Goal: Task Accomplishment & Management: Manage account settings

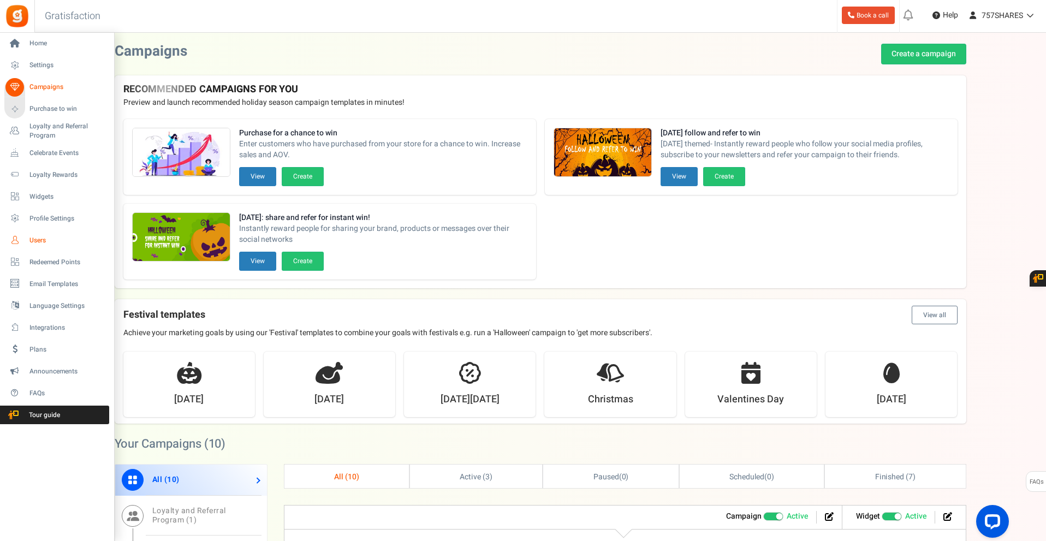
click at [39, 243] on span "Users" at bounding box center [67, 240] width 76 height 9
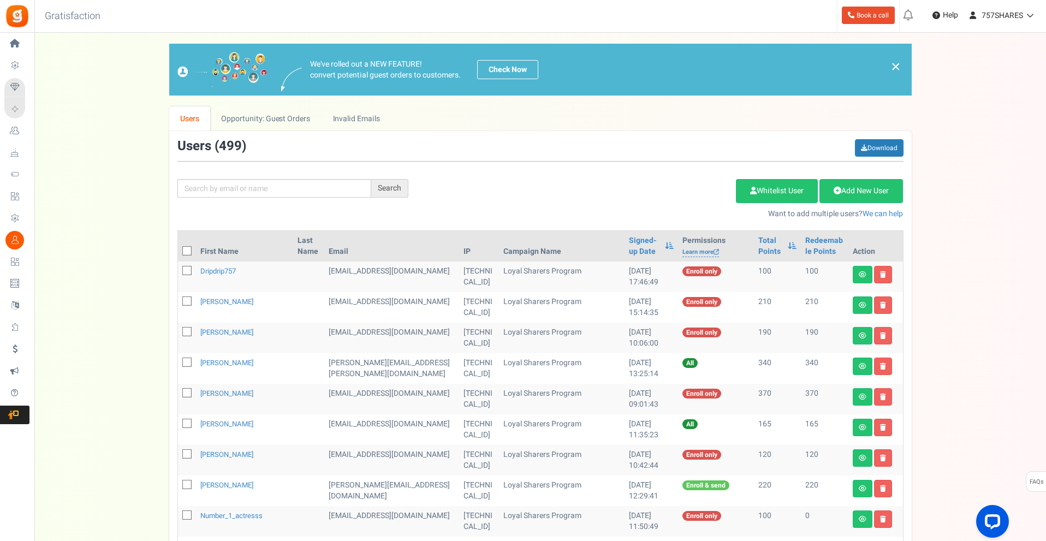
click at [217, 250] on th "First Name" at bounding box center [244, 246] width 97 height 31
click at [202, 251] on th "First Name" at bounding box center [244, 246] width 97 height 31
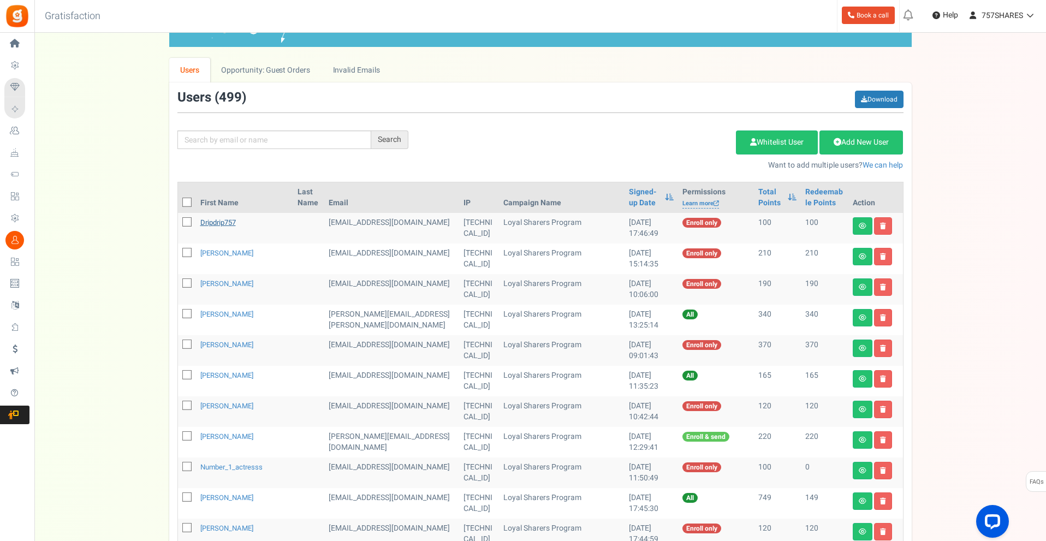
scroll to position [55, 0]
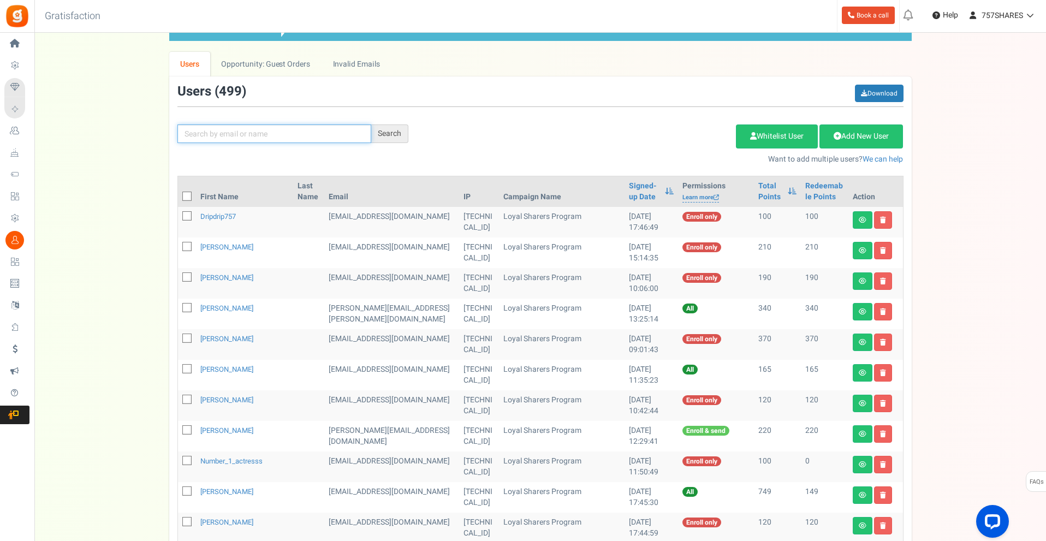
click at [262, 125] on input "text" at bounding box center [274, 133] width 194 height 19
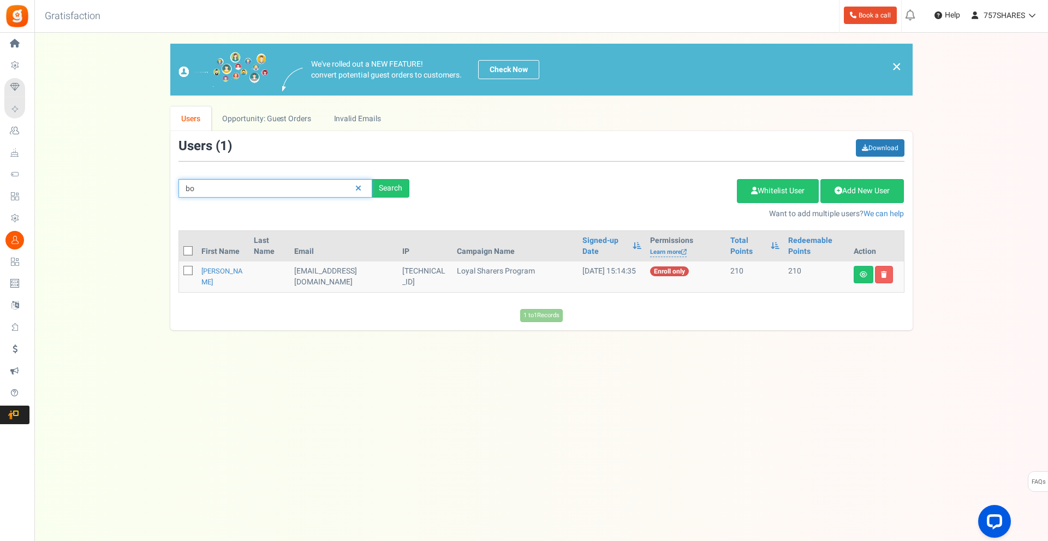
type input "b"
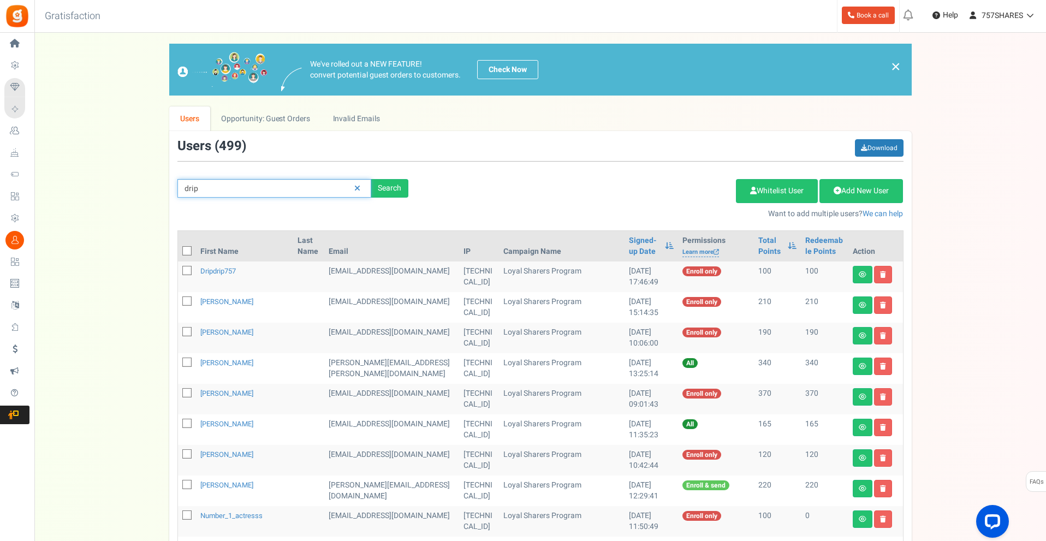
type input "drip"
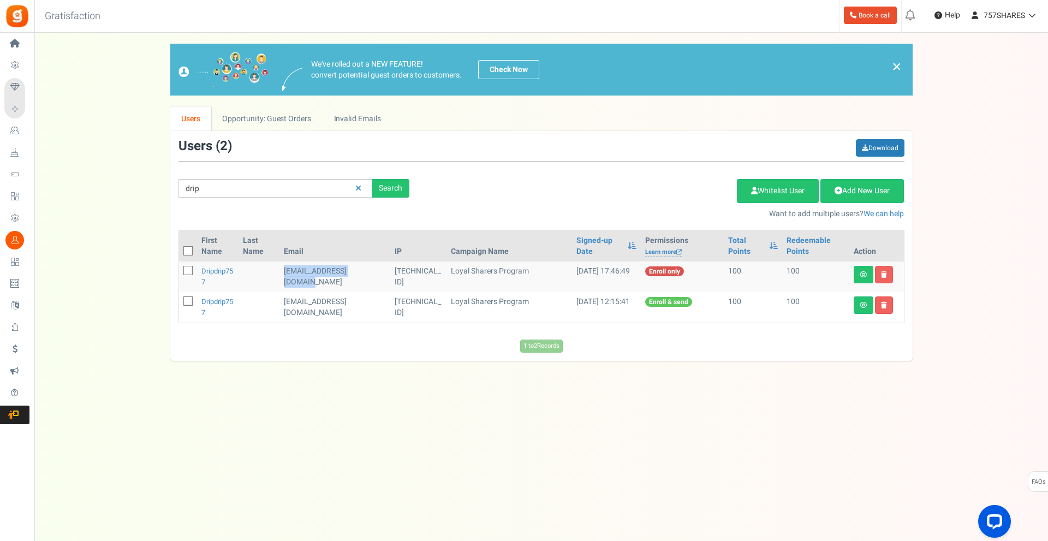
drag, startPoint x: 291, startPoint y: 272, endPoint x: 312, endPoint y: 280, distance: 22.8
click at [312, 280] on td "[EMAIL_ADDRESS][DOMAIN_NAME]" at bounding box center [334, 276] width 111 height 31
copy td "[EMAIL_ADDRESS][DOMAIN_NAME]"
drag, startPoint x: 336, startPoint y: 304, endPoint x: 355, endPoint y: 314, distance: 21.7
click at [355, 314] on td "[EMAIL_ADDRESS][DOMAIN_NAME]" at bounding box center [334, 307] width 111 height 31
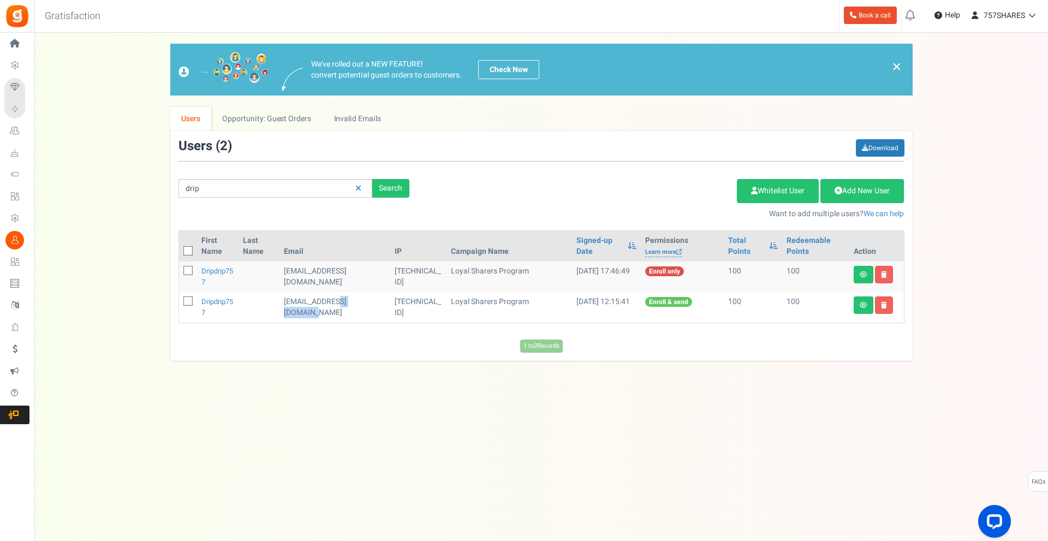
click at [351, 303] on td "[EMAIL_ADDRESS][DOMAIN_NAME]" at bounding box center [334, 307] width 111 height 31
drag, startPoint x: 332, startPoint y: 299, endPoint x: 372, endPoint y: 312, distance: 41.2
click at [355, 312] on td "[EMAIL_ADDRESS][DOMAIN_NAME]" at bounding box center [334, 307] width 111 height 31
copy td "outlook.com"
click at [357, 190] on icon at bounding box center [358, 188] width 6 height 8
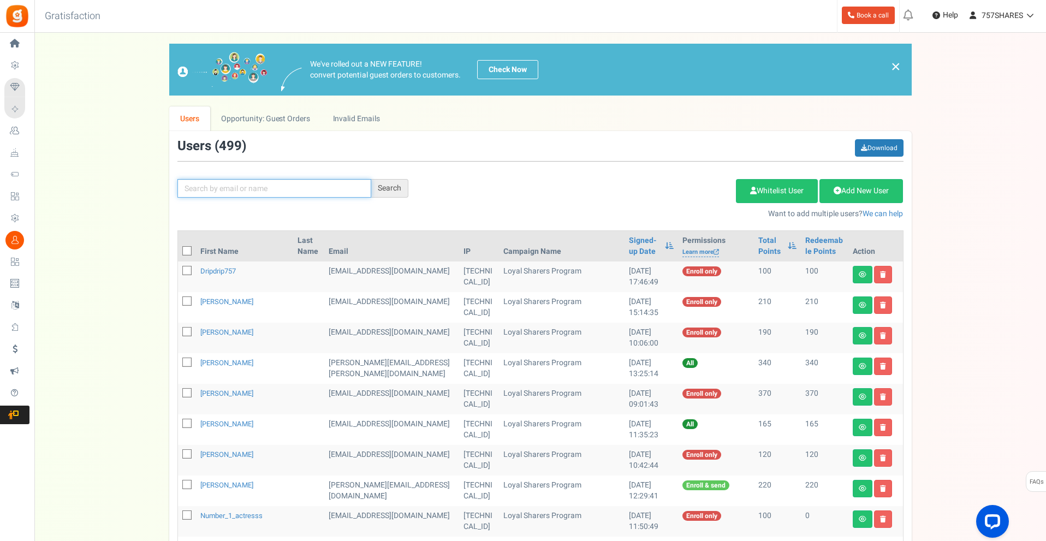
click at [265, 194] on input "text" at bounding box center [274, 188] width 194 height 19
type input "raney"
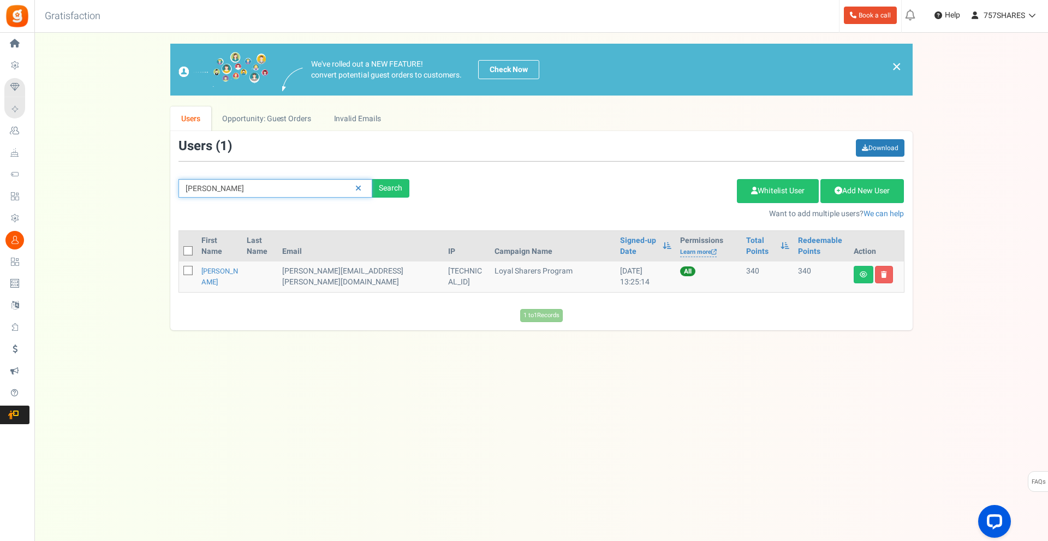
click at [256, 197] on input "raney" at bounding box center [275, 188] width 194 height 19
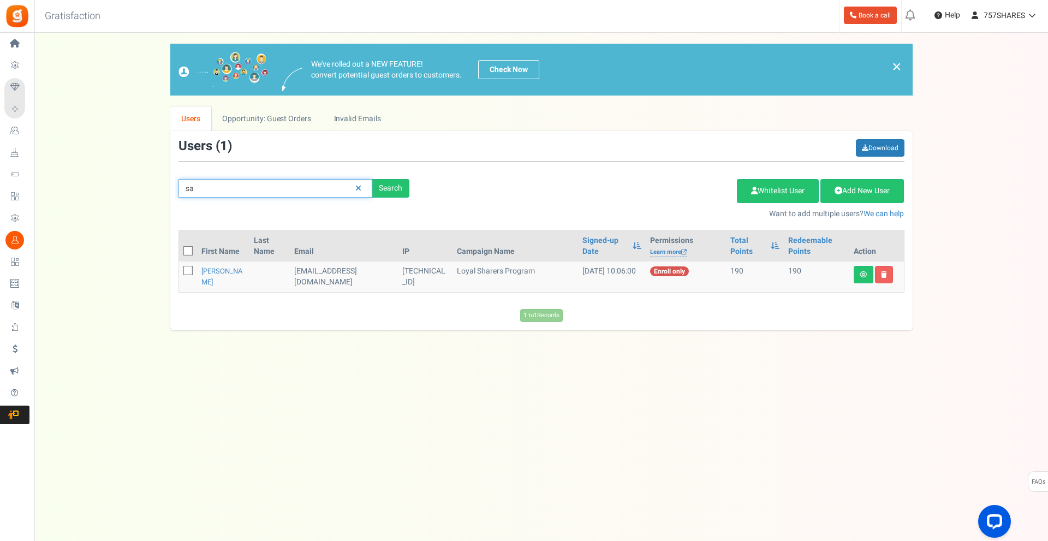
type input "s"
type input "t"
type input "n"
type input "j"
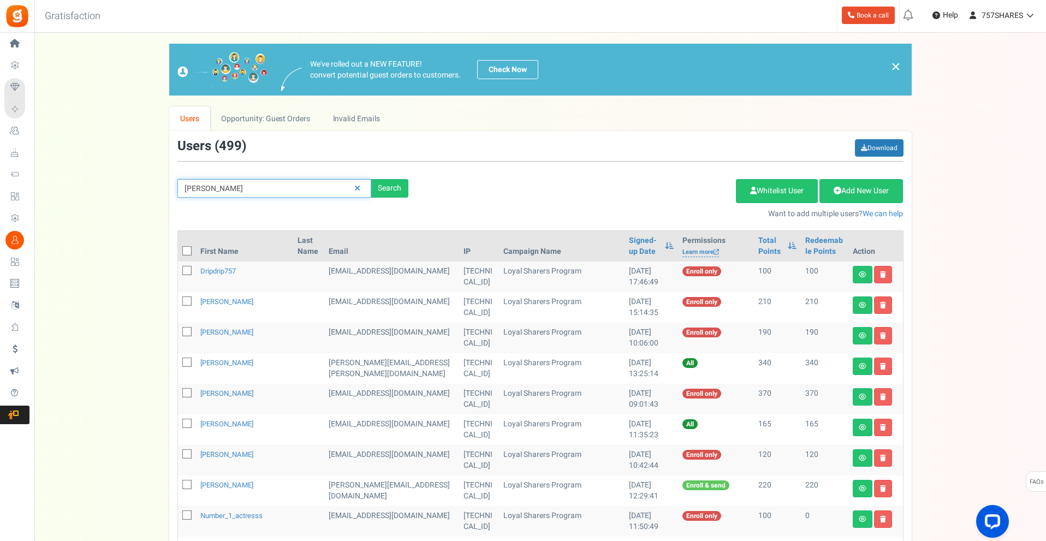
type input "mike"
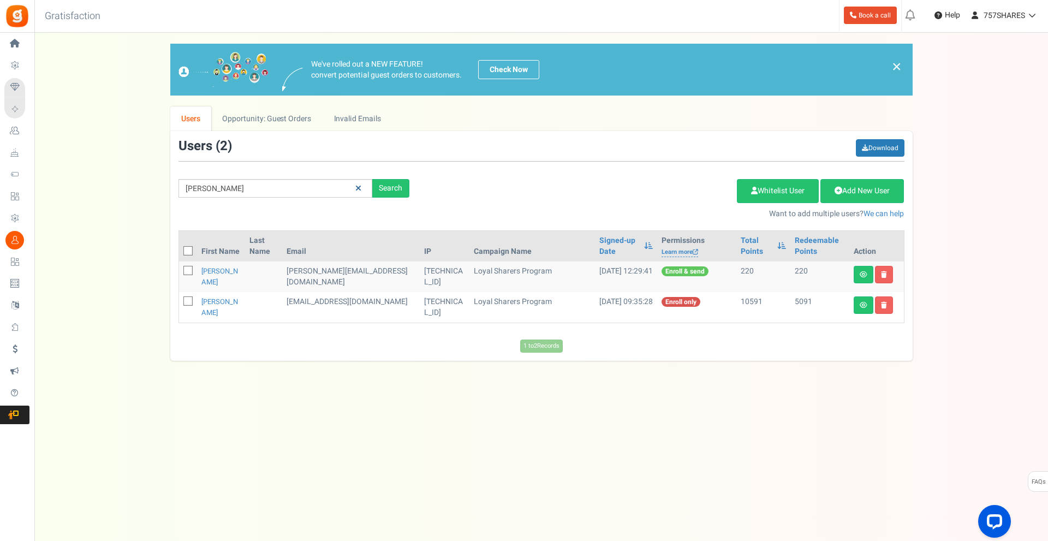
click at [357, 192] on icon at bounding box center [358, 188] width 6 height 8
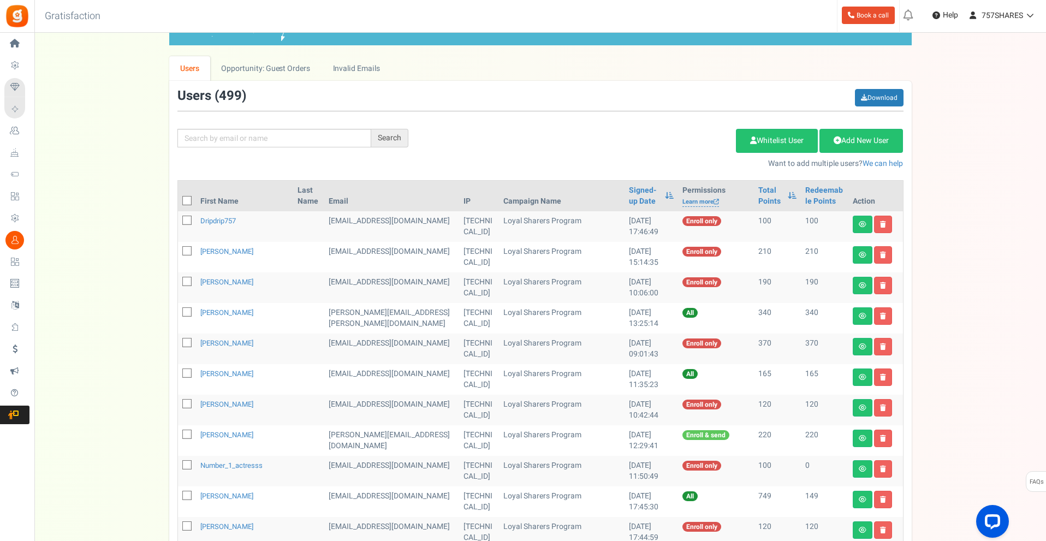
scroll to position [55, 0]
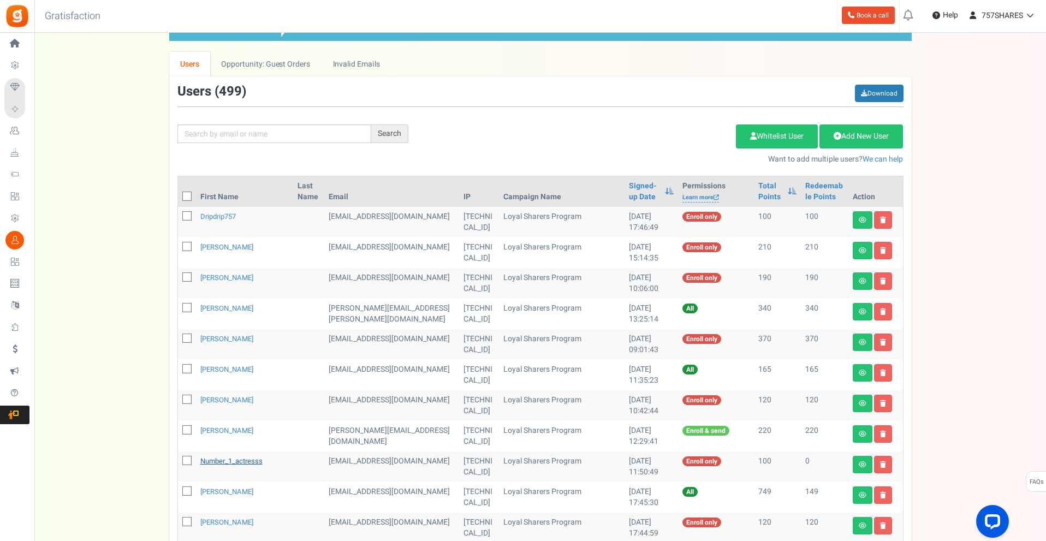
drag, startPoint x: 268, startPoint y: 457, endPoint x: 200, endPoint y: 461, distance: 68.3
click at [200, 461] on td "number_1_actresss" at bounding box center [244, 466] width 97 height 31
click at [293, 459] on td at bounding box center [308, 466] width 31 height 31
drag, startPoint x: 273, startPoint y: 461, endPoint x: 214, endPoint y: 463, distance: 59.0
click at [214, 463] on tr "number_1_actresss [EMAIL_ADDRESS][DOMAIN_NAME] [TECHNICAL_ID] Loyal Sharers Pro…" at bounding box center [540, 466] width 725 height 31
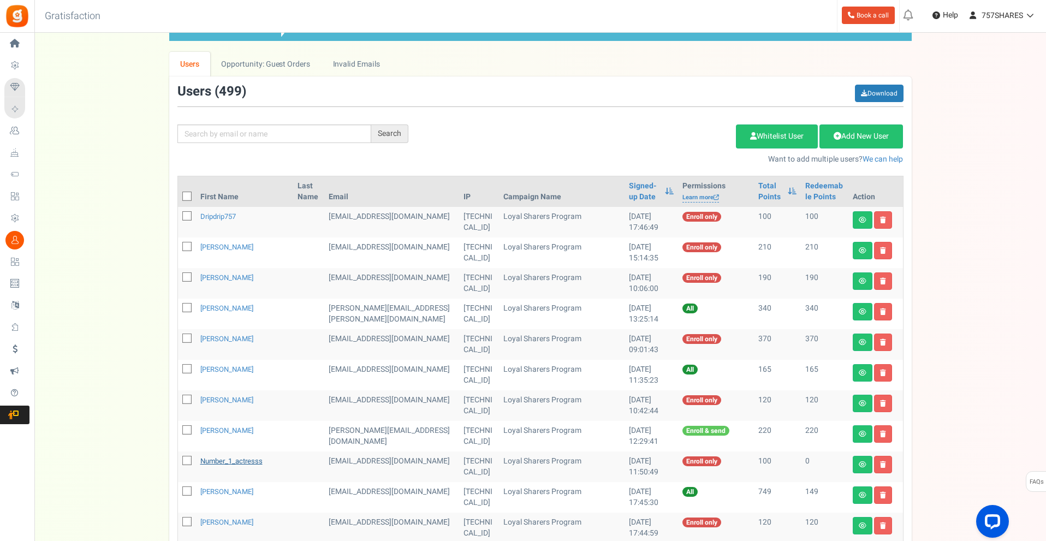
click at [218, 462] on link "number_1_actresss" at bounding box center [231, 461] width 62 height 10
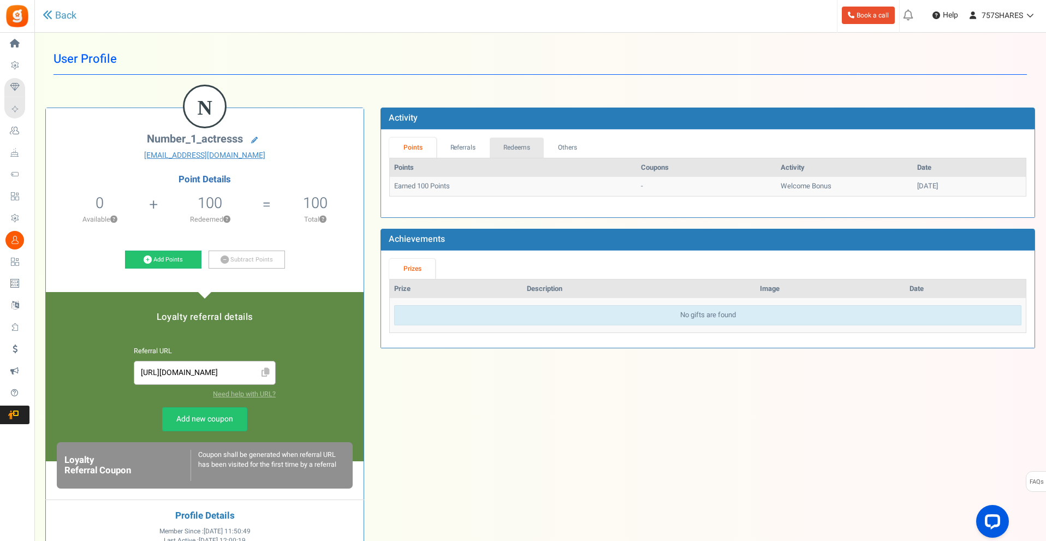
click at [523, 147] on link "Redeems" at bounding box center [516, 148] width 55 height 20
drag, startPoint x: 759, startPoint y: 189, endPoint x: 729, endPoint y: 188, distance: 30.6
click at [750, 188] on td "$1 off GRPAYTOH7JHER" at bounding box center [818, 186] width 136 height 19
copy td "GRPAYTOH7JHER"
click at [64, 15] on link "Back" at bounding box center [60, 16] width 34 height 14
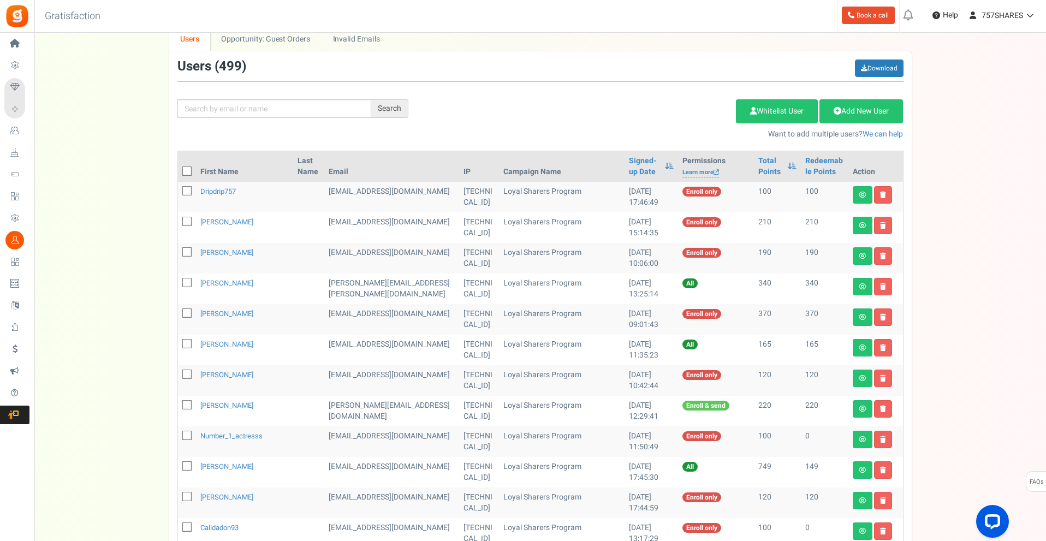
scroll to position [109, 0]
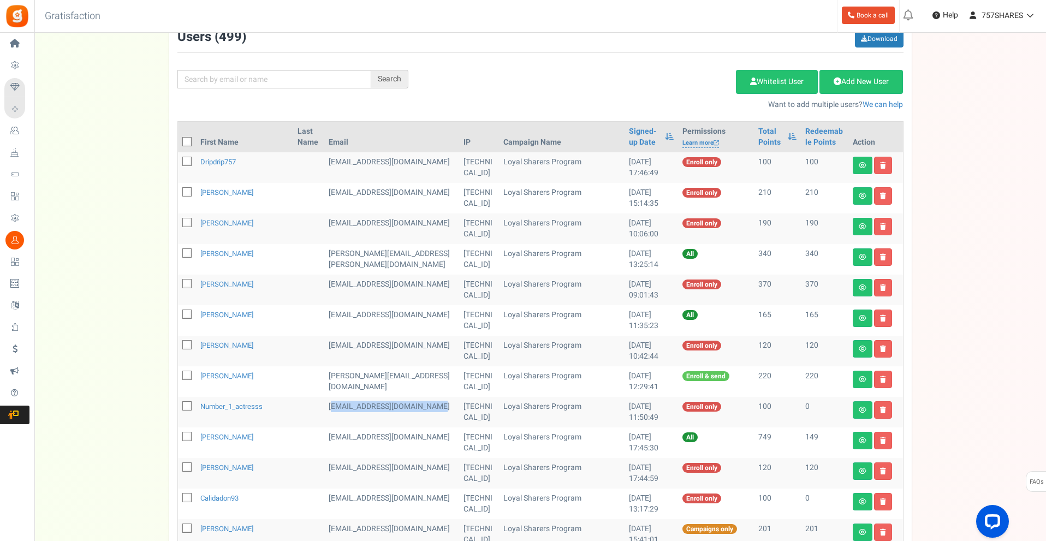
drag, startPoint x: 314, startPoint y: 407, endPoint x: 353, endPoint y: 419, distance: 40.0
click at [351, 419] on td "[EMAIL_ADDRESS][DOMAIN_NAME]" at bounding box center [391, 412] width 134 height 31
click at [354, 419] on td "[EMAIL_ADDRESS][DOMAIN_NAME]" at bounding box center [391, 412] width 134 height 31
drag, startPoint x: 319, startPoint y: 417, endPoint x: 309, endPoint y: 407, distance: 14.3
click at [324, 407] on td "[EMAIL_ADDRESS][DOMAIN_NAME]" at bounding box center [391, 412] width 134 height 31
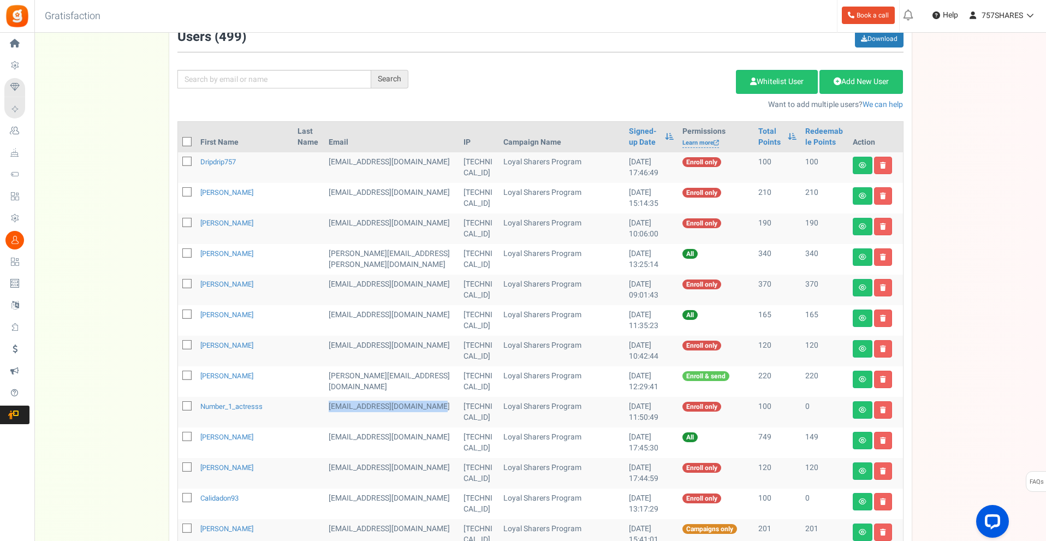
copy td "[EMAIL_ADDRESS][DOMAIN_NAME]"
drag, startPoint x: 265, startPoint y: 437, endPoint x: 209, endPoint y: 441, distance: 56.4
click at [209, 441] on td "[PERSON_NAME]" at bounding box center [244, 442] width 97 height 31
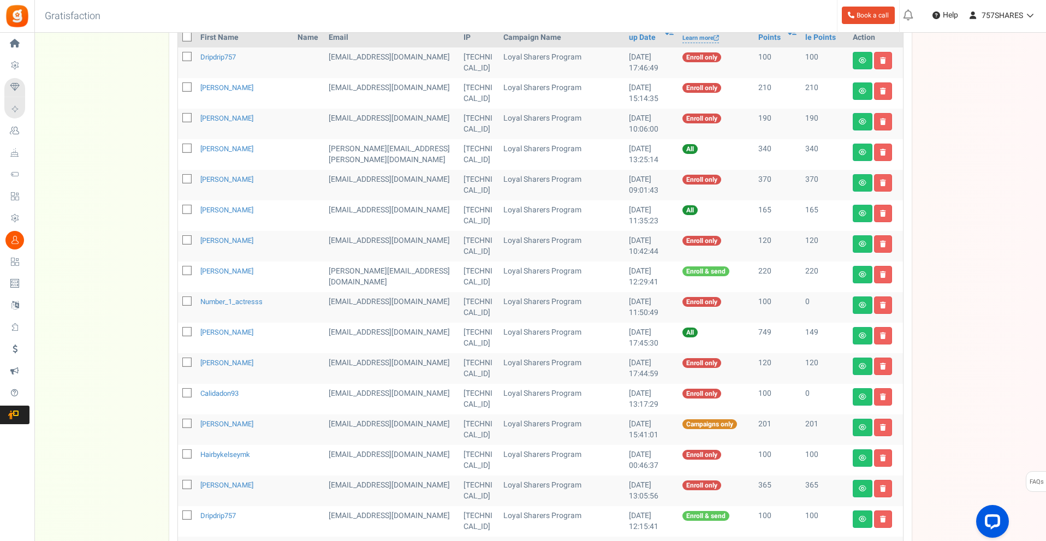
scroll to position [218, 0]
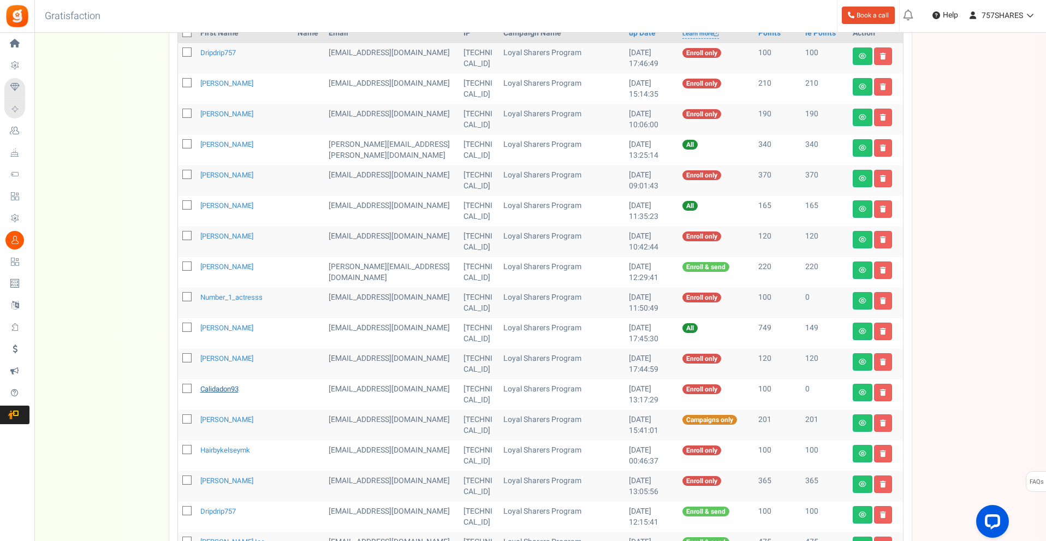
drag, startPoint x: 265, startPoint y: 391, endPoint x: 209, endPoint y: 390, distance: 55.7
click at [208, 390] on td "calidadon93" at bounding box center [244, 394] width 97 height 31
drag, startPoint x: 313, startPoint y: 383, endPoint x: 343, endPoint y: 397, distance: 33.9
click at [343, 397] on td "[EMAIL_ADDRESS][DOMAIN_NAME]" at bounding box center [391, 394] width 134 height 31
copy td "[EMAIL_ADDRESS][DOMAIN_NAME]"
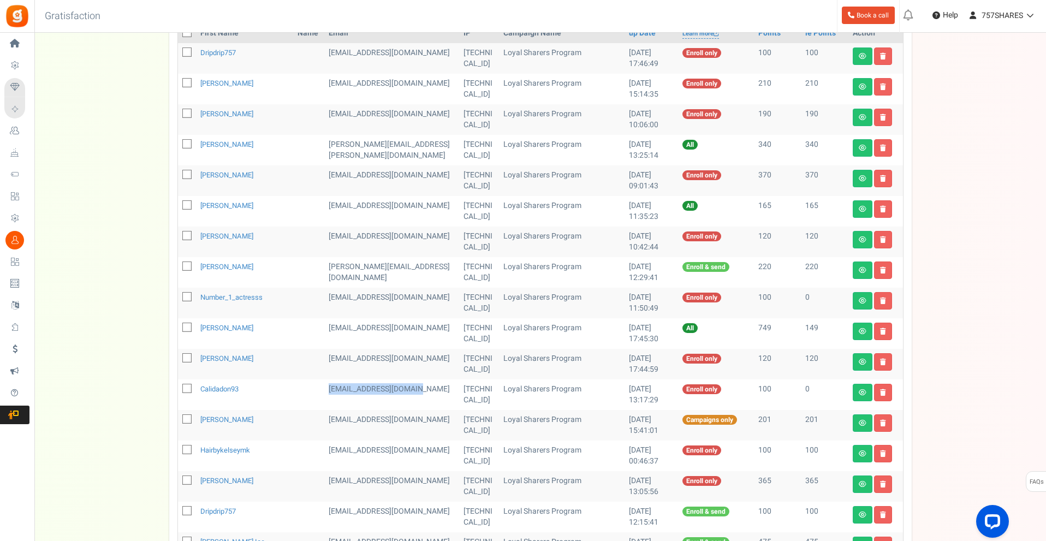
click at [189, 390] on icon at bounding box center [187, 388] width 7 height 7
click at [178, 390] on input "checkbox" at bounding box center [174, 389] width 7 height 7
checkbox input "true"
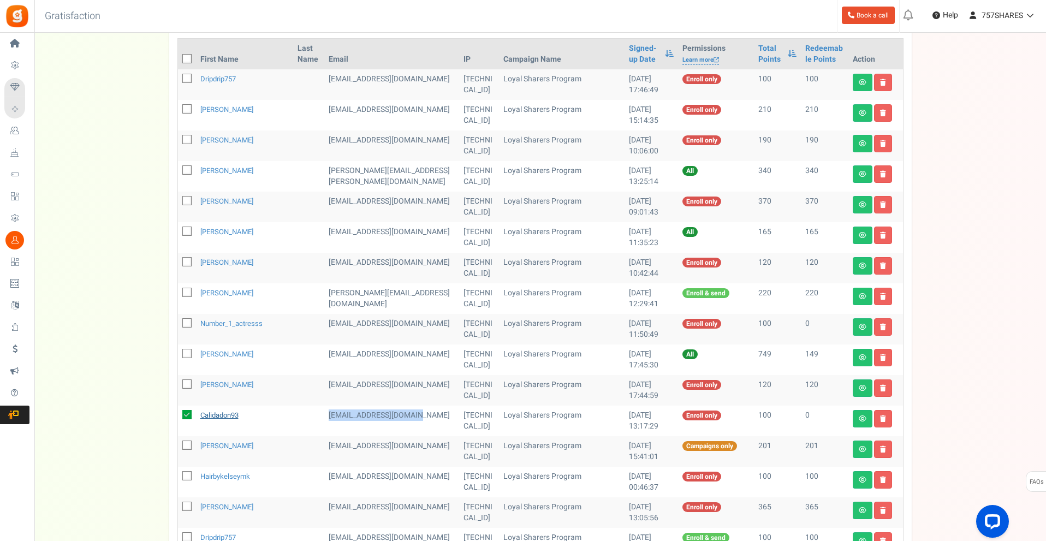
scroll to position [273, 0]
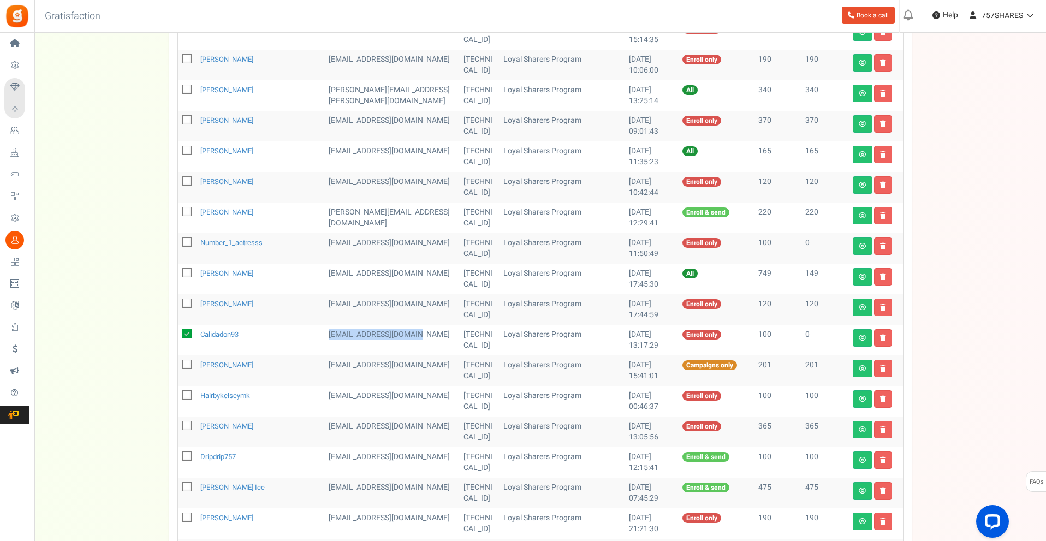
click at [185, 241] on icon at bounding box center [187, 242] width 7 height 7
click at [178, 241] on input "checkbox" at bounding box center [174, 243] width 7 height 7
checkbox input "true"
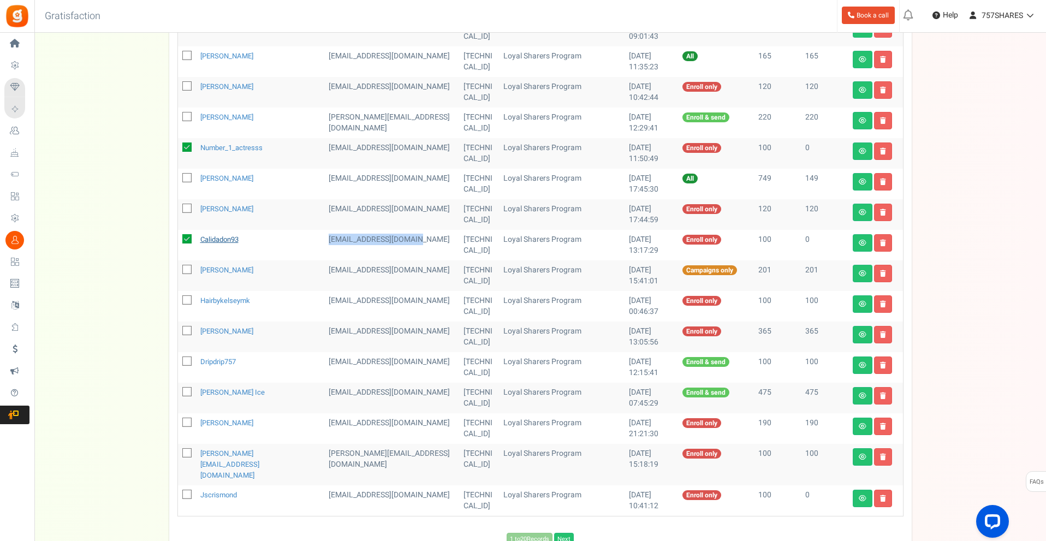
scroll to position [382, 0]
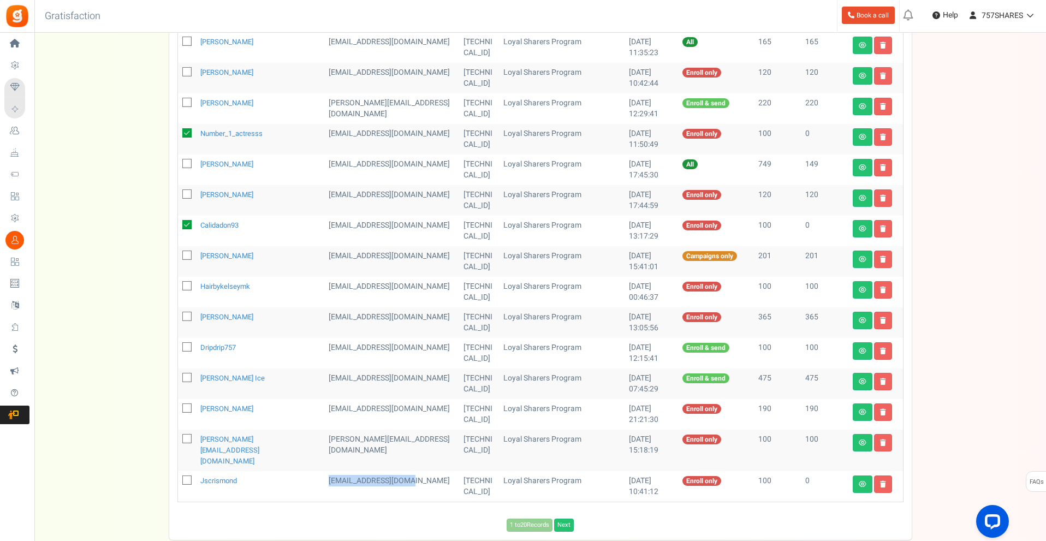
drag, startPoint x: 311, startPoint y: 469, endPoint x: 393, endPoint y: 469, distance: 81.9
click at [393, 471] on td "[EMAIL_ADDRESS][DOMAIN_NAME]" at bounding box center [391, 486] width 134 height 31
copy td "[EMAIL_ADDRESS][DOMAIN_NAME]"
click at [225, 475] on link "jscrismond" at bounding box center [218, 480] width 37 height 10
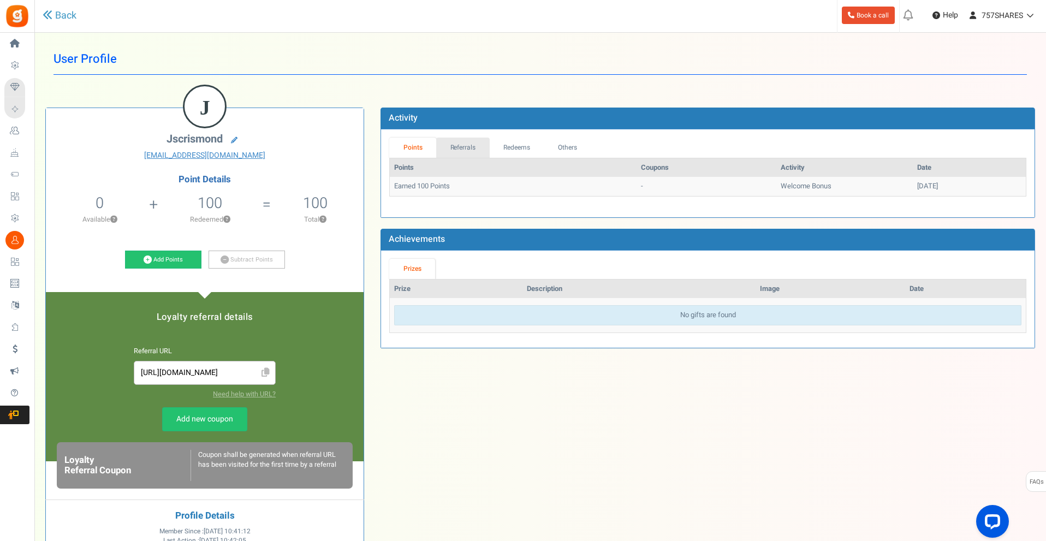
click at [470, 146] on link "Referrals" at bounding box center [462, 148] width 53 height 20
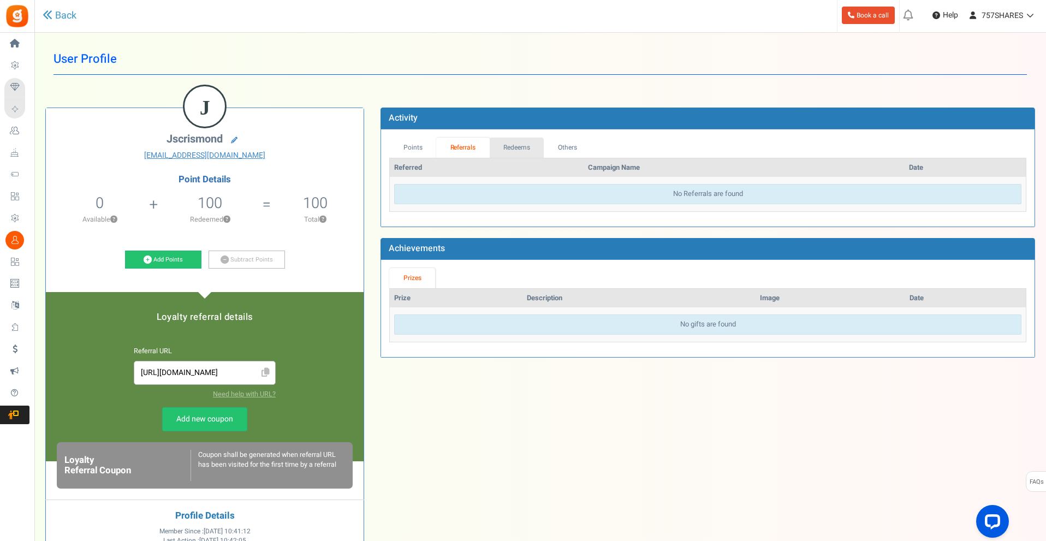
click at [503, 142] on link "Redeems" at bounding box center [516, 148] width 55 height 20
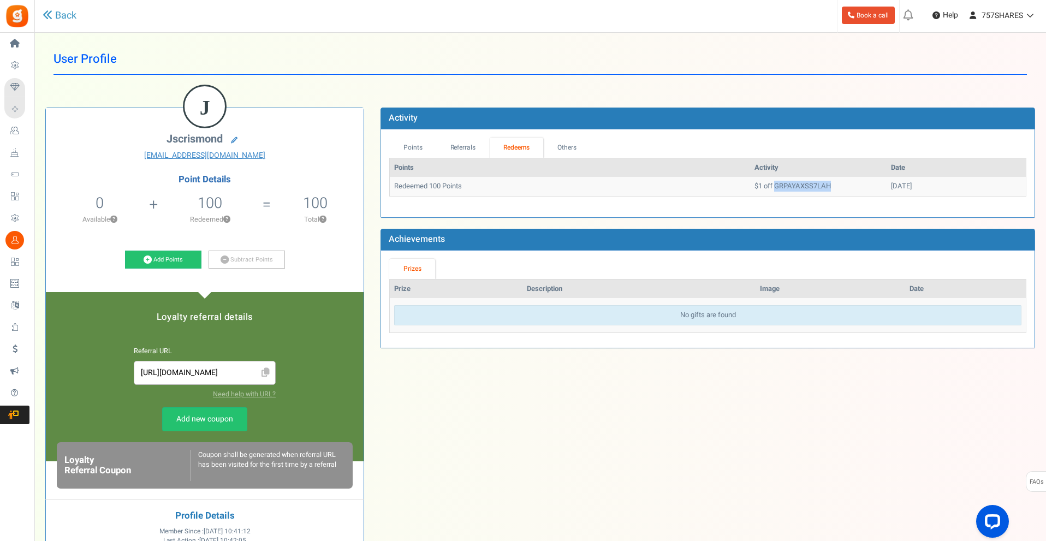
drag, startPoint x: 791, startPoint y: 184, endPoint x: 729, endPoint y: 187, distance: 62.3
click at [750, 187] on td "$1 off GRPAYAXSS7LAH" at bounding box center [818, 186] width 136 height 19
copy td "GRPAYAXSS7LAH"
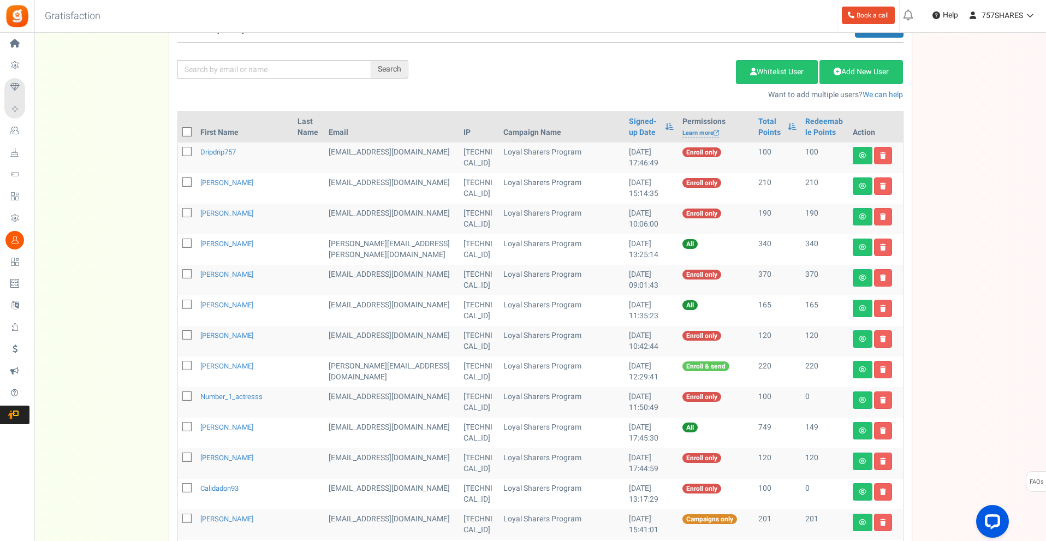
scroll to position [164, 0]
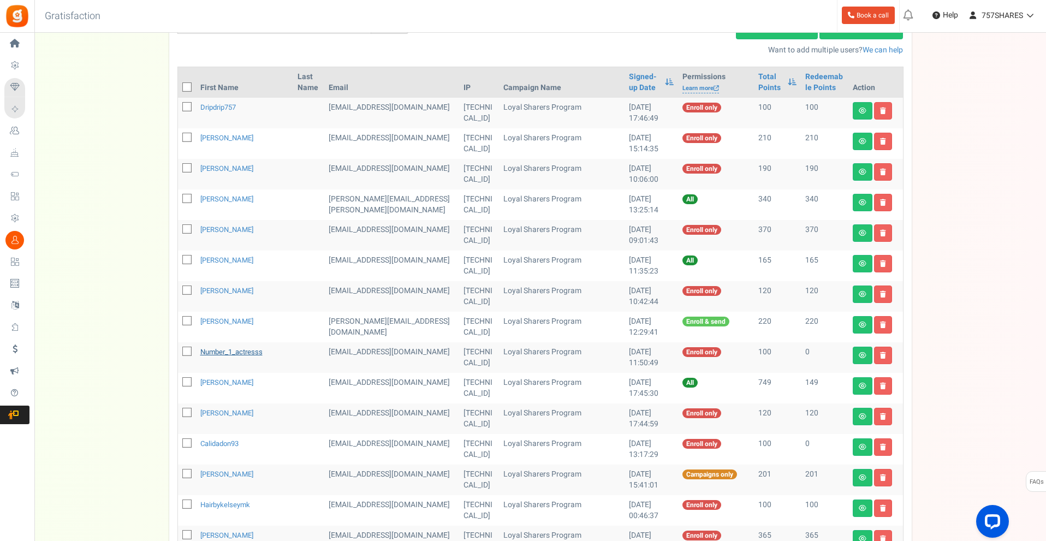
click at [238, 348] on link "number_1_actresss" at bounding box center [231, 352] width 62 height 10
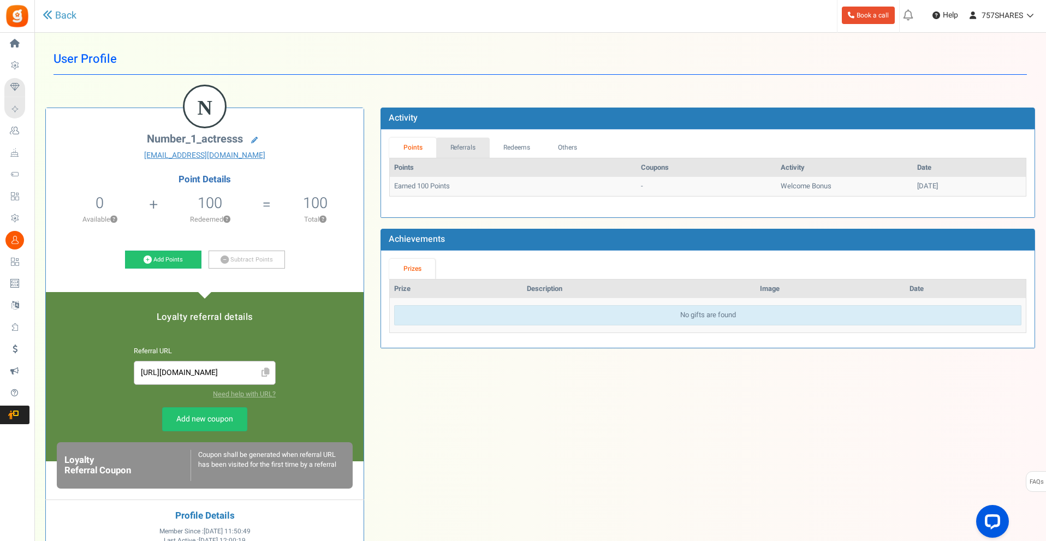
drag, startPoint x: 466, startPoint y: 142, endPoint x: 511, endPoint y: 145, distance: 45.4
click at [464, 143] on link "Referrals" at bounding box center [462, 148] width 53 height 20
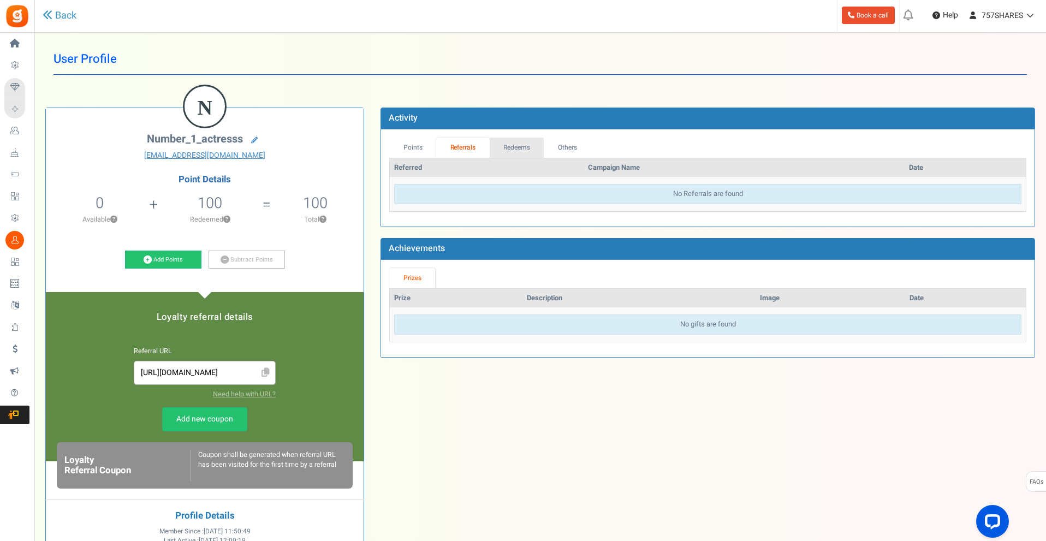
click at [517, 145] on link "Redeems" at bounding box center [516, 148] width 55 height 20
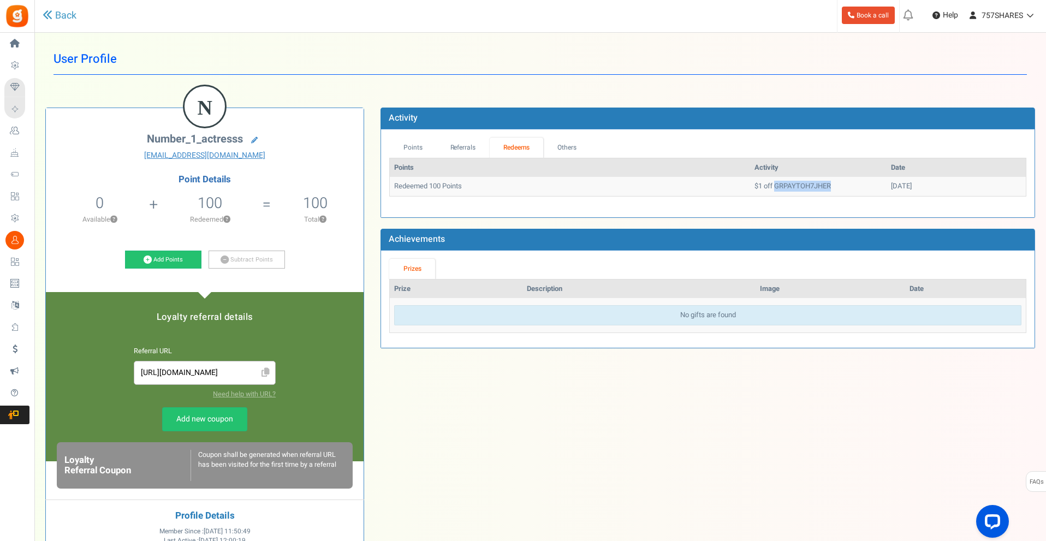
drag, startPoint x: 802, startPoint y: 189, endPoint x: 731, endPoint y: 191, distance: 71.5
click at [750, 191] on td "$1 off GRPAYTOH7JHER" at bounding box center [818, 186] width 136 height 19
copy td "GRPAYTOH7JHER"
click at [76, 7] on div "Back" at bounding box center [226, 16] width 366 height 32
click at [49, 22] on link "Back" at bounding box center [60, 16] width 34 height 14
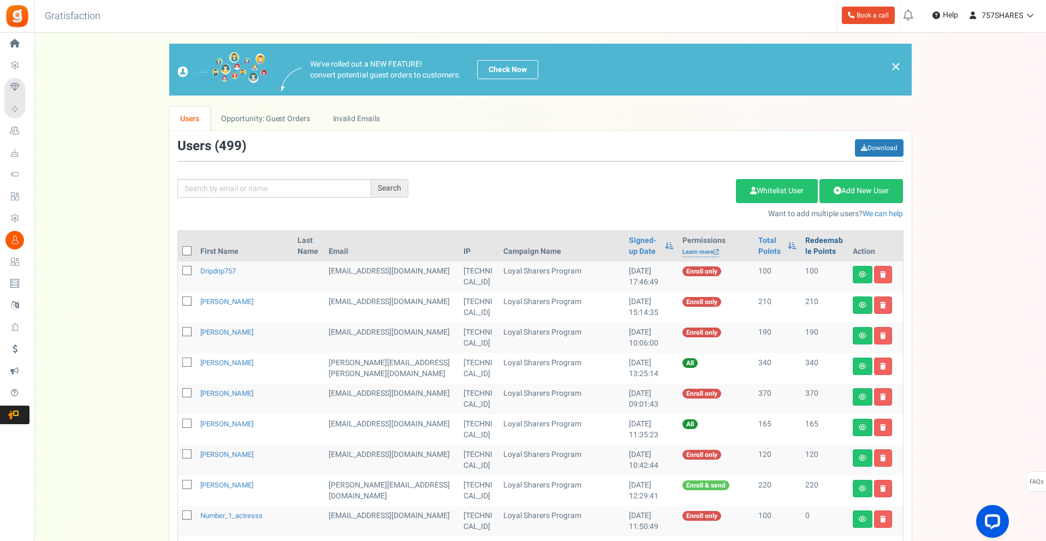
click at [805, 252] on link "Redeemable Points" at bounding box center [824, 246] width 38 height 22
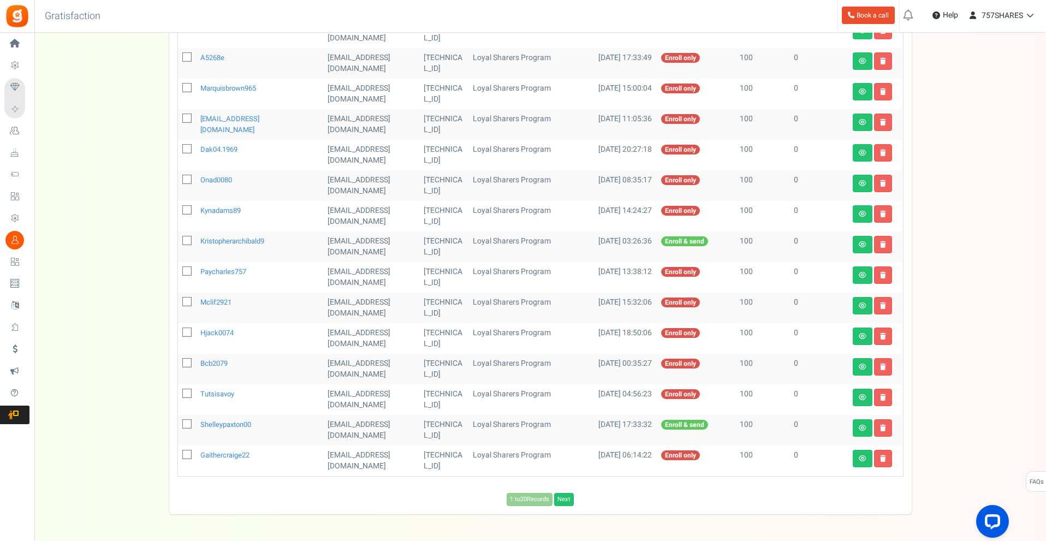
scroll to position [435, 0]
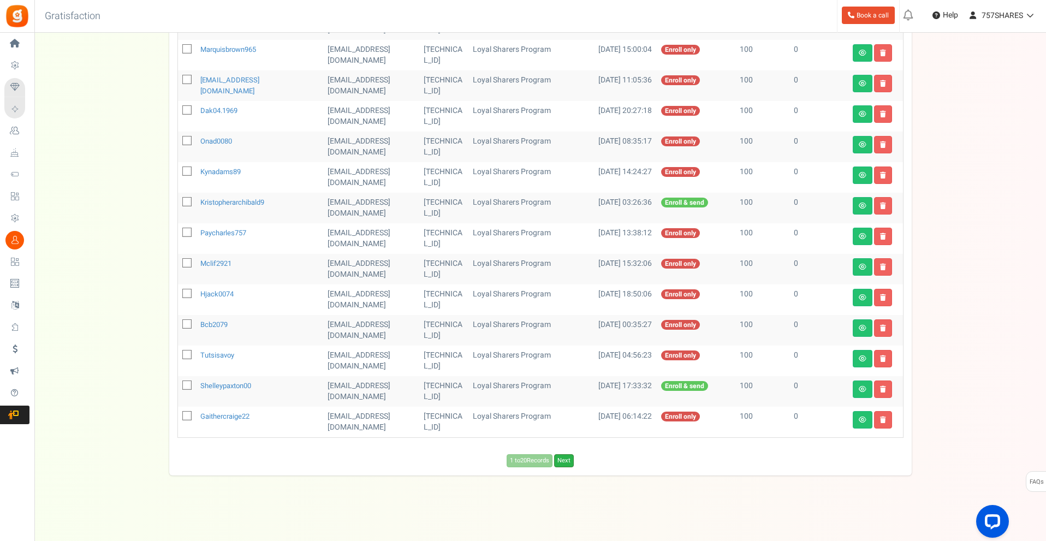
click at [571, 467] on link "Next" at bounding box center [564, 460] width 20 height 13
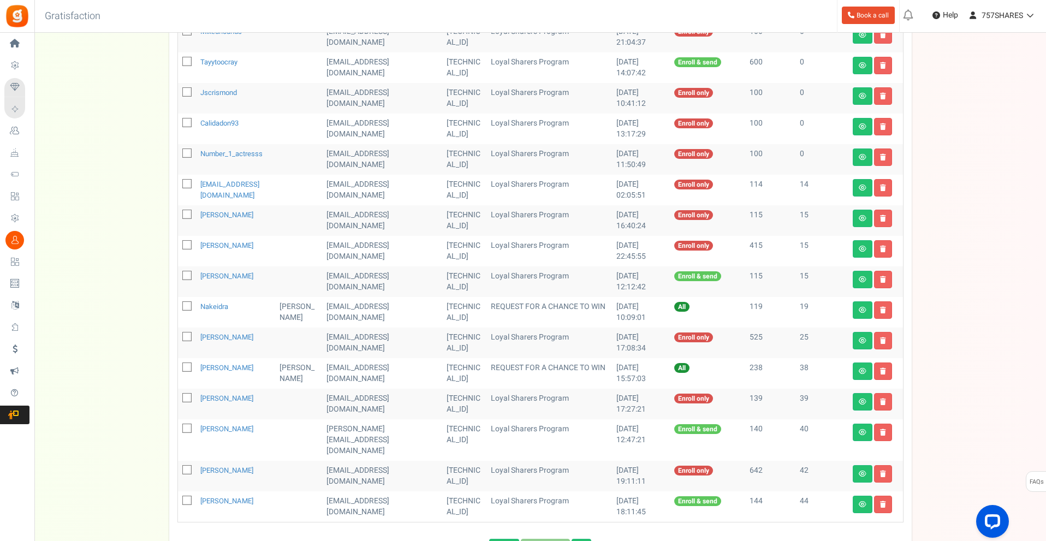
scroll to position [163, 0]
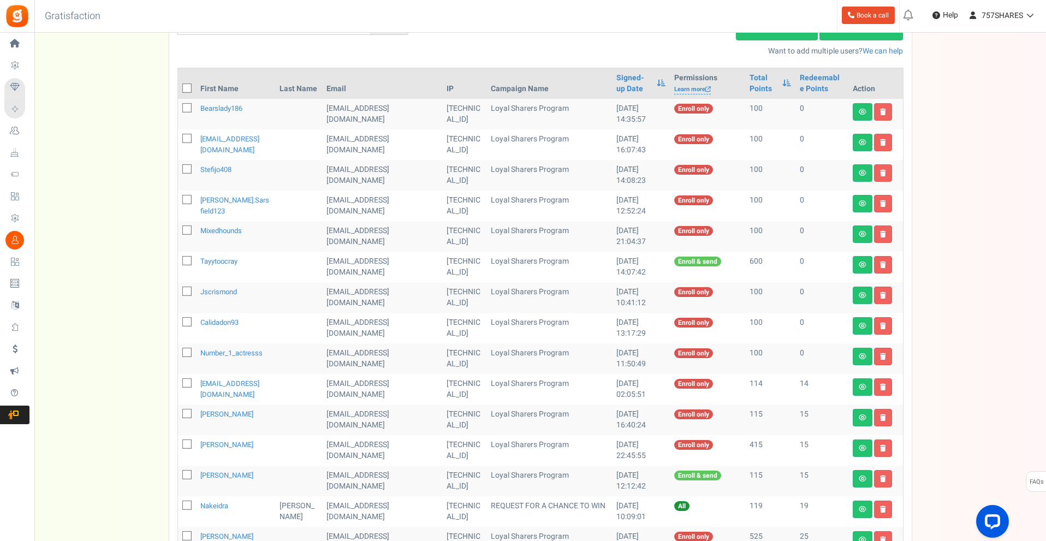
drag, startPoint x: 318, startPoint y: 258, endPoint x: 327, endPoint y: 258, distance: 9.3
click at [322, 258] on td "[EMAIL_ADDRESS][DOMAIN_NAME]" at bounding box center [382, 267] width 120 height 31
click at [362, 236] on td "[EMAIL_ADDRESS][DOMAIN_NAME]" at bounding box center [382, 236] width 120 height 31
click at [364, 235] on td "[EMAIL_ADDRESS][DOMAIN_NAME]" at bounding box center [382, 236] width 120 height 31
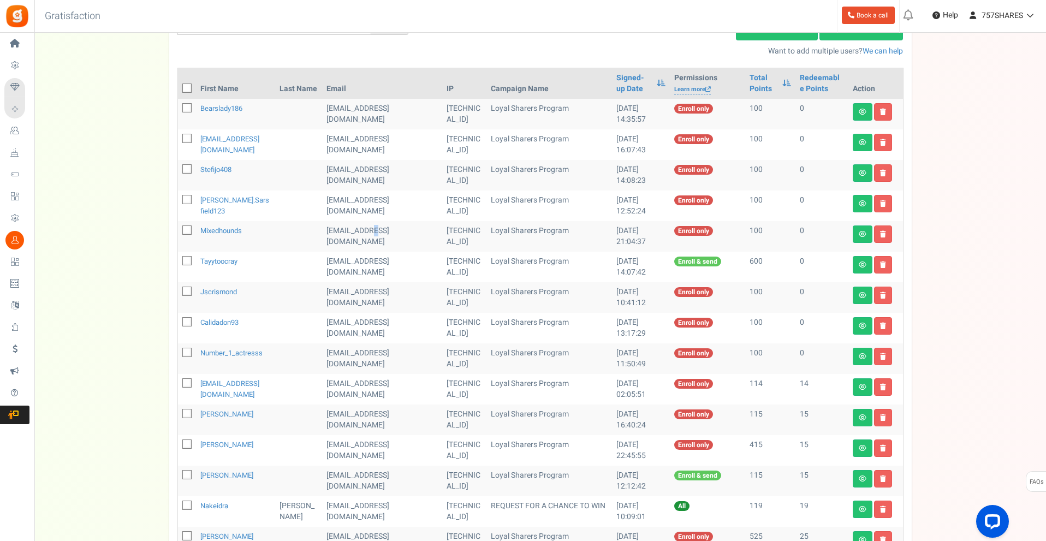
click at [364, 235] on td "[EMAIL_ADDRESS][DOMAIN_NAME]" at bounding box center [382, 236] width 120 height 31
copy tr "[EMAIL_ADDRESS][DOMAIN_NAME]"
click at [453, 232] on td "[TECHNICAL_ID]" at bounding box center [464, 236] width 45 height 31
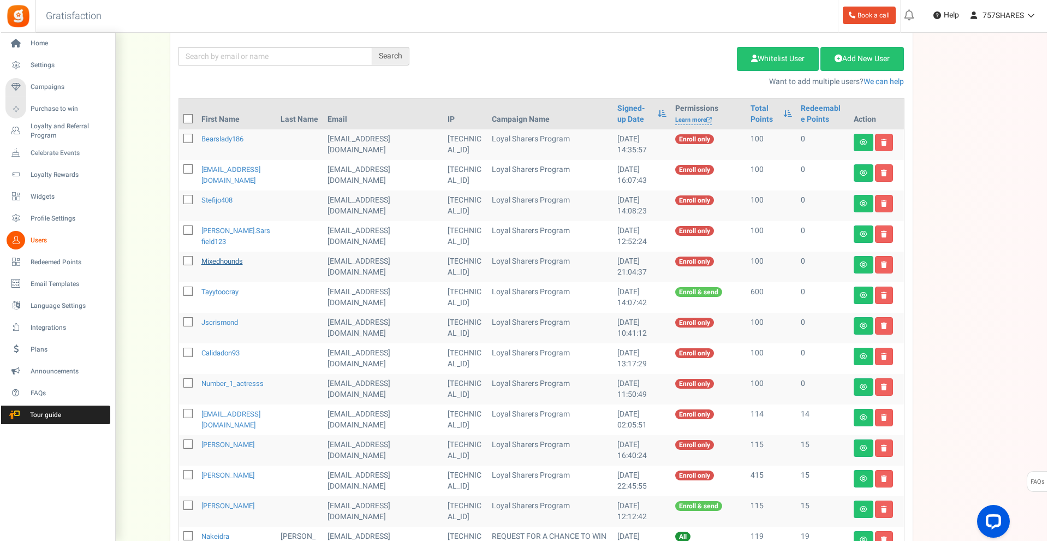
scroll to position [0, 0]
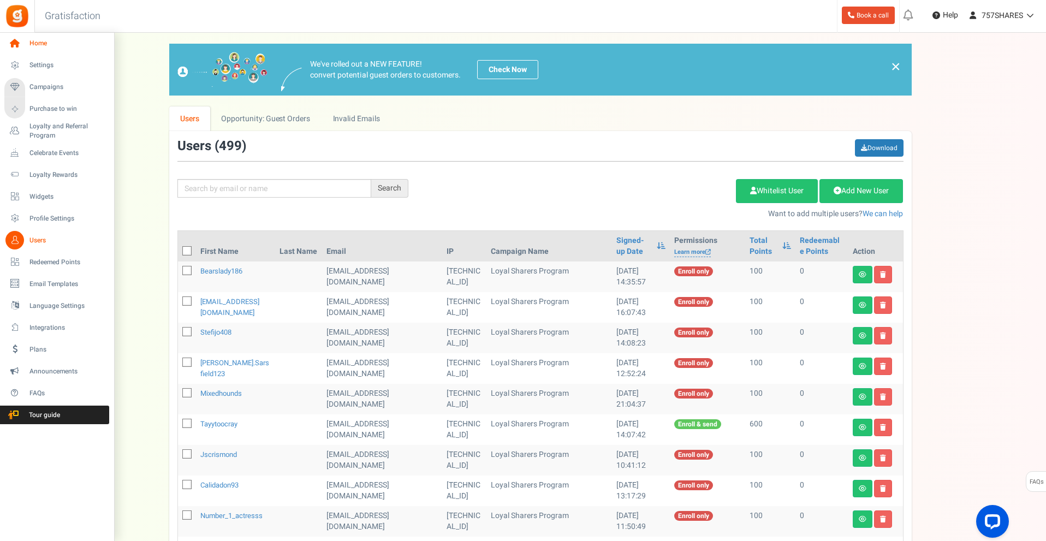
click at [47, 44] on span "Home" at bounding box center [67, 43] width 76 height 9
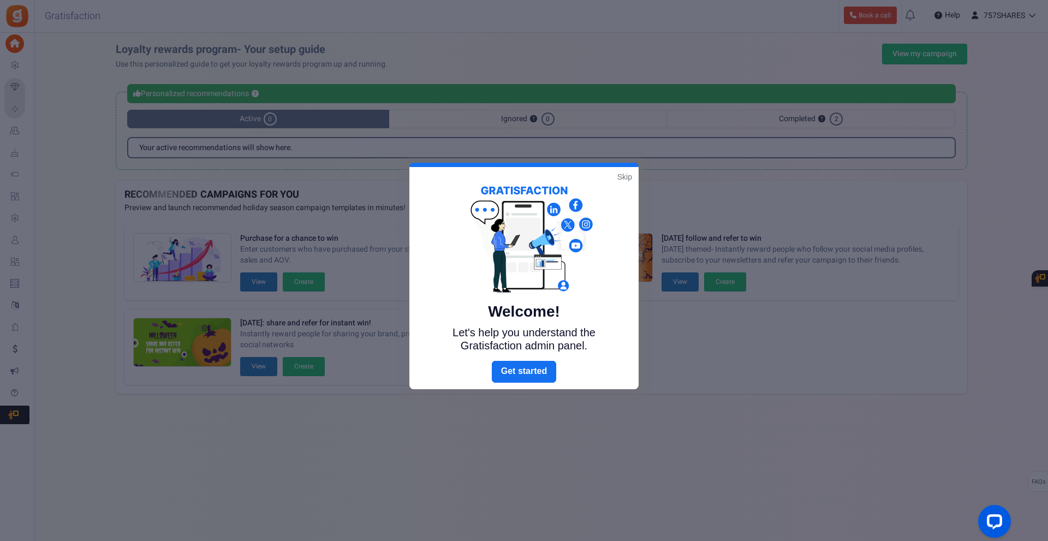
click at [624, 176] on link "Skip" at bounding box center [624, 176] width 15 height 11
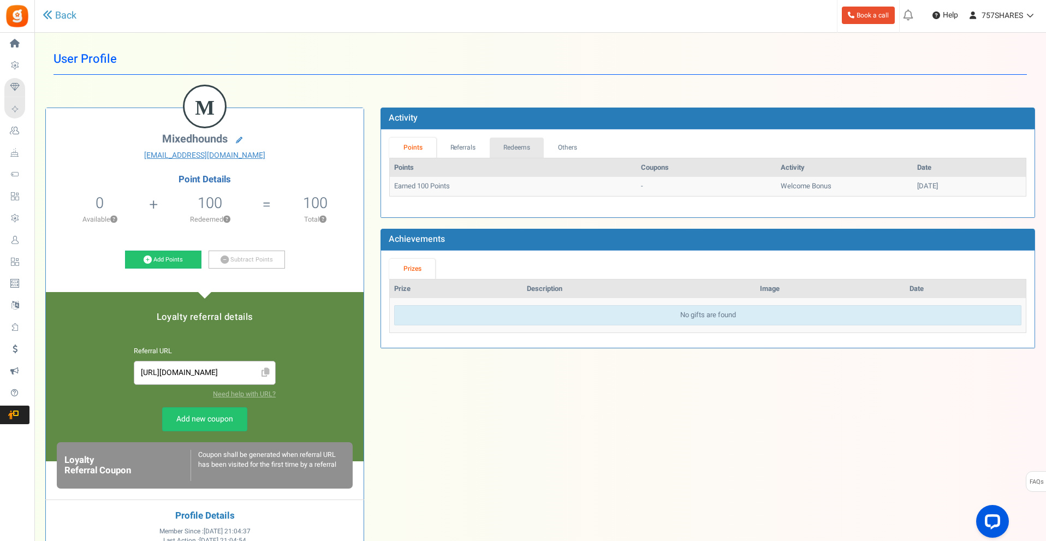
click at [515, 146] on link "Redeems" at bounding box center [516, 148] width 55 height 20
drag, startPoint x: 787, startPoint y: 187, endPoint x: 729, endPoint y: 185, distance: 58.4
click at [750, 185] on td "$1 off GRPAYKVYA0SYI" at bounding box center [818, 186] width 136 height 19
copy td "GRPAYKVYA0SYI"
click at [62, 13] on link "Back" at bounding box center [60, 16] width 34 height 14
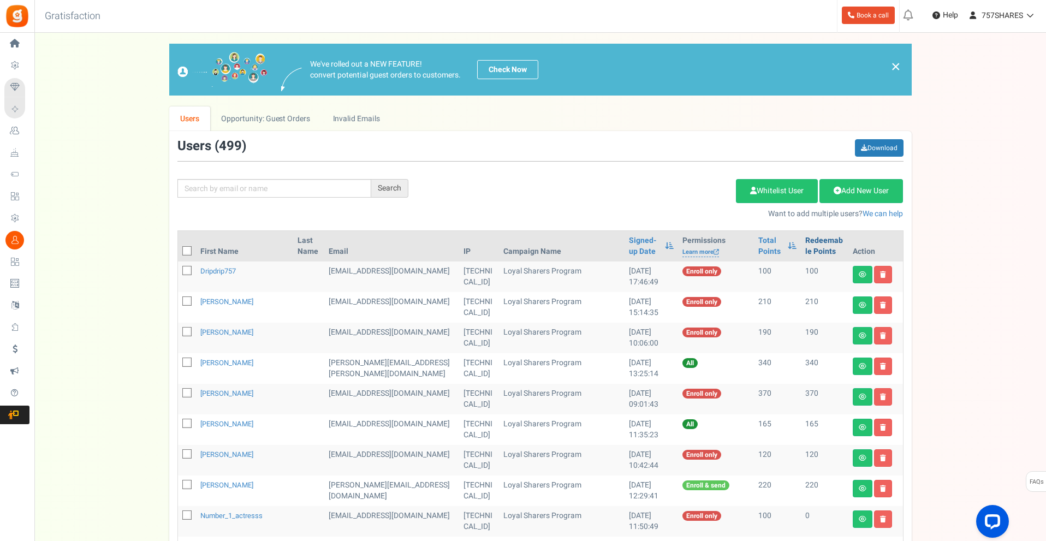
click at [807, 250] on link "Redeemable Points" at bounding box center [824, 246] width 38 height 22
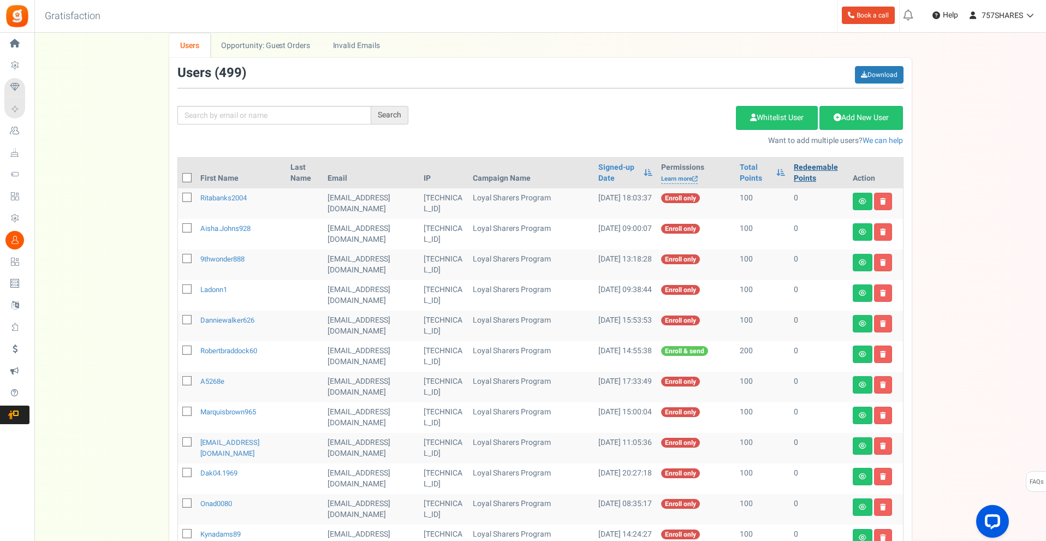
scroll to position [109, 0]
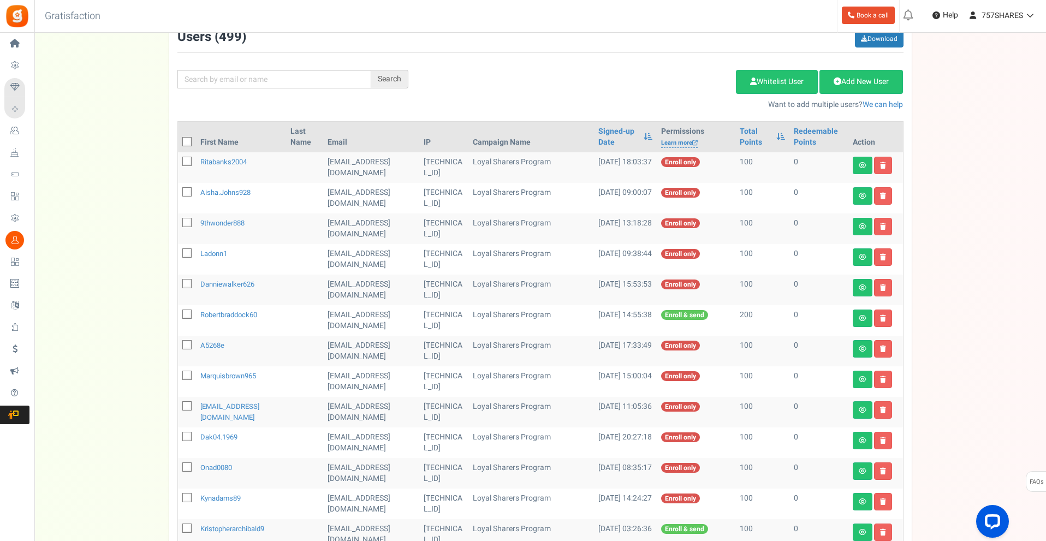
click at [183, 161] on span at bounding box center [186, 161] width 9 height 9
click at [178, 161] on input "checkbox" at bounding box center [174, 162] width 7 height 7
checkbox input "true"
click at [185, 194] on icon at bounding box center [187, 192] width 7 height 7
click at [178, 194] on input "checkbox" at bounding box center [174, 192] width 7 height 7
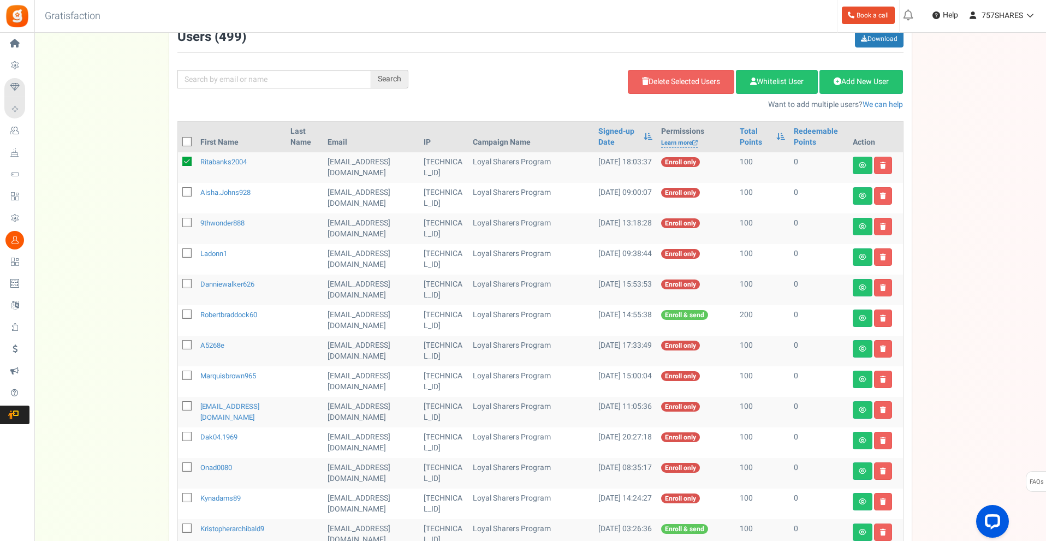
checkbox input "true"
click at [187, 228] on label at bounding box center [186, 223] width 9 height 10
click at [178, 227] on input "checkbox" at bounding box center [174, 223] width 7 height 7
checkbox input "true"
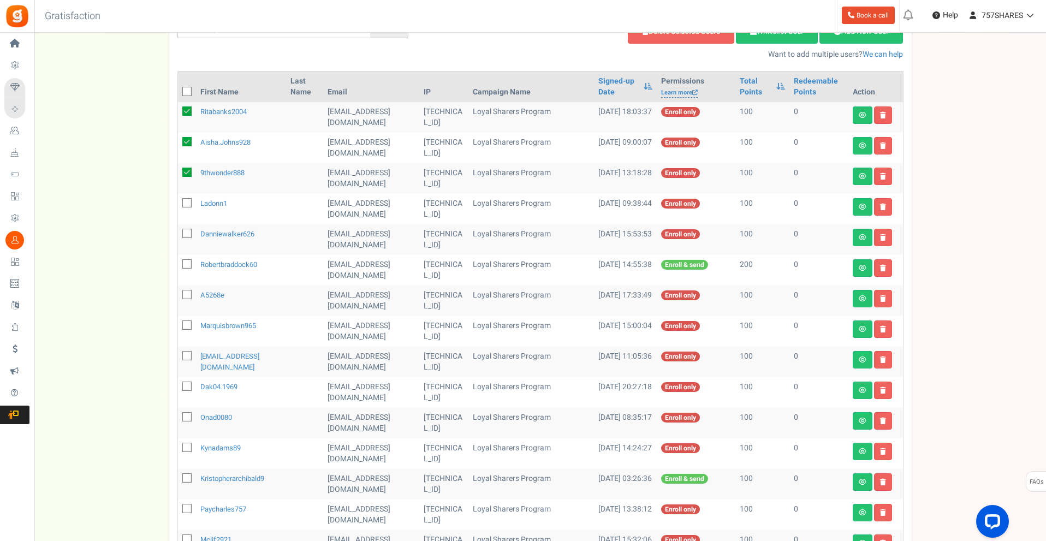
scroll to position [164, 0]
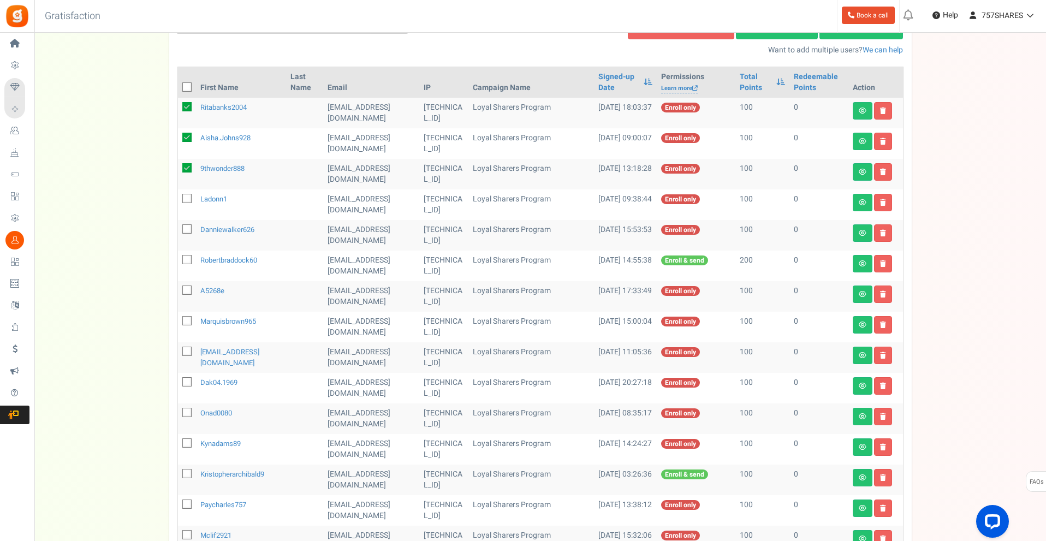
click at [187, 199] on icon at bounding box center [187, 198] width 7 height 7
click at [178, 199] on input "checkbox" at bounding box center [174, 199] width 7 height 7
checkbox input "true"
click at [189, 230] on icon at bounding box center [187, 229] width 7 height 7
click at [178, 230] on input "checkbox" at bounding box center [174, 229] width 7 height 7
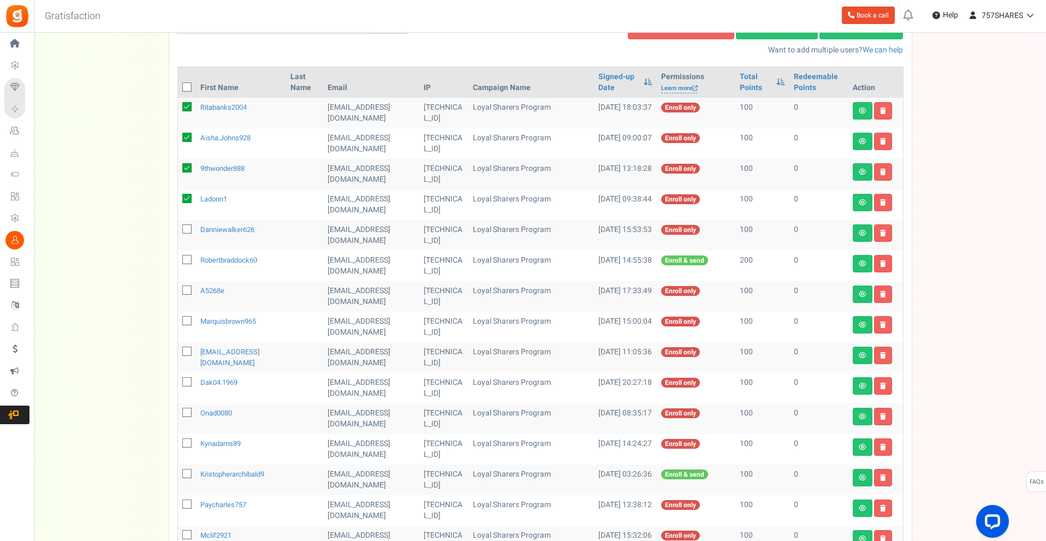
checkbox input "true"
click at [186, 259] on icon at bounding box center [187, 259] width 7 height 7
click at [178, 259] on input "checkbox" at bounding box center [174, 260] width 7 height 7
checkbox input "true"
click at [187, 292] on icon at bounding box center [187, 290] width 7 height 7
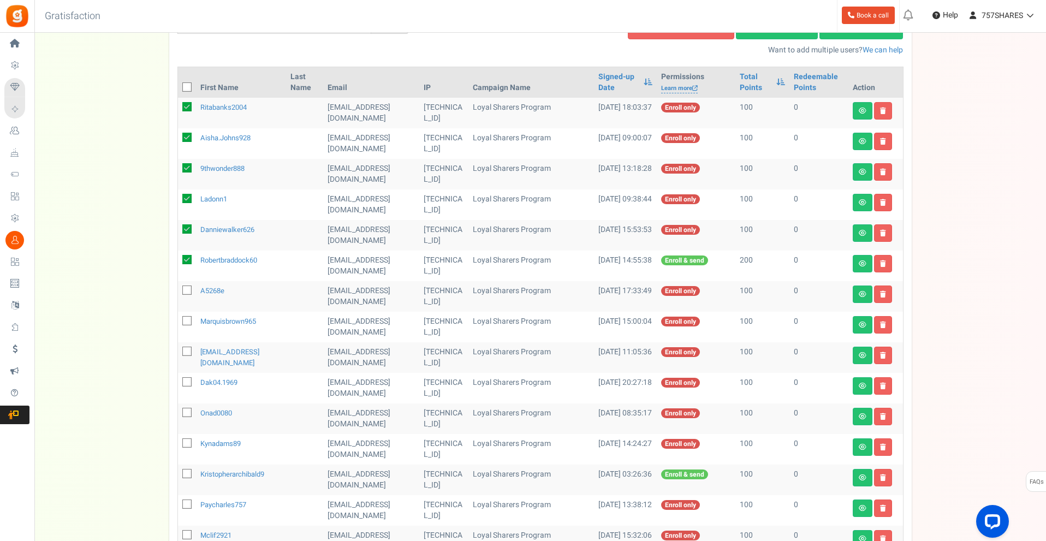
click at [178, 292] on input "checkbox" at bounding box center [174, 291] width 7 height 7
checkbox input "true"
click at [183, 320] on span at bounding box center [186, 320] width 9 height 9
click at [178, 320] on input "checkbox" at bounding box center [174, 321] width 7 height 7
checkbox input "true"
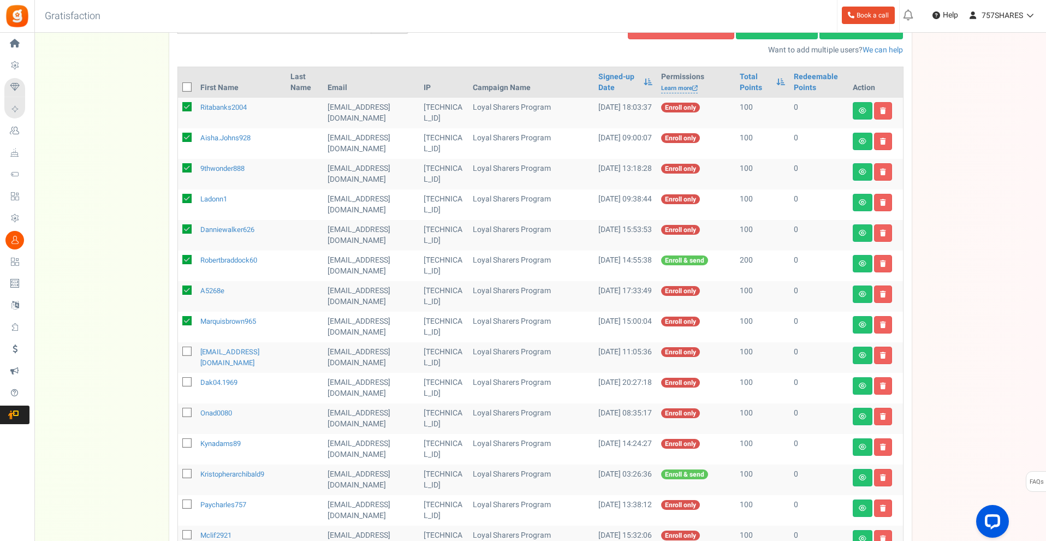
click at [189, 355] on span at bounding box center [186, 351] width 9 height 9
click at [178, 355] on input "checkbox" at bounding box center [174, 352] width 7 height 7
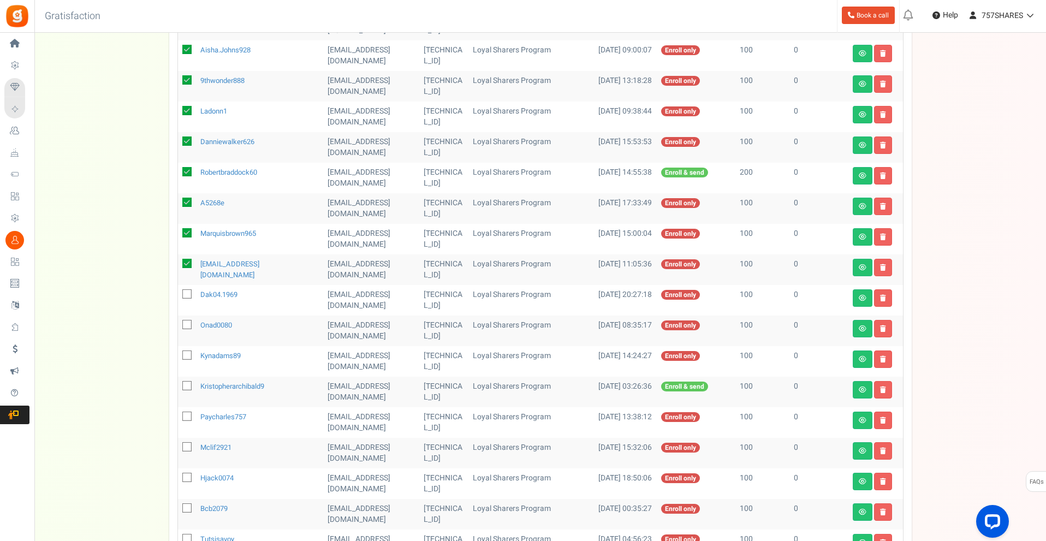
scroll to position [273, 0]
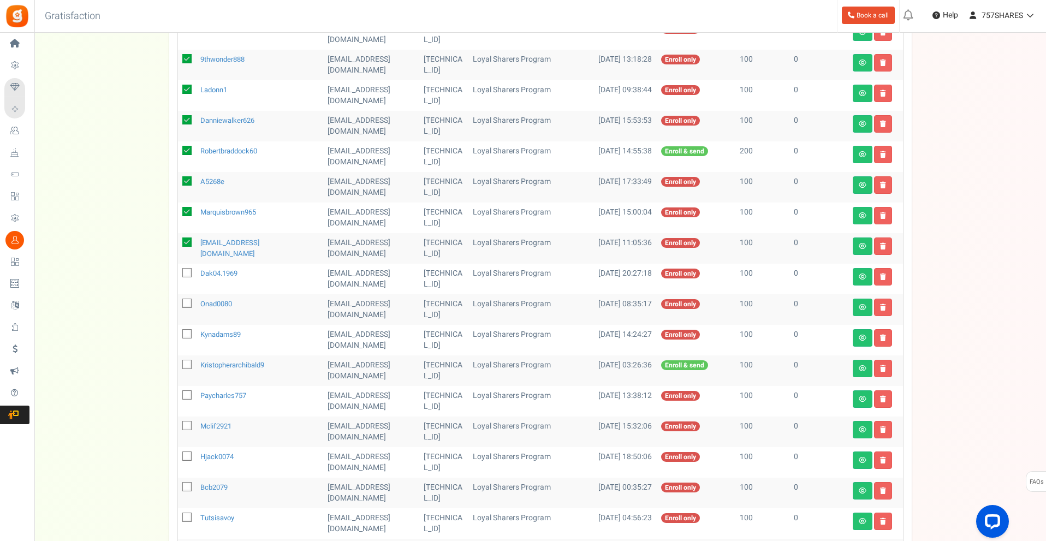
click at [190, 243] on icon at bounding box center [186, 241] width 9 height 9
click at [178, 243] on input "checkbox" at bounding box center [174, 243] width 7 height 7
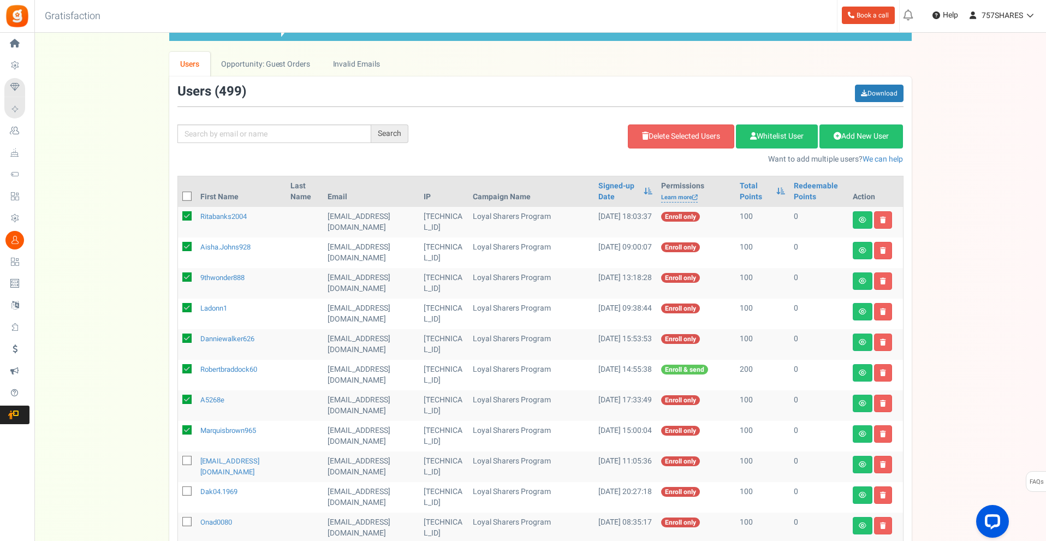
scroll to position [218, 0]
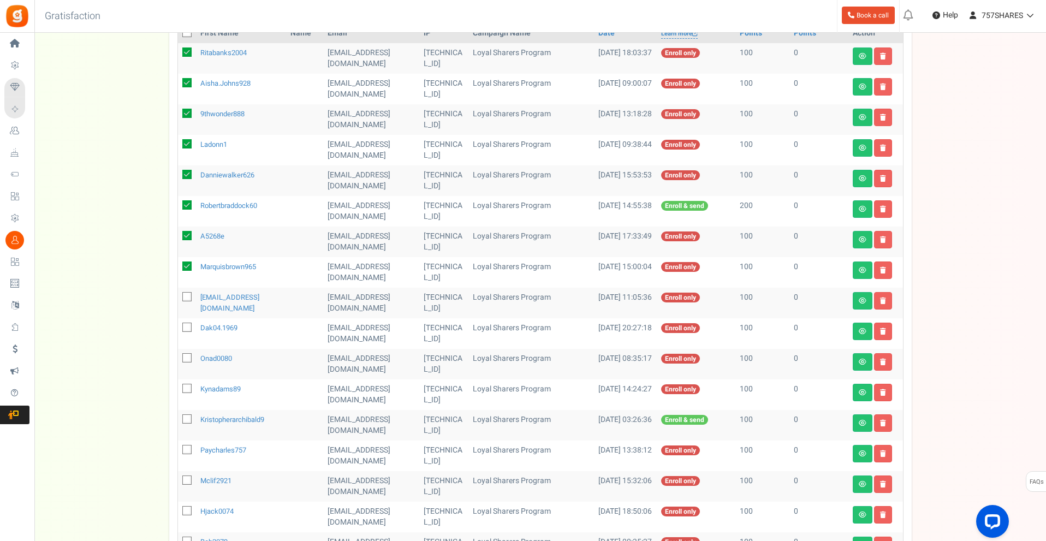
click at [189, 296] on icon at bounding box center [187, 297] width 7 height 7
click at [178, 296] on input "checkbox" at bounding box center [174, 297] width 7 height 7
click at [186, 290] on td at bounding box center [187, 303] width 18 height 31
click at [187, 297] on icon at bounding box center [186, 296] width 9 height 9
click at [178, 297] on input "checkbox" at bounding box center [174, 297] width 7 height 7
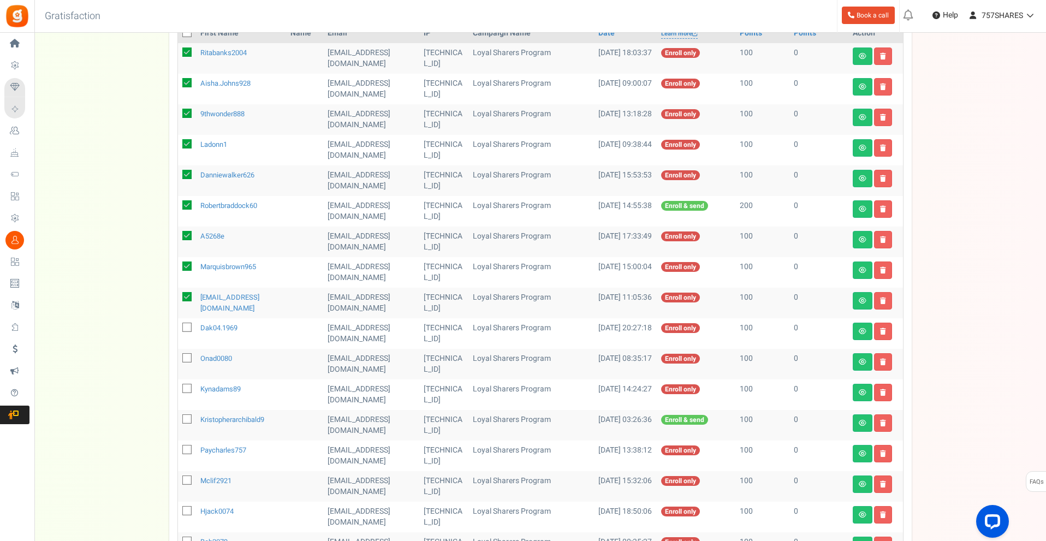
checkbox input "false"
click at [187, 266] on icon at bounding box center [186, 265] width 9 height 9
click at [178, 266] on input "checkbox" at bounding box center [174, 267] width 7 height 7
checkbox input "false"
drag, startPoint x: 190, startPoint y: 237, endPoint x: 183, endPoint y: 205, distance: 33.1
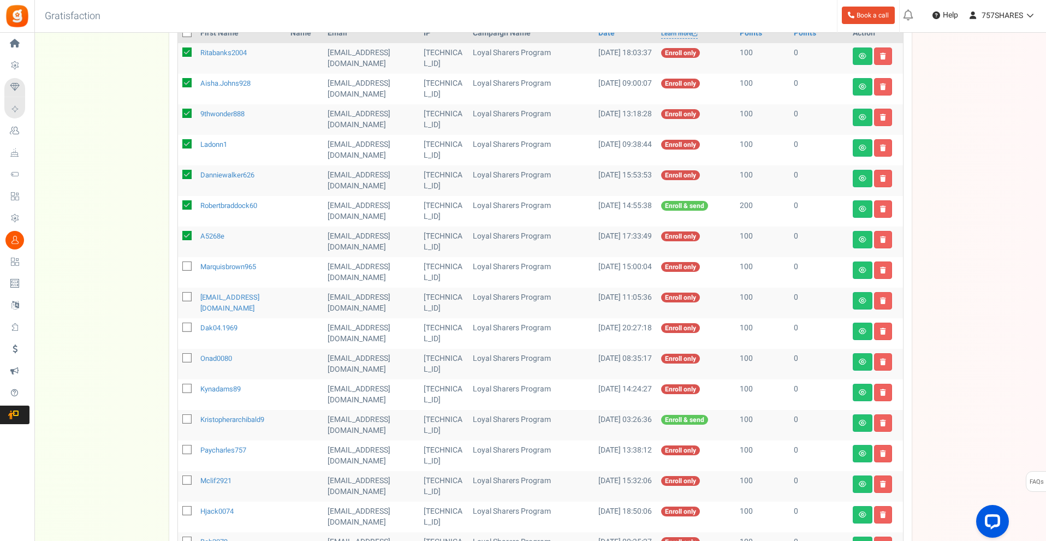
click at [190, 237] on icon at bounding box center [186, 235] width 9 height 9
click at [178, 237] on input "checkbox" at bounding box center [174, 236] width 7 height 7
checkbox input "false"
click at [184, 206] on icon at bounding box center [186, 204] width 9 height 9
click at [178, 206] on input "checkbox" at bounding box center [174, 205] width 7 height 7
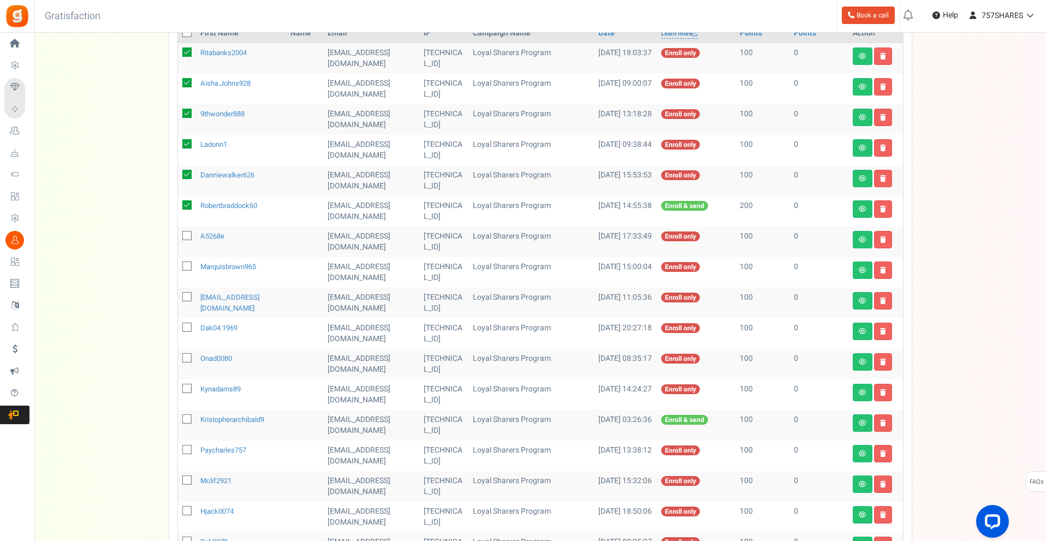
checkbox input "false"
click at [187, 176] on icon at bounding box center [186, 174] width 9 height 9
click at [178, 176] on input "checkbox" at bounding box center [174, 175] width 7 height 7
checkbox input "false"
click at [187, 149] on label at bounding box center [186, 144] width 9 height 10
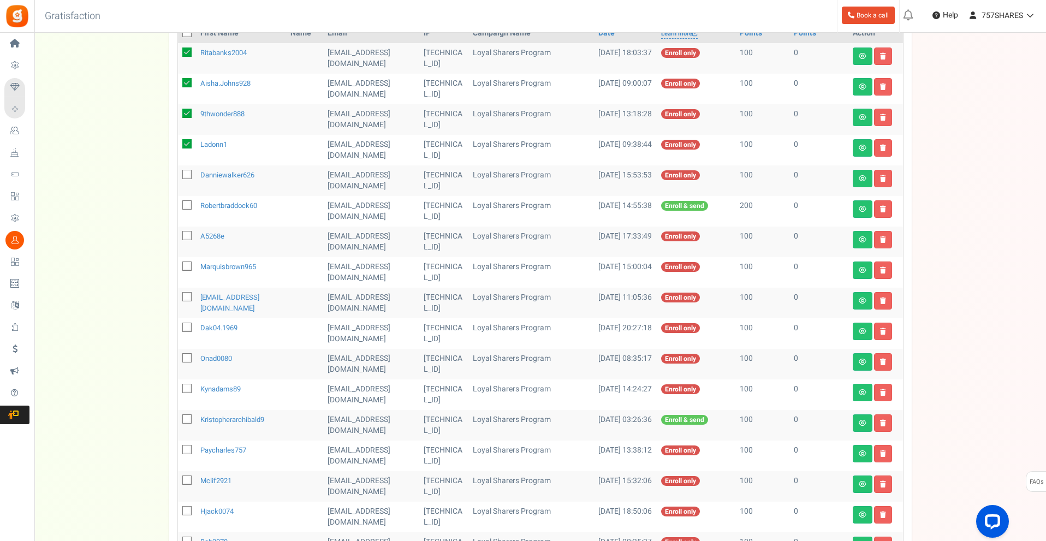
click at [178, 148] on input "checkbox" at bounding box center [174, 144] width 7 height 7
checkbox input "false"
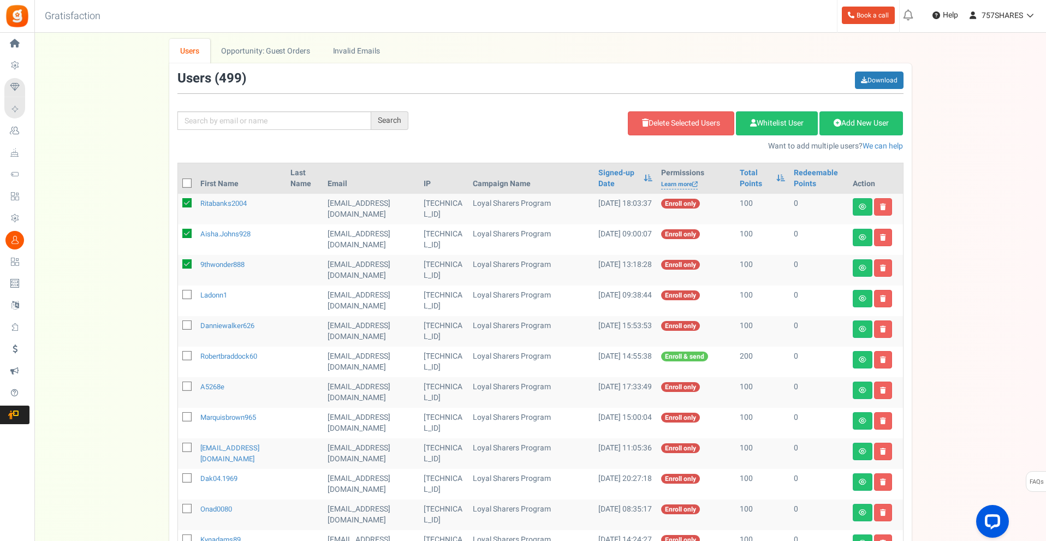
scroll to position [0, 0]
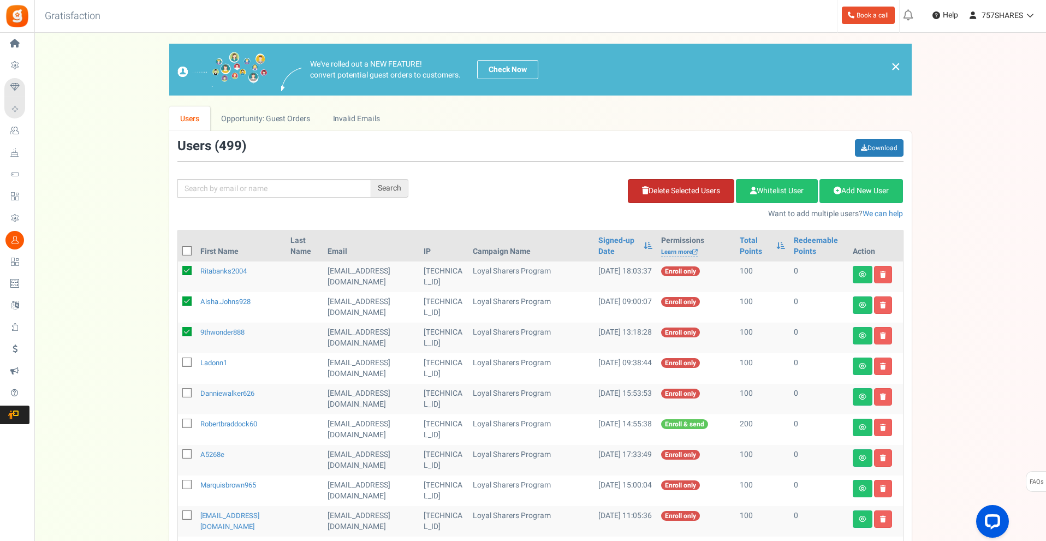
click at [671, 199] on link "Delete Selected Users" at bounding box center [681, 191] width 106 height 24
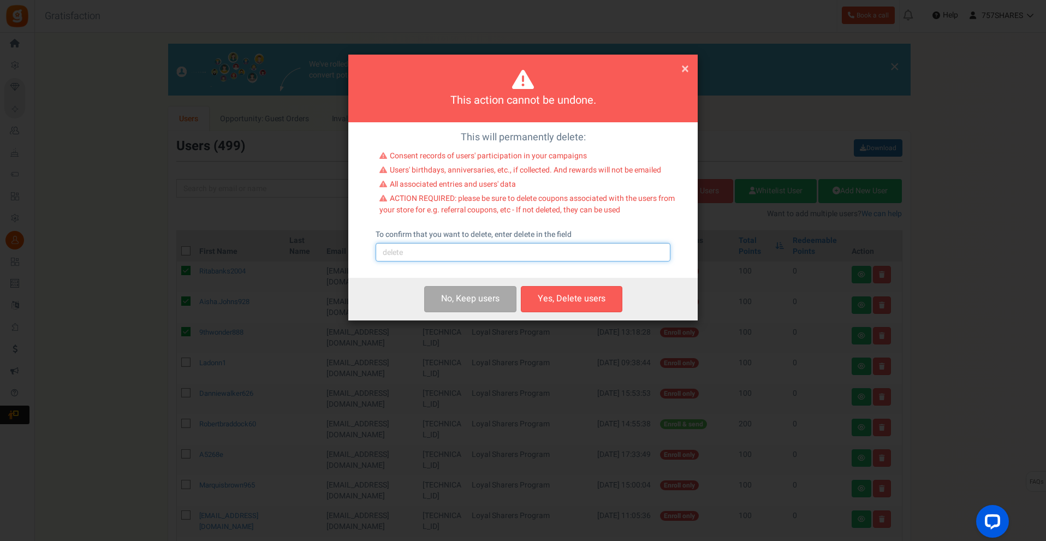
click at [548, 258] on input "text" at bounding box center [522, 252] width 295 height 19
type input "delete"
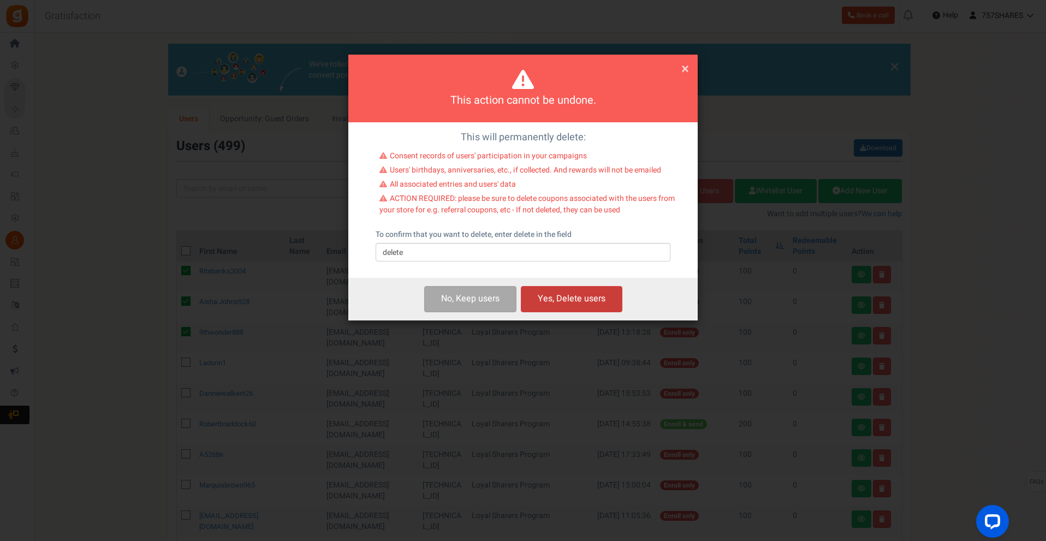
click at [528, 308] on button "Yes, Delete users" at bounding box center [571, 299] width 101 height 26
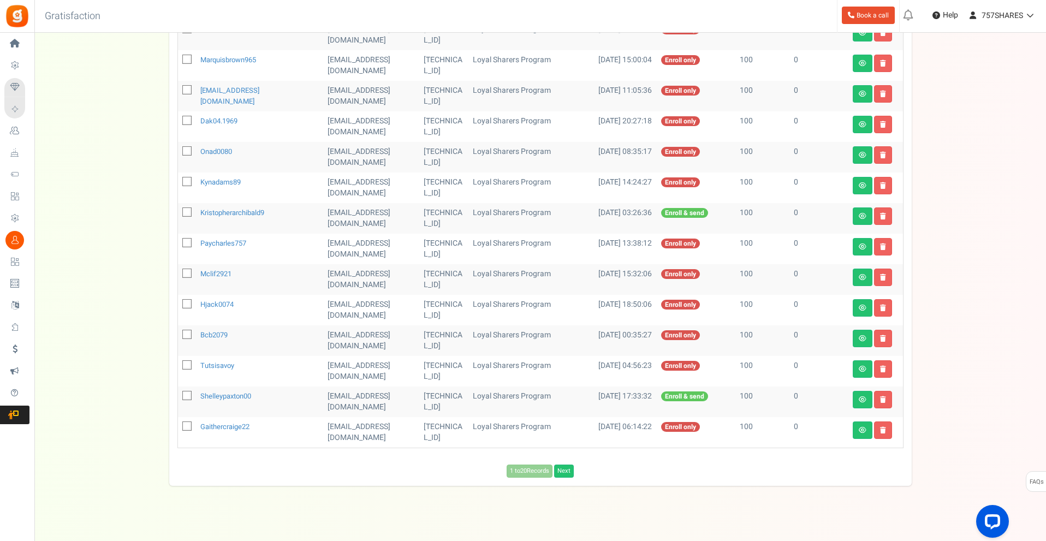
scroll to position [344, 0]
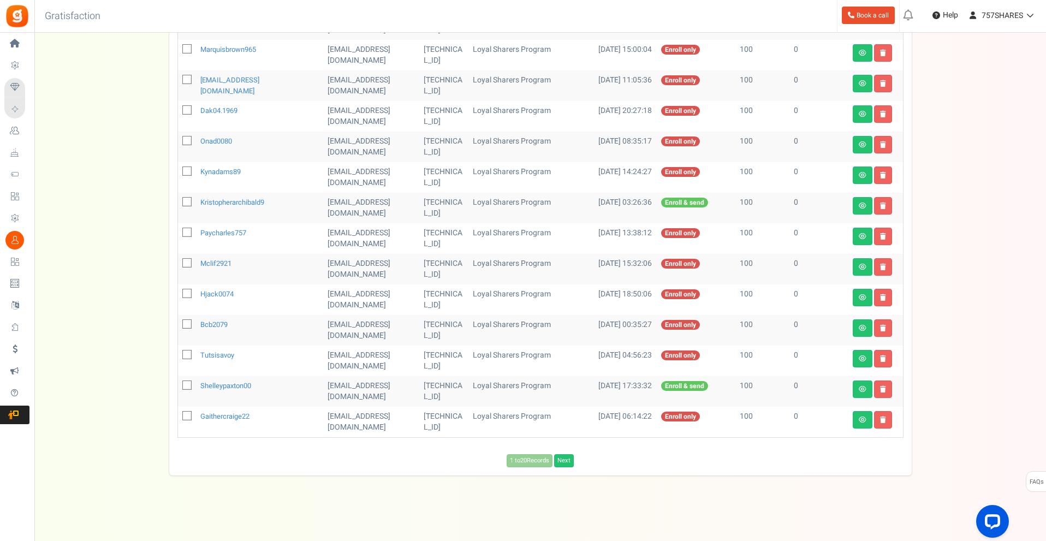
click at [568, 469] on div "Users ( 496 ) Download Search Add Etsy Order Delete Selected Users Import Users…" at bounding box center [540, 131] width 742 height 688
click at [571, 465] on link "Next" at bounding box center [564, 460] width 20 height 13
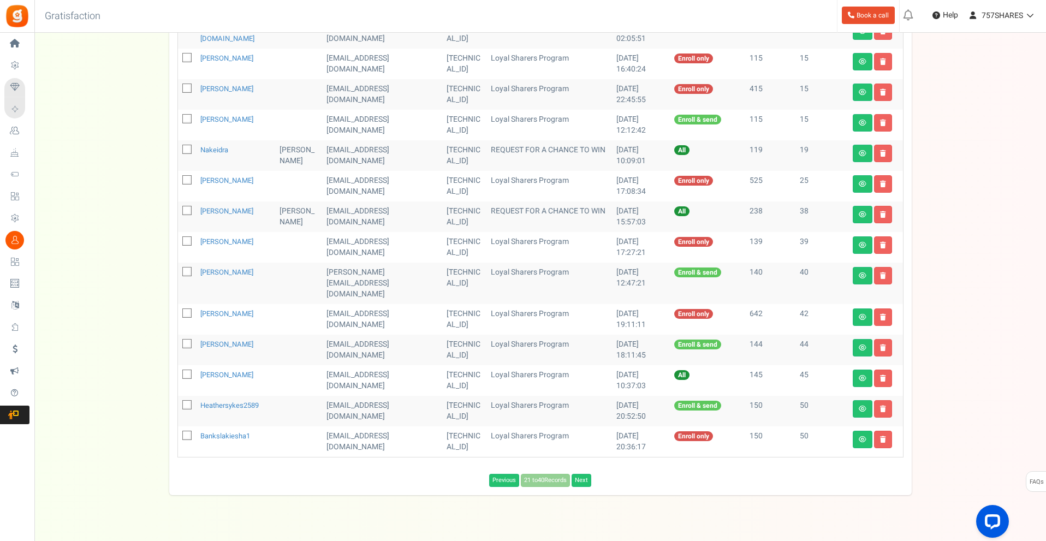
scroll to position [435, 0]
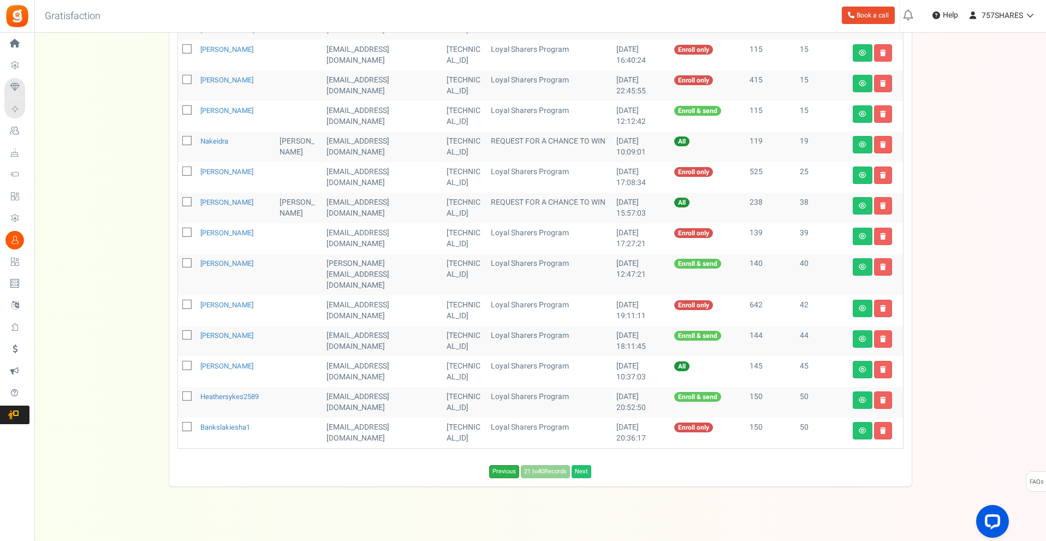
click at [506, 465] on link "Previous" at bounding box center [504, 471] width 30 height 13
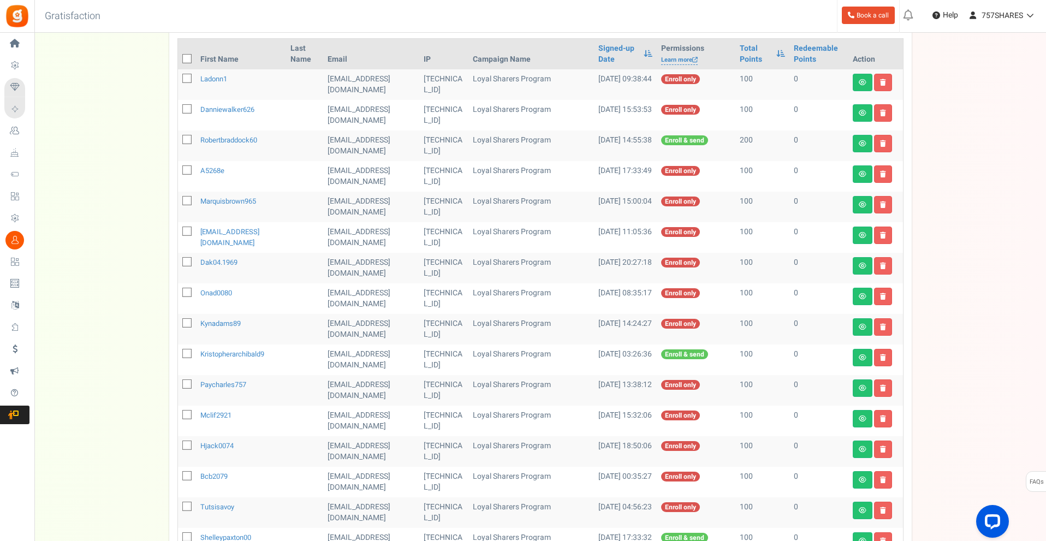
scroll to position [218, 0]
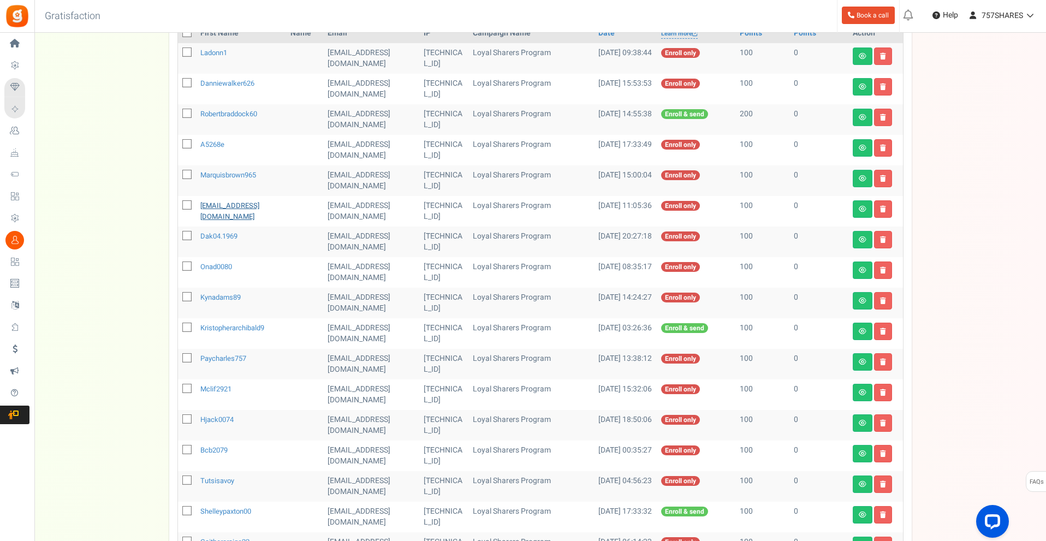
click at [227, 205] on link "devantesavage757@gmail.com" at bounding box center [229, 210] width 59 height 21
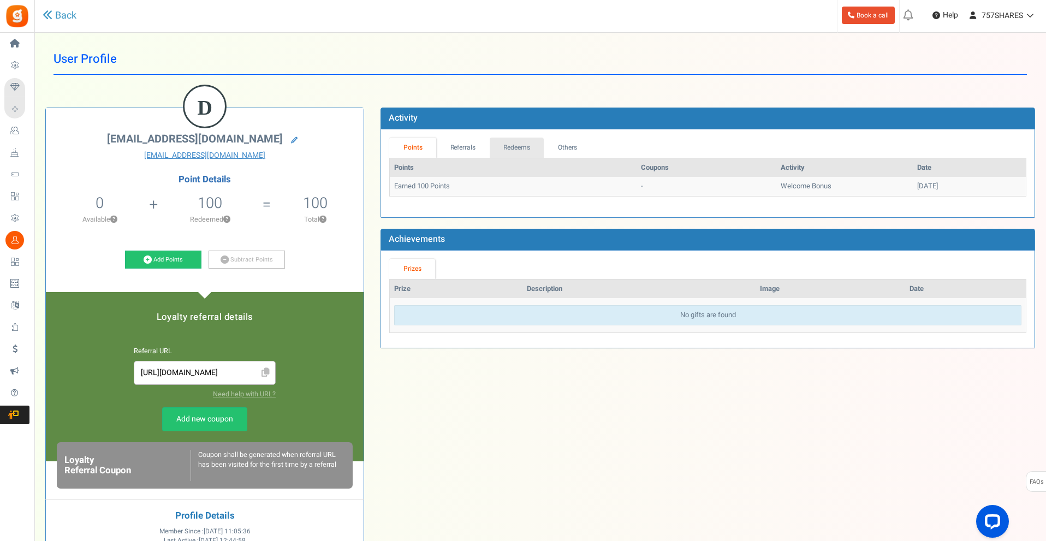
click at [528, 140] on link "Redeems" at bounding box center [516, 148] width 55 height 20
drag, startPoint x: 791, startPoint y: 182, endPoint x: 730, endPoint y: 190, distance: 62.1
click at [750, 190] on td "$1 off GRPAYDKTRLTXE" at bounding box center [818, 186] width 136 height 19
copy td "GRPAYDKTRLTXE"
click at [64, 16] on link "Back" at bounding box center [60, 16] width 34 height 14
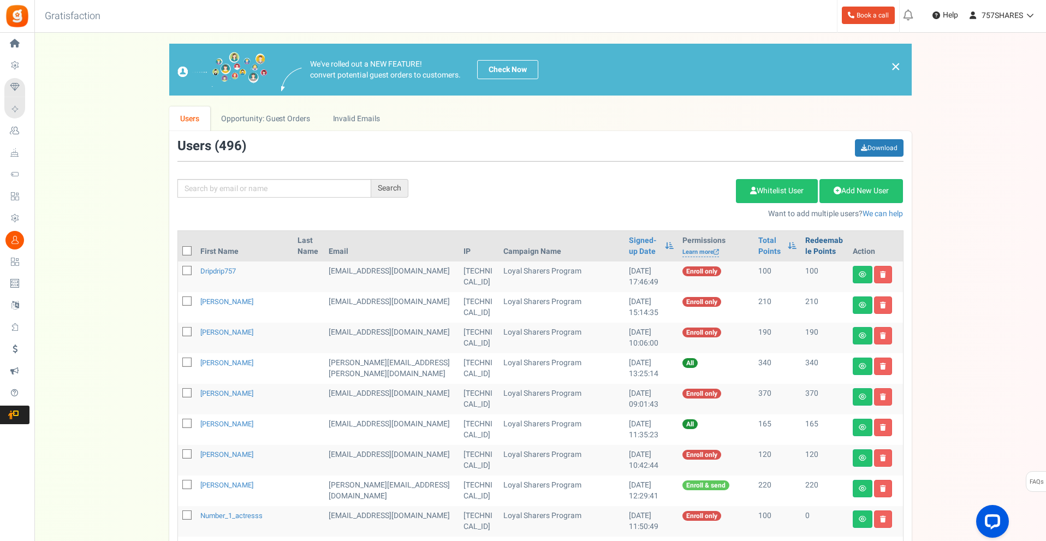
click at [805, 238] on link "Redeemable Points" at bounding box center [824, 246] width 38 height 22
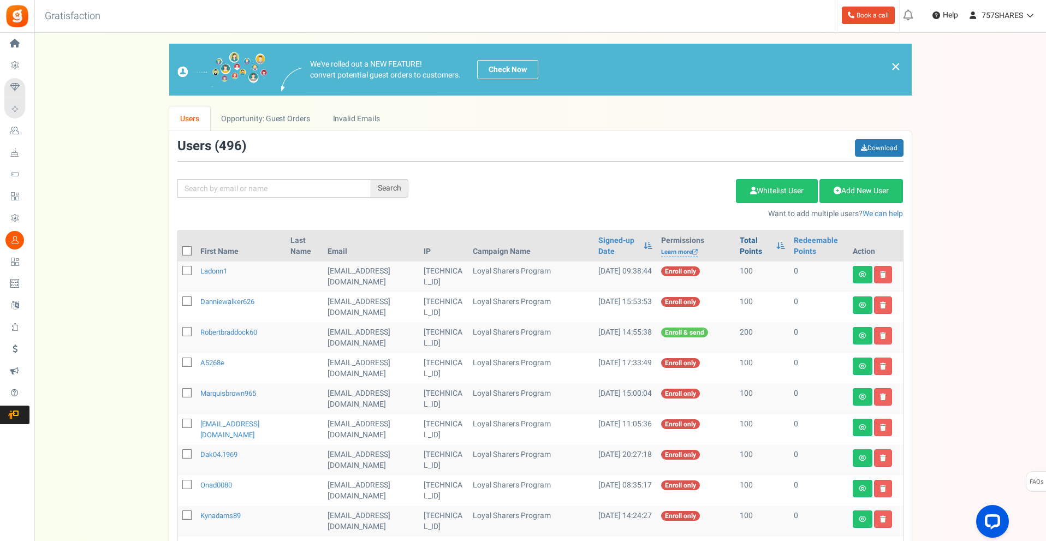
click at [755, 248] on link "Total Points" at bounding box center [754, 246] width 31 height 22
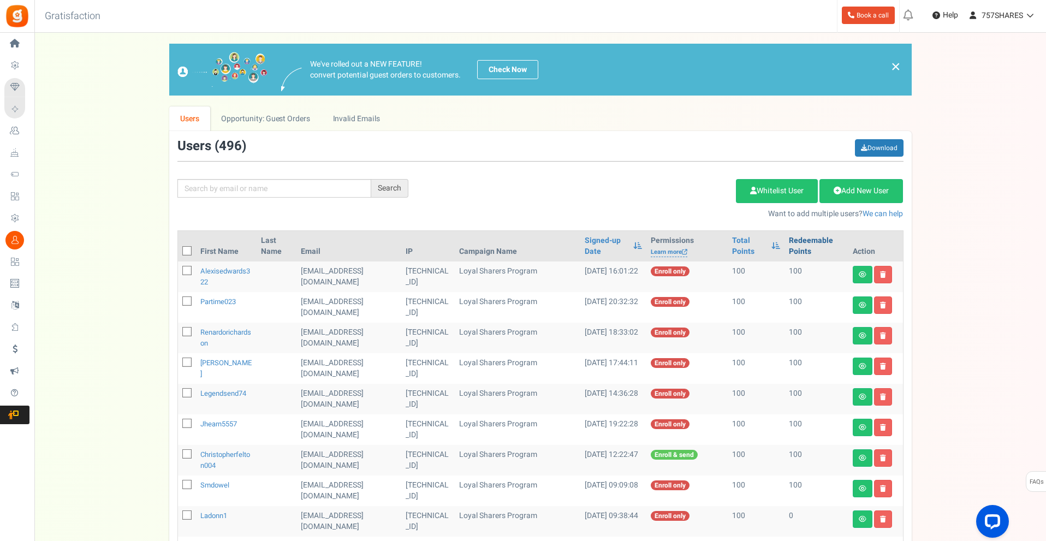
click at [805, 243] on link "Redeemable Points" at bounding box center [816, 246] width 55 height 22
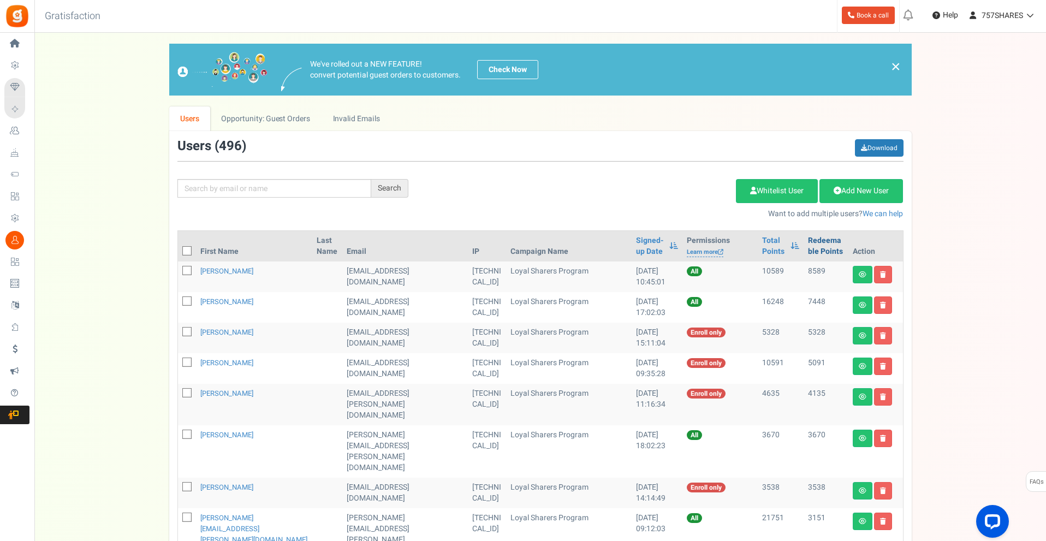
click at [808, 243] on link "Redeemable Points" at bounding box center [826, 246] width 36 height 22
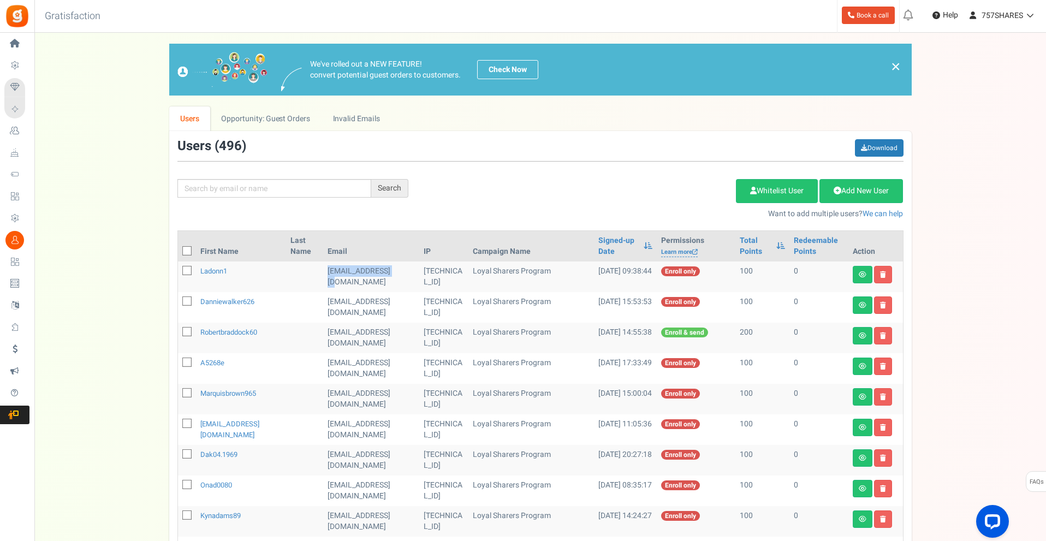
drag, startPoint x: 320, startPoint y: 269, endPoint x: 397, endPoint y: 275, distance: 77.2
click at [397, 275] on tr "ladonn1 ladonn1@yahoo.com 71.120.145.4 Loyal Sharers Program 01/19/2024 09:38:4…" at bounding box center [540, 276] width 725 height 31
click at [188, 271] on icon at bounding box center [187, 270] width 7 height 7
click at [178, 271] on input "checkbox" at bounding box center [174, 271] width 7 height 7
checkbox input "true"
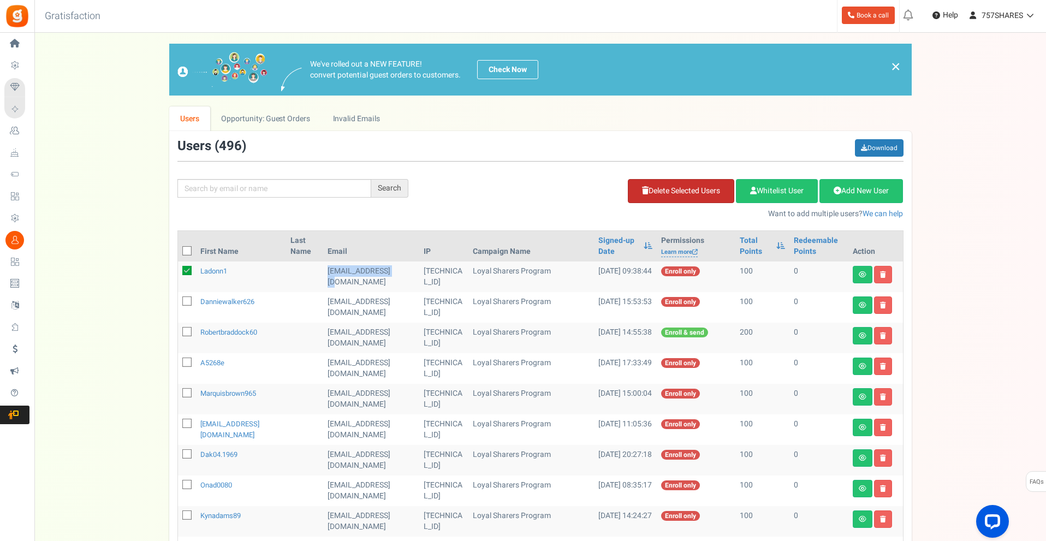
click at [696, 193] on link "Delete Selected Users" at bounding box center [681, 191] width 106 height 24
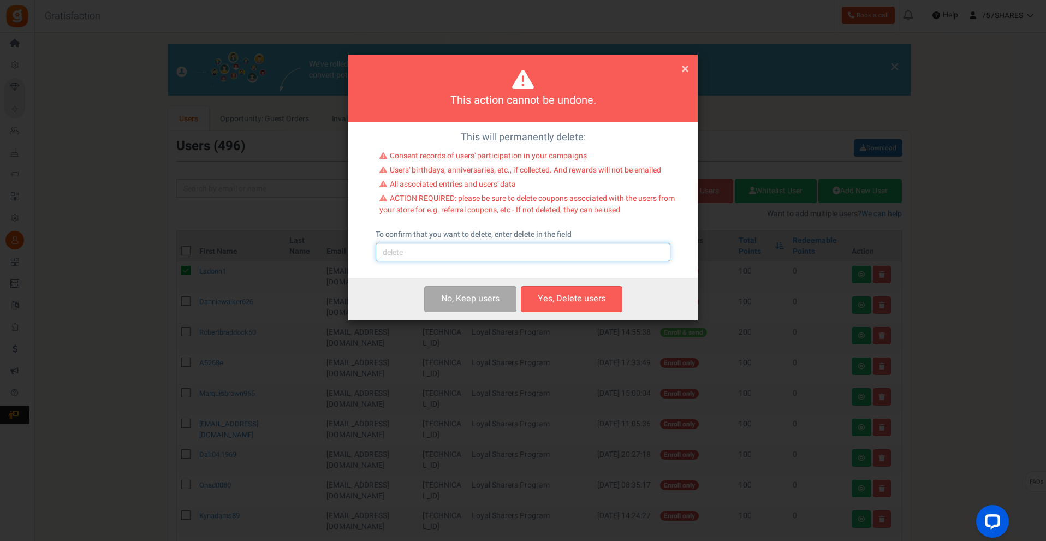
click at [445, 246] on input "text" at bounding box center [522, 252] width 295 height 19
type input "delete"
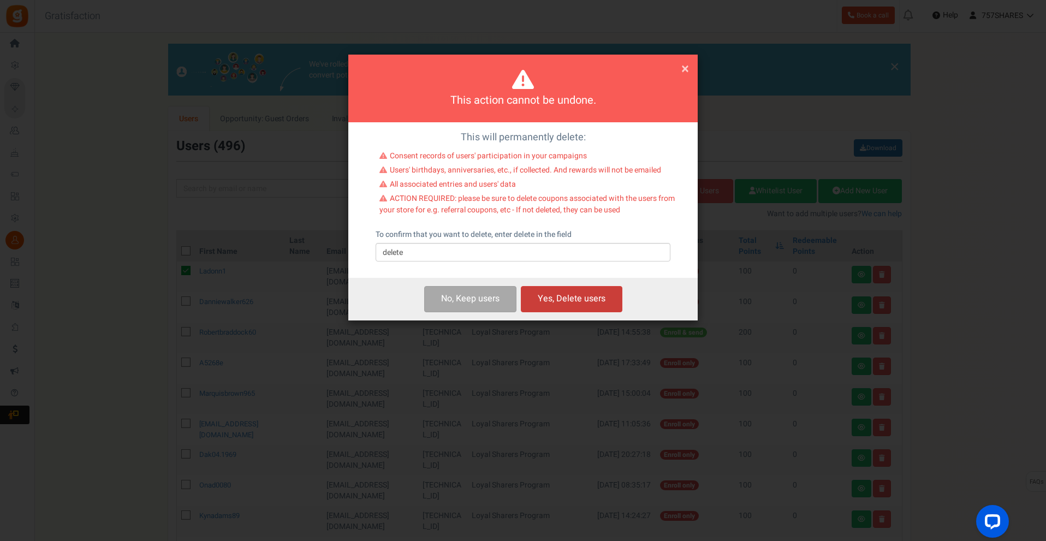
click at [553, 300] on button "Yes, Delete users" at bounding box center [571, 299] width 101 height 26
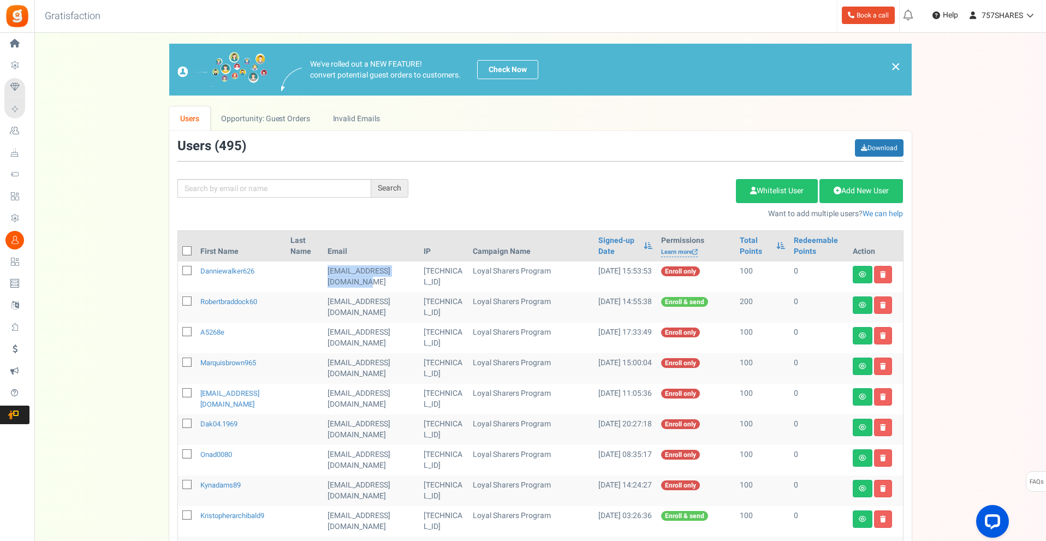
drag, startPoint x: 315, startPoint y: 271, endPoint x: 380, endPoint y: 278, distance: 65.3
click at [380, 278] on tr "danniewalker626 danniewalker626@gmail.com 71.120.245.94 Loyal Sharers Program 0…" at bounding box center [540, 276] width 725 height 31
copy tr "danniewalker626@gmail.com"
click at [359, 266] on td "danniewalker626@gmail.com" at bounding box center [371, 276] width 96 height 31
click at [187, 270] on icon at bounding box center [187, 270] width 7 height 7
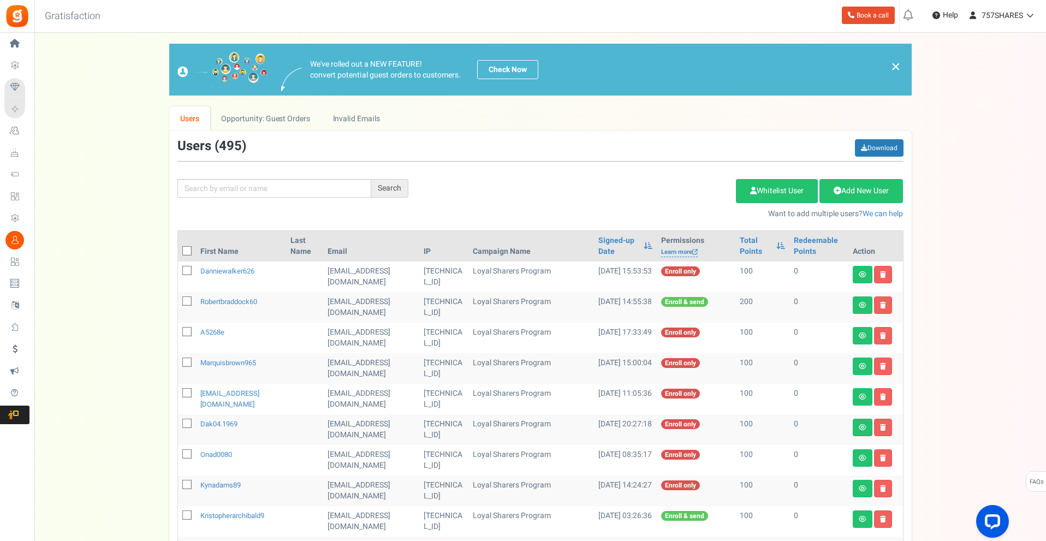
click at [178, 270] on input "checkbox" at bounding box center [174, 271] width 7 height 7
checkbox input "true"
click at [682, 199] on link "Delete Selected Users" at bounding box center [681, 191] width 106 height 24
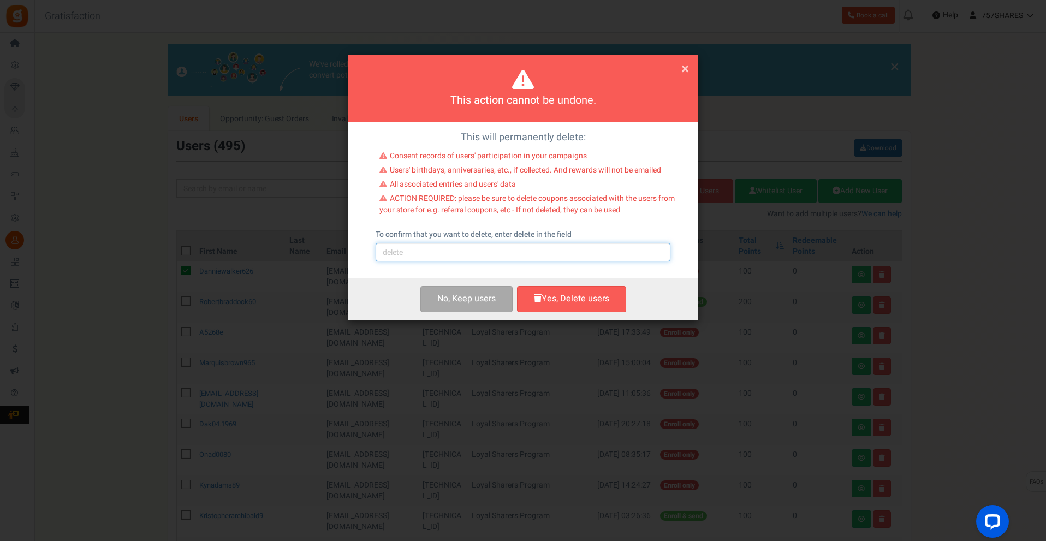
click at [459, 244] on input "text" at bounding box center [522, 252] width 295 height 19
type input "delete"
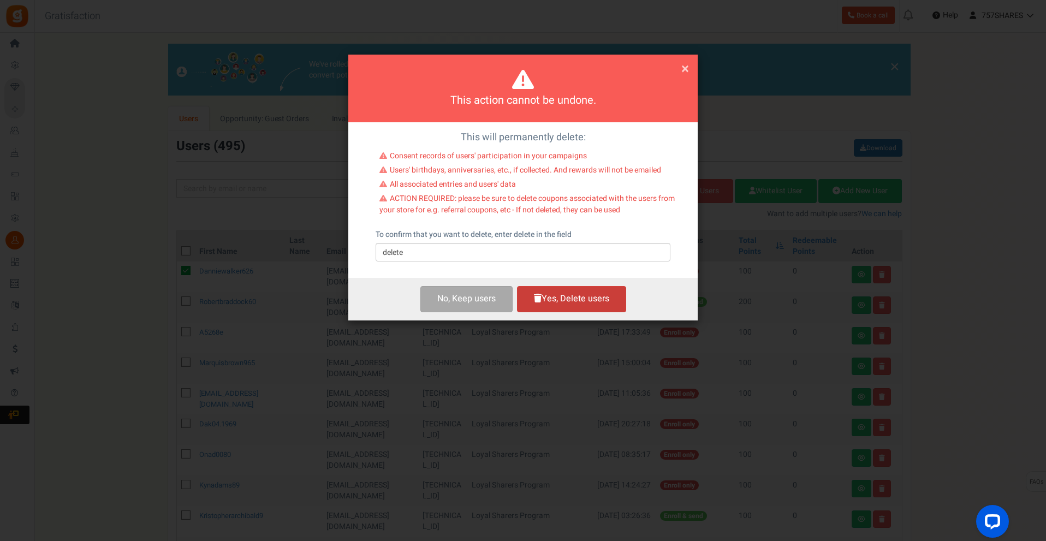
click at [549, 295] on button "Yes, Delete users" at bounding box center [571, 299] width 109 height 26
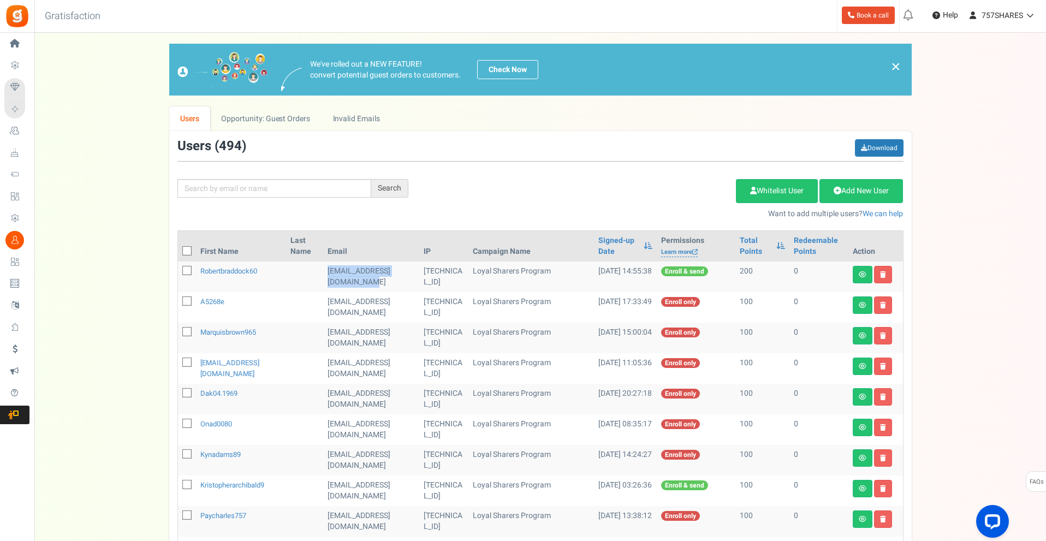
drag, startPoint x: 316, startPoint y: 270, endPoint x: 389, endPoint y: 279, distance: 73.1
click at [389, 279] on tr "Robertbraddock60 Robertbraddock60@gmail.com 172.58.203.156 Loyal Sharers Progra…" at bounding box center [540, 276] width 725 height 31
copy tr "[EMAIL_ADDRESS][DOMAIN_NAME]"
click at [342, 298] on td "a5268e@gmail.com" at bounding box center [371, 307] width 96 height 31
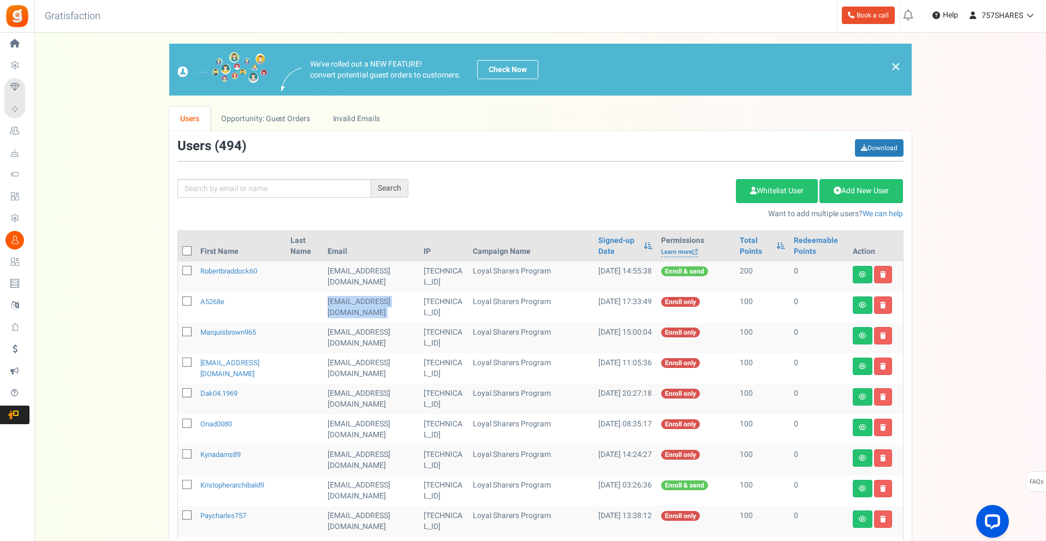
click at [342, 298] on td "a5268e@gmail.com" at bounding box center [371, 307] width 96 height 31
copy tr "a5268e@gmail.com"
drag, startPoint x: 324, startPoint y: 329, endPoint x: 377, endPoint y: 338, distance: 53.7
click at [377, 338] on td "marquisbrown965@gmail.com" at bounding box center [371, 338] width 96 height 31
copy td "marquisbrown965@gmail.com"
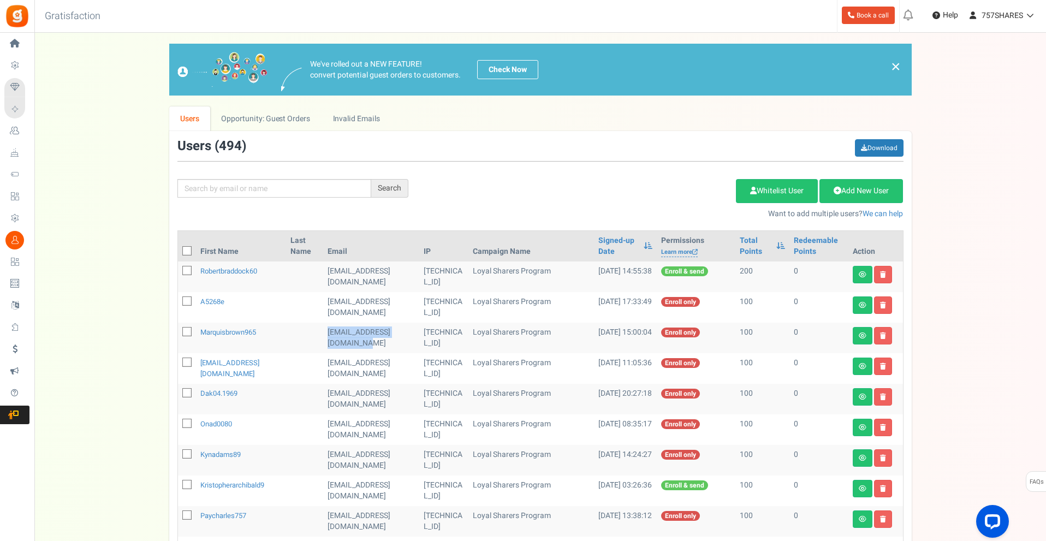
click at [191, 331] on span at bounding box center [186, 331] width 9 height 9
click at [178, 331] on input "checkbox" at bounding box center [174, 332] width 7 height 7
checkbox input "true"
click at [192, 300] on td at bounding box center [187, 307] width 18 height 31
click at [182, 272] on span at bounding box center [186, 270] width 9 height 9
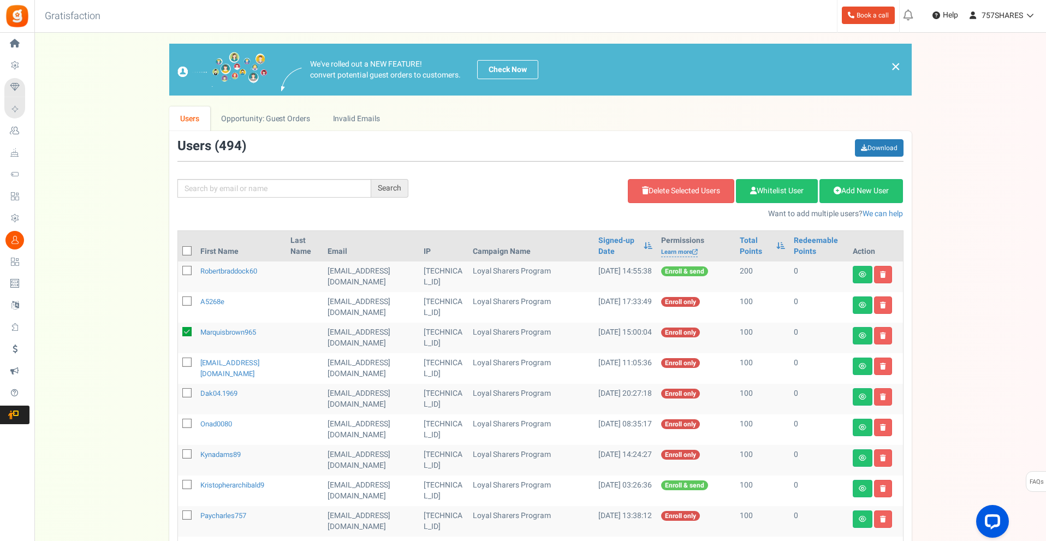
click at [178, 272] on input "checkbox" at bounding box center [174, 271] width 7 height 7
checkbox input "true"
click at [187, 302] on icon at bounding box center [187, 301] width 7 height 7
click at [178, 302] on input "checkbox" at bounding box center [174, 301] width 7 height 7
checkbox input "true"
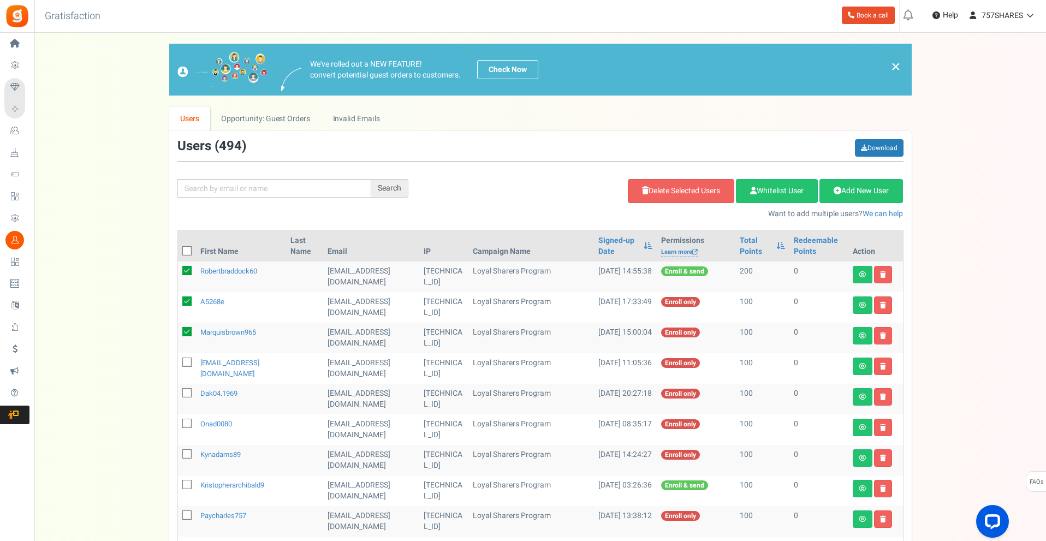
click at [692, 178] on div "Add Etsy Order Delete Selected Users Import Users Spam Protection Subtract Poin…" at bounding box center [663, 195] width 495 height 47
click at [689, 185] on link "Delete Selected Users" at bounding box center [681, 191] width 106 height 24
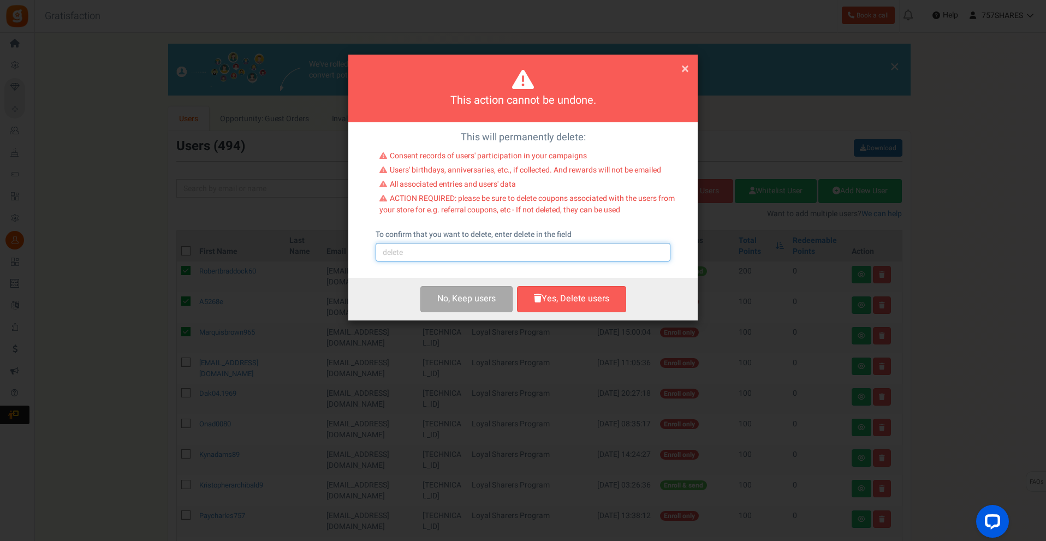
click at [460, 247] on input "text" at bounding box center [522, 252] width 295 height 19
type input "delete"
drag, startPoint x: 684, startPoint y: 68, endPoint x: 256, endPoint y: 265, distance: 470.8
click at [683, 69] on span "×" at bounding box center [685, 68] width 8 height 21
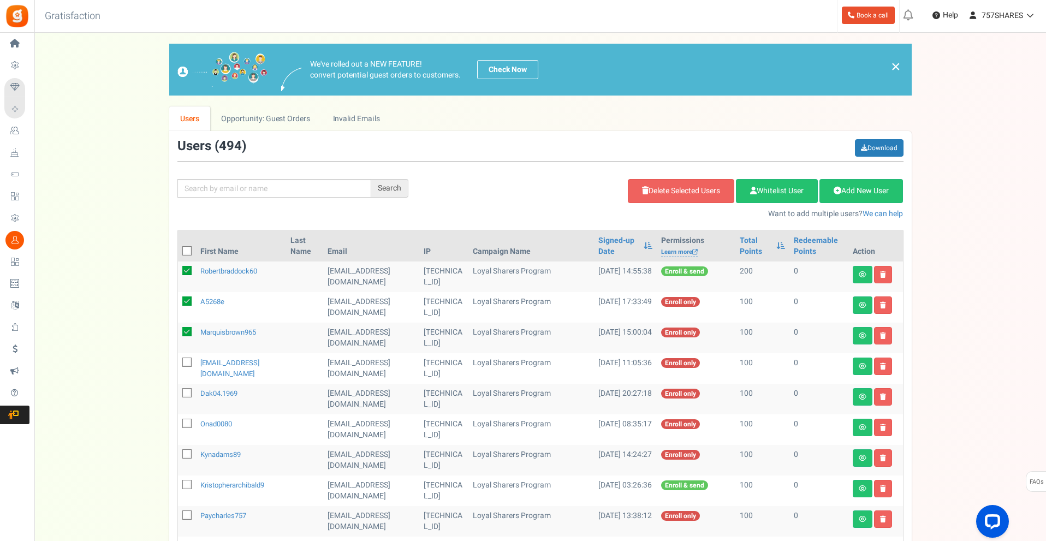
click at [186, 268] on icon at bounding box center [186, 270] width 9 height 9
click at [178, 268] on input "checkbox" at bounding box center [174, 271] width 7 height 7
checkbox input "false"
click at [664, 196] on link "Delete Selected Users" at bounding box center [681, 191] width 106 height 24
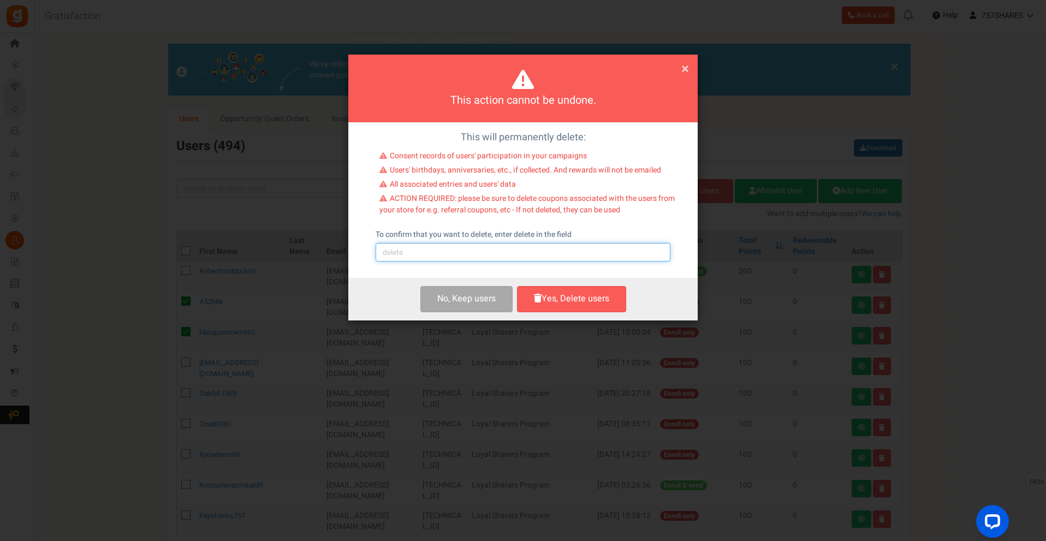
click at [465, 258] on input "text" at bounding box center [522, 252] width 295 height 19
type input "delete"
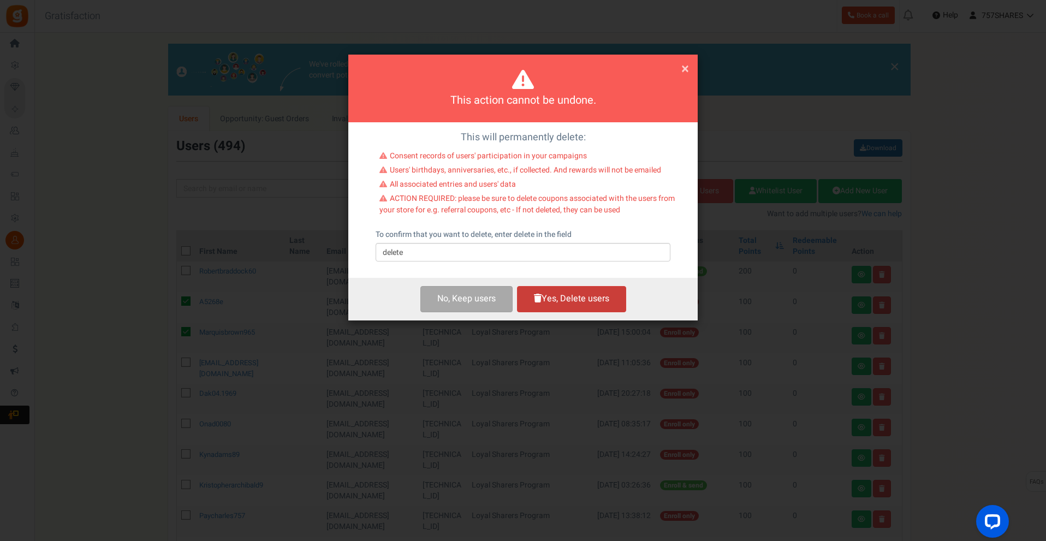
click at [557, 296] on button "Yes, Delete users" at bounding box center [571, 299] width 109 height 26
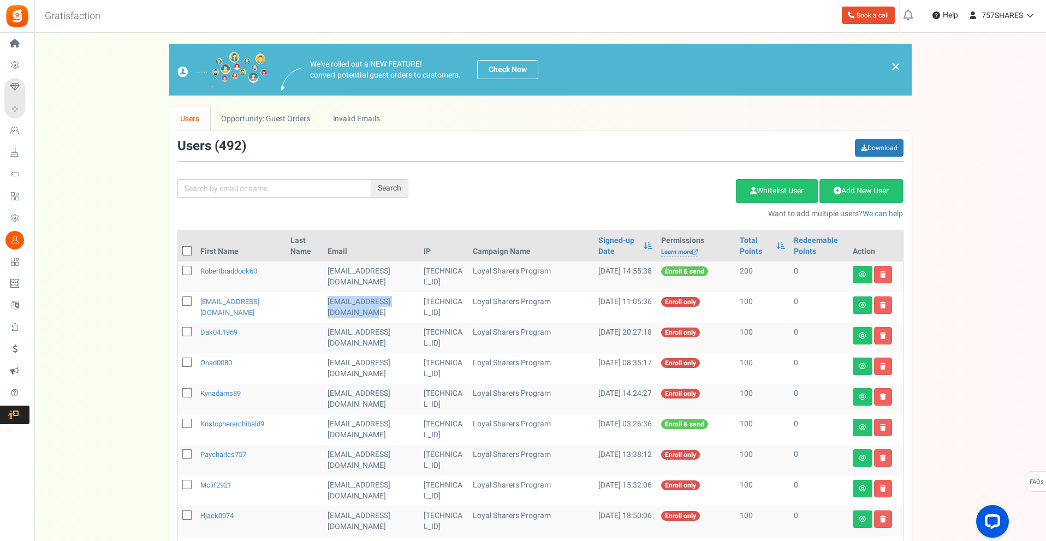
drag, startPoint x: 366, startPoint y: 313, endPoint x: 324, endPoint y: 300, distance: 43.9
click at [324, 300] on td "devantesavage757@gmail.com" at bounding box center [371, 307] width 96 height 31
copy td "devantesavage757@gmail.com"
click at [299, 313] on td at bounding box center [304, 307] width 37 height 31
click at [183, 301] on span at bounding box center [186, 300] width 9 height 9
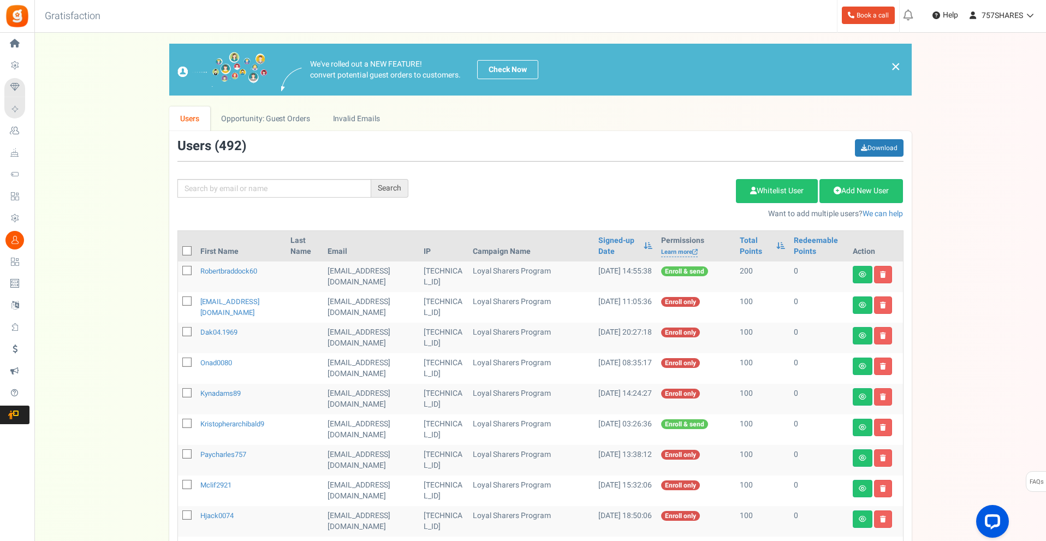
click at [178, 301] on input "checkbox" at bounding box center [174, 301] width 7 height 7
checkbox input "true"
drag, startPoint x: 383, startPoint y: 333, endPoint x: 411, endPoint y: 335, distance: 28.4
click at [411, 335] on tr "dak04.1969 dak04.1969@gmail.com 70.160.30.68 Loyal Sharers Program 06/24/2024 2…" at bounding box center [540, 338] width 725 height 31
copy tr "dak04.1969@gmail.com"
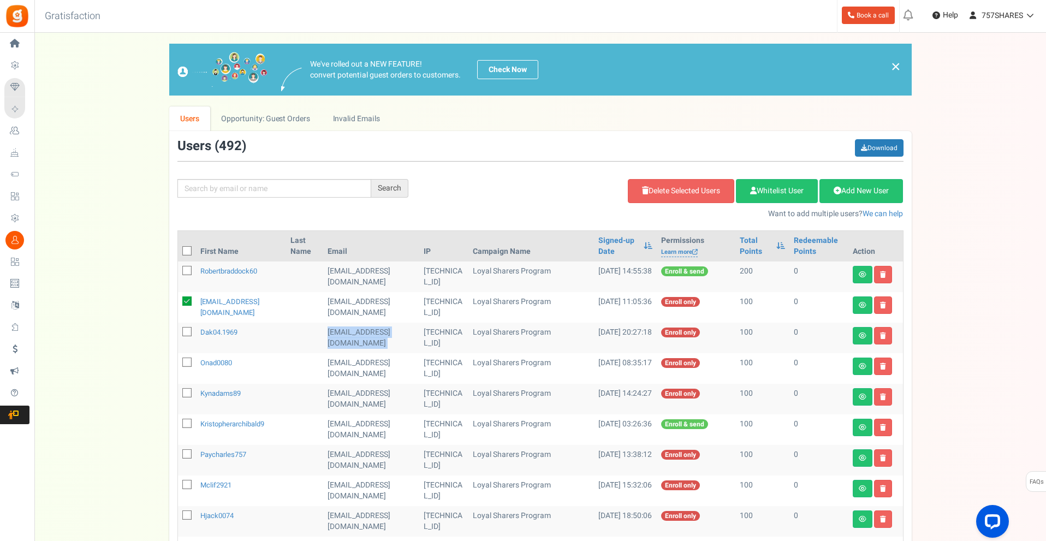
click at [185, 332] on icon at bounding box center [187, 332] width 7 height 7
click at [178, 332] on input "checkbox" at bounding box center [174, 332] width 7 height 7
checkbox input "true"
click at [329, 360] on td "onad0080@gmail.com" at bounding box center [371, 368] width 96 height 31
click at [323, 359] on td "onad0080@gmail.com" at bounding box center [371, 368] width 96 height 31
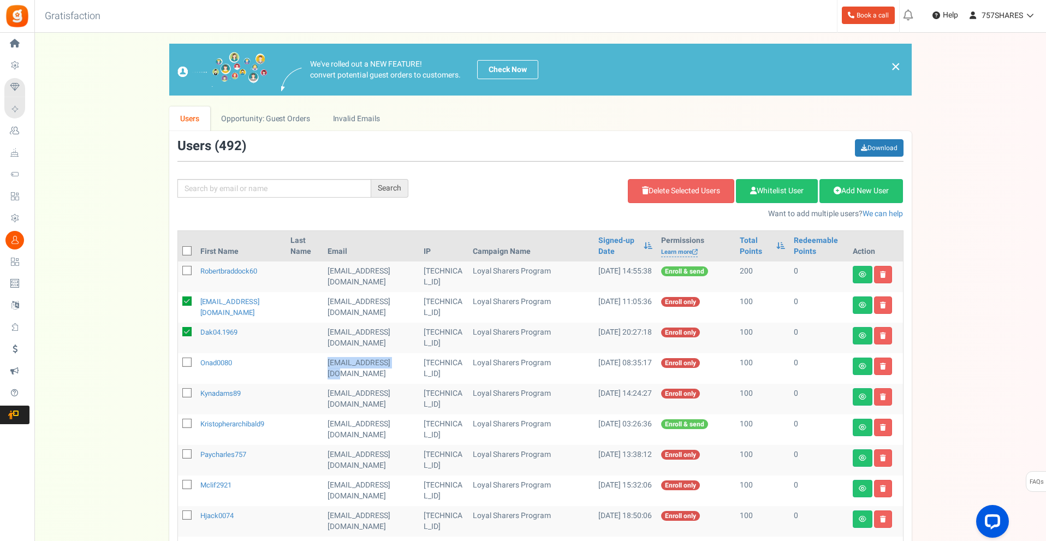
drag, startPoint x: 322, startPoint y: 363, endPoint x: 404, endPoint y: 362, distance: 81.9
click at [404, 362] on td "onad0080@gmail.com" at bounding box center [371, 368] width 96 height 31
copy td "onad0080@gmail.com"
click at [186, 366] on icon at bounding box center [187, 362] width 7 height 7
click at [178, 366] on input "checkbox" at bounding box center [174, 363] width 7 height 7
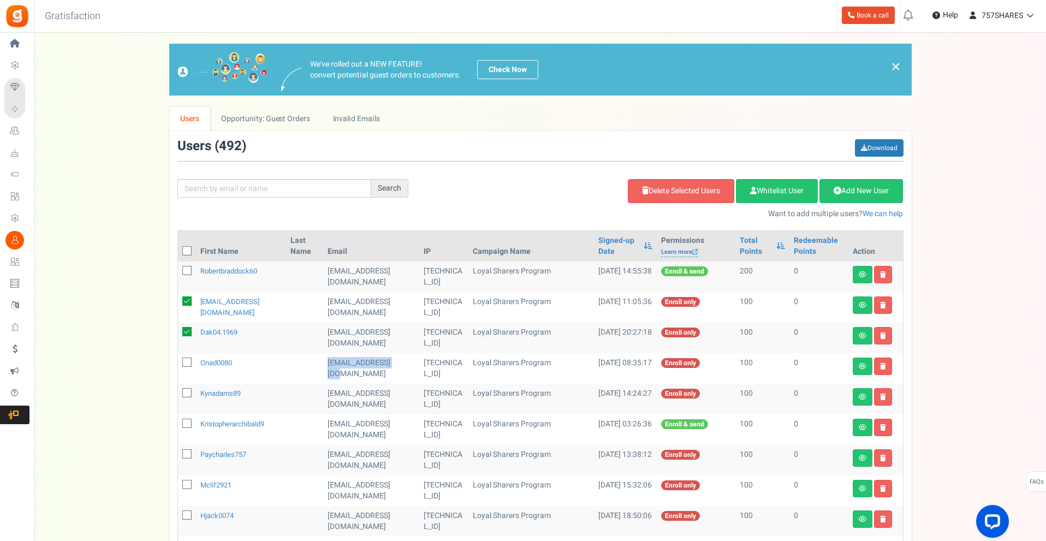
checkbox input "true"
drag, startPoint x: 321, startPoint y: 393, endPoint x: 354, endPoint y: 405, distance: 35.6
click at [354, 405] on td "kynadams89@gmail.com" at bounding box center [371, 399] width 96 height 31
copy td "kynadams89@gmail.com"
click at [187, 389] on span at bounding box center [186, 392] width 9 height 9
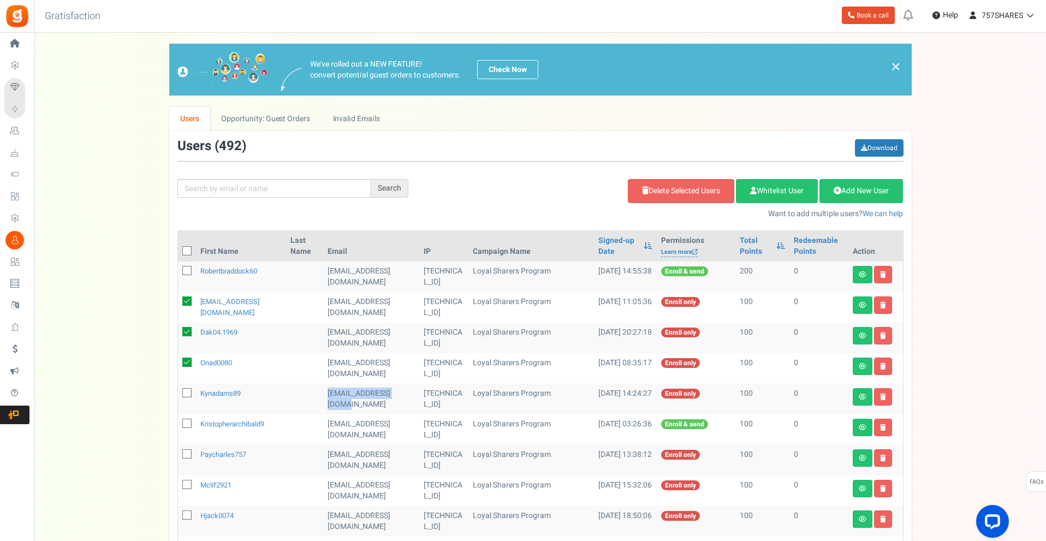
click at [178, 390] on input "checkbox" at bounding box center [174, 393] width 7 height 7
checkbox input "true"
drag, startPoint x: 336, startPoint y: 422, endPoint x: 352, endPoint y: 434, distance: 19.5
click at [352, 434] on td "kristopherarchibald9@gmail.com" at bounding box center [371, 429] width 96 height 31
click at [353, 434] on td "kristopherarchibald9@gmail.com" at bounding box center [371, 429] width 96 height 31
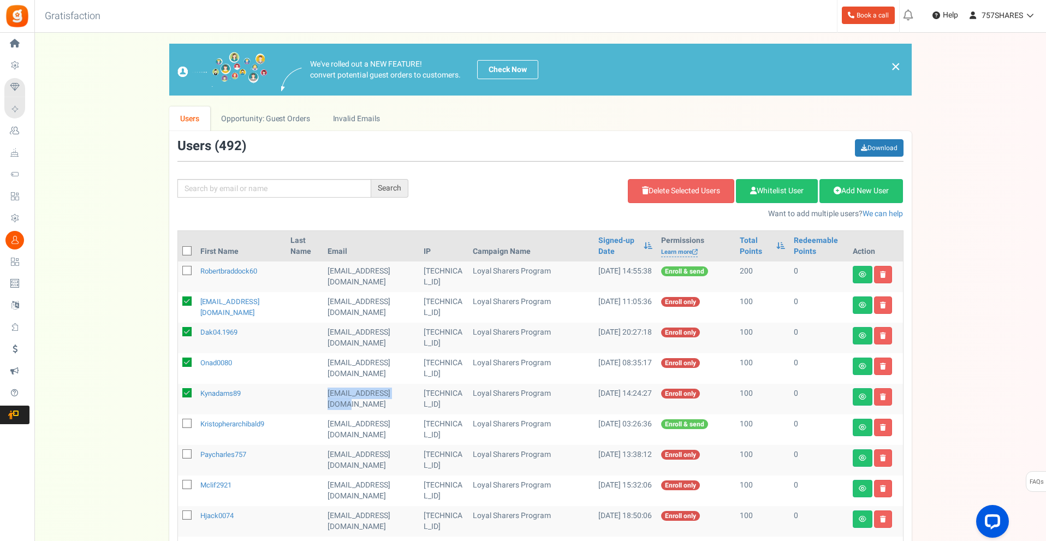
click at [186, 425] on icon at bounding box center [187, 423] width 7 height 7
click at [178, 425] on input "checkbox" at bounding box center [174, 424] width 7 height 7
checkbox input "true"
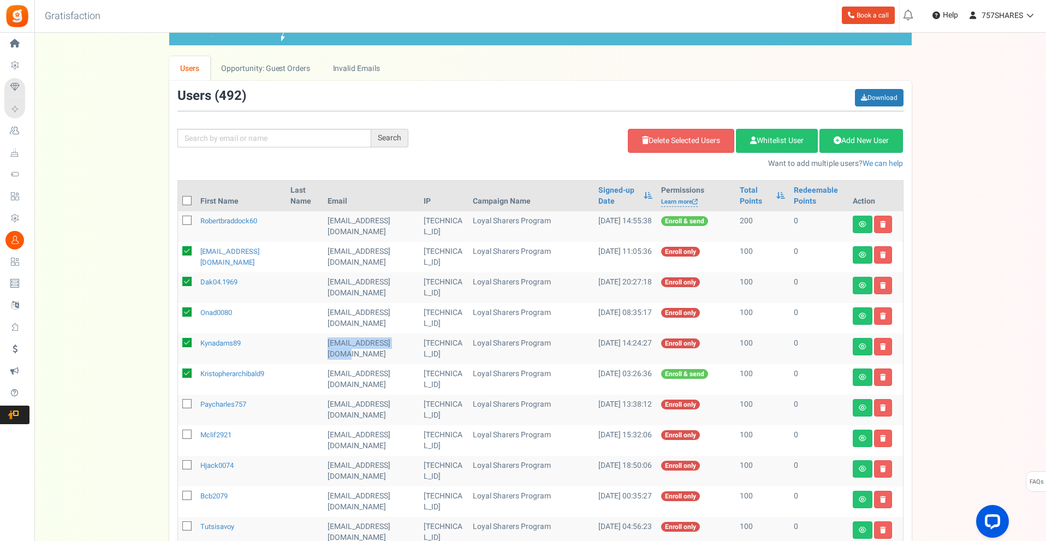
scroll to position [55, 0]
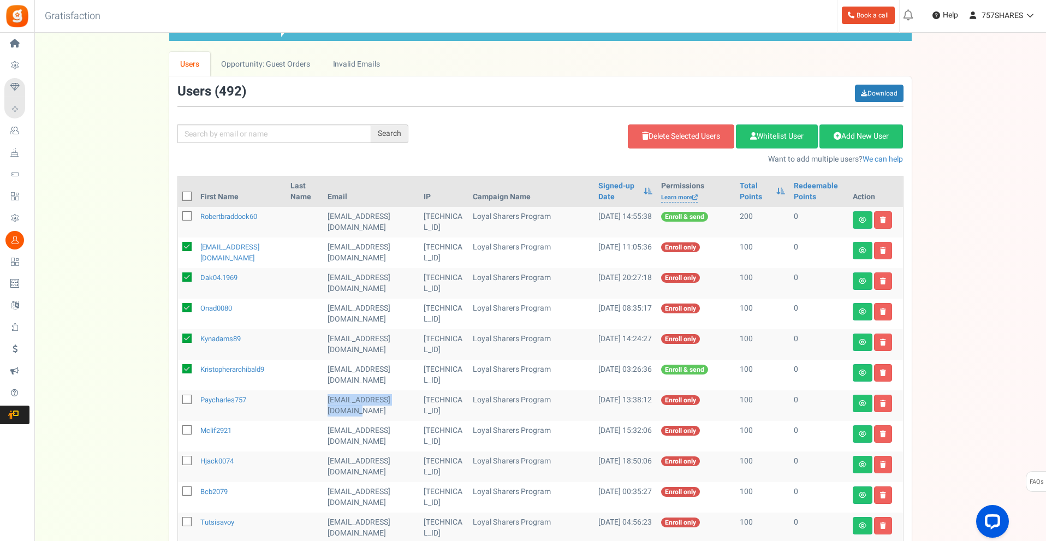
drag, startPoint x: 322, startPoint y: 401, endPoint x: 355, endPoint y: 409, distance: 33.7
click at [355, 409] on td "paycharles757@gmail.com" at bounding box center [371, 405] width 96 height 31
click at [188, 399] on icon at bounding box center [187, 399] width 7 height 7
click at [178, 399] on input "checkbox" at bounding box center [174, 400] width 7 height 7
checkbox input "true"
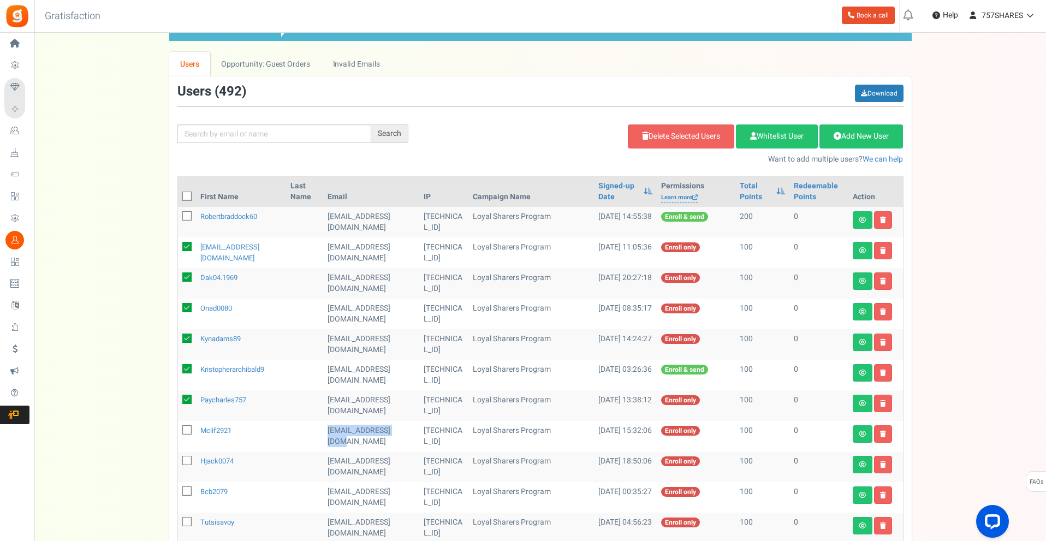
drag, startPoint x: 318, startPoint y: 431, endPoint x: 401, endPoint y: 429, distance: 83.5
click at [401, 429] on td "mclif2921@gmail.com" at bounding box center [371, 436] width 96 height 31
drag, startPoint x: 188, startPoint y: 431, endPoint x: 186, endPoint y: 438, distance: 7.6
click at [187, 431] on icon at bounding box center [187, 430] width 7 height 7
click at [178, 431] on input "checkbox" at bounding box center [174, 430] width 7 height 7
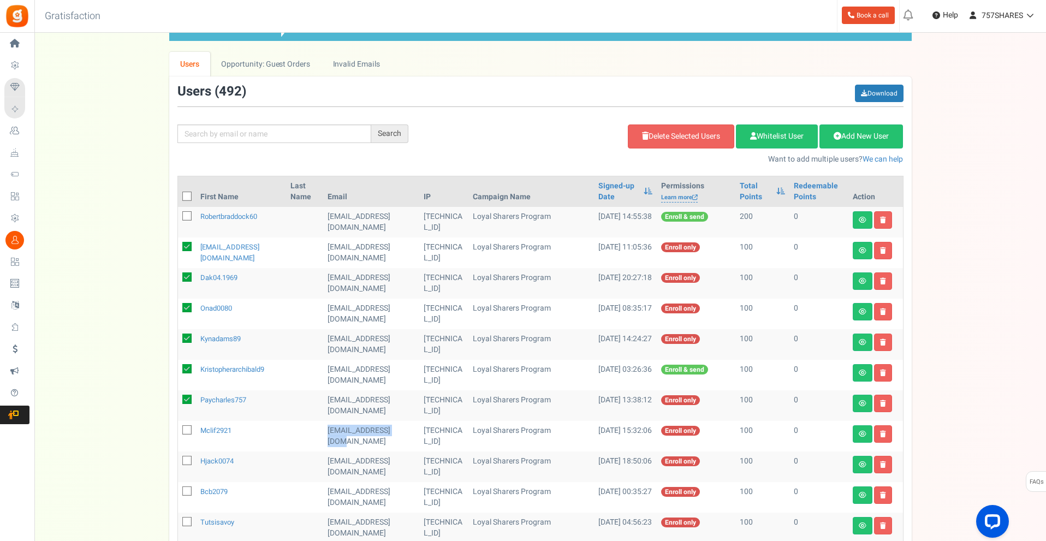
checkbox input "true"
drag, startPoint x: 326, startPoint y: 461, endPoint x: 350, endPoint y: 453, distance: 25.7
click at [350, 453] on td "[EMAIL_ADDRESS][DOMAIN_NAME]" at bounding box center [371, 466] width 96 height 31
click at [336, 452] on td "[EMAIL_ADDRESS][DOMAIN_NAME]" at bounding box center [371, 466] width 96 height 31
drag, startPoint x: 322, startPoint y: 458, endPoint x: 409, endPoint y: 467, distance: 87.2
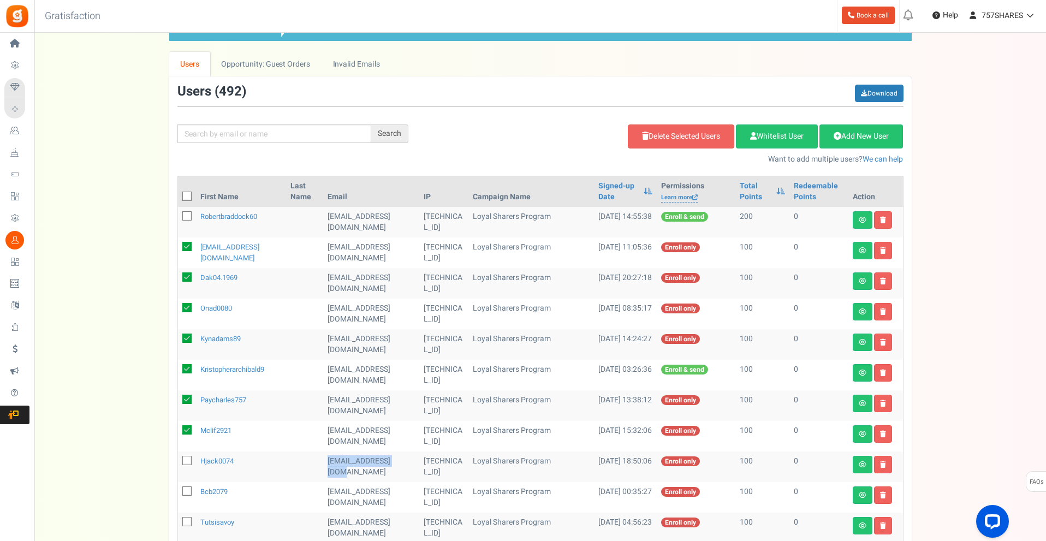
click at [409, 467] on td "[EMAIL_ADDRESS][DOMAIN_NAME]" at bounding box center [371, 466] width 96 height 31
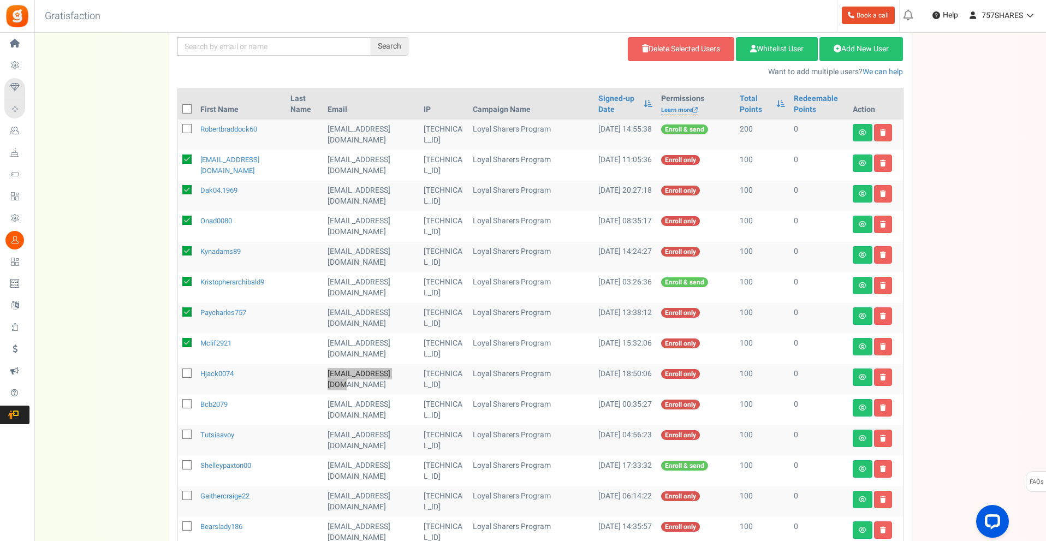
scroll to position [164, 0]
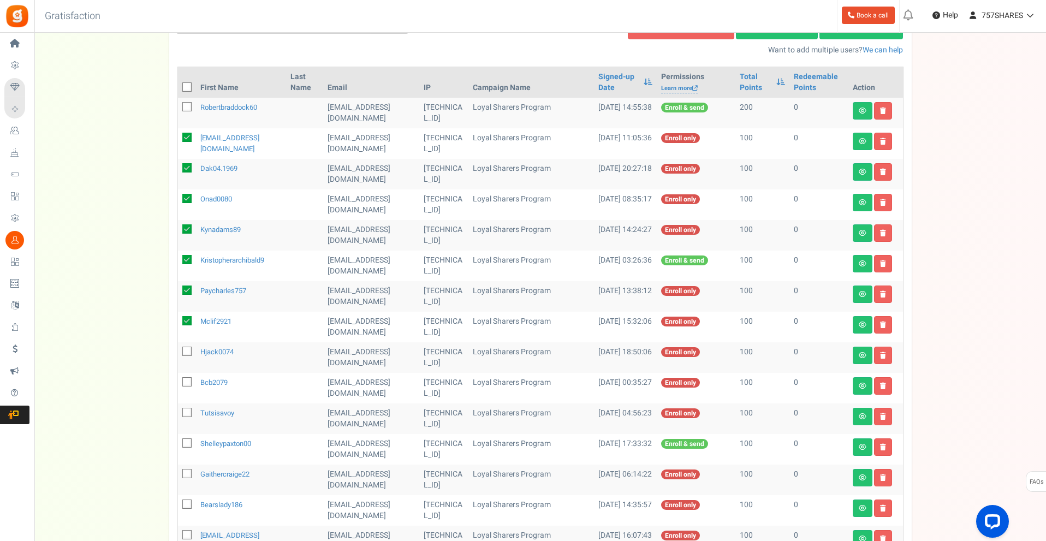
click at [395, 380] on td "bcb2079@yahoo.com" at bounding box center [371, 388] width 96 height 31
drag, startPoint x: 399, startPoint y: 381, endPoint x: 323, endPoint y: 389, distance: 77.3
click at [323, 389] on td "bcb2079@yahoo.com" at bounding box center [371, 388] width 96 height 31
click at [183, 383] on span at bounding box center [186, 381] width 9 height 9
click at [178, 383] on input "checkbox" at bounding box center [174, 382] width 7 height 7
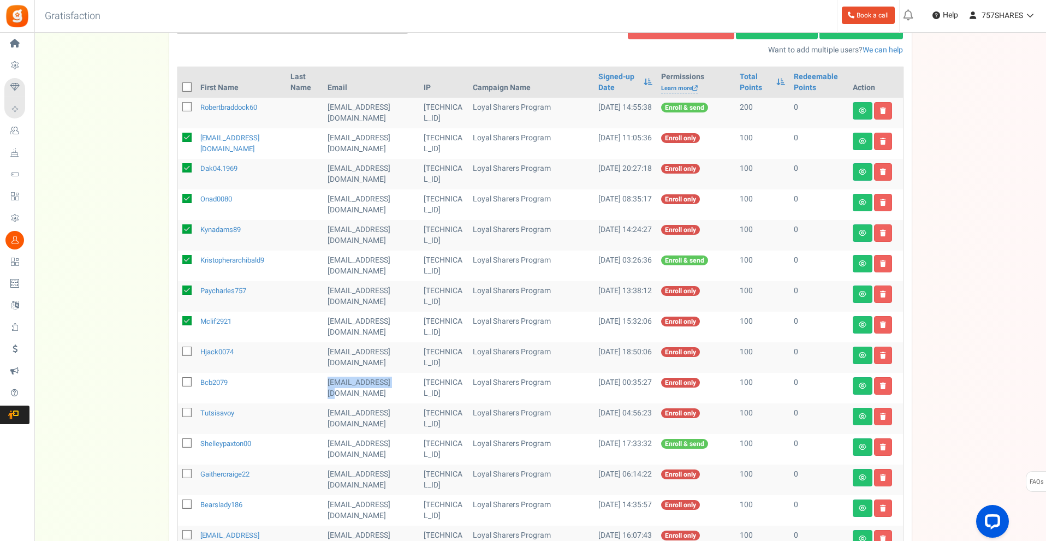
checkbox input "true"
drag, startPoint x: 322, startPoint y: 413, endPoint x: 398, endPoint y: 409, distance: 76.5
click at [399, 410] on td "tutsisavoy@yahoo.com" at bounding box center [371, 418] width 96 height 31
click at [188, 411] on icon at bounding box center [187, 412] width 7 height 7
click at [178, 411] on input "checkbox" at bounding box center [174, 413] width 7 height 7
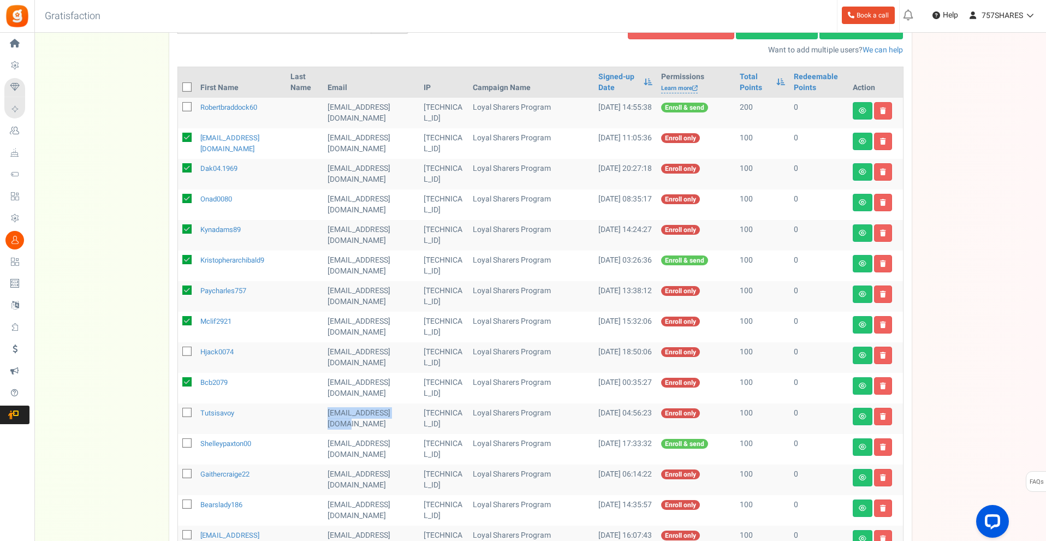
checkbox input "true"
drag, startPoint x: 316, startPoint y: 444, endPoint x: 364, endPoint y: 455, distance: 49.4
click at [364, 455] on tr "shelleypaxton00 shelleypaxton00@gmail.com 195.252.230.30 Loyal Sharers Program …" at bounding box center [540, 449] width 725 height 31
click at [189, 440] on icon at bounding box center [187, 443] width 7 height 7
click at [178, 440] on input "checkbox" at bounding box center [174, 443] width 7 height 7
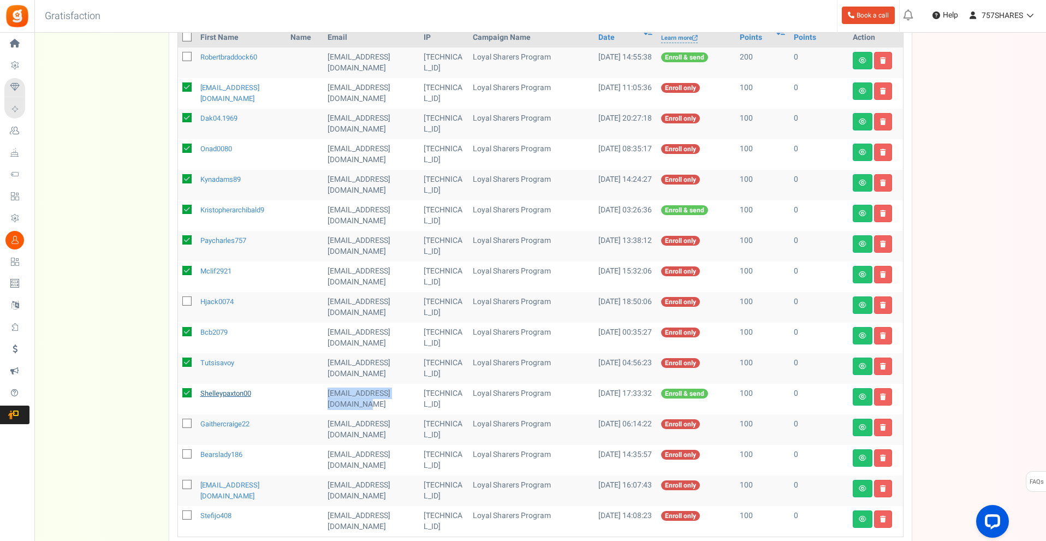
scroll to position [218, 0]
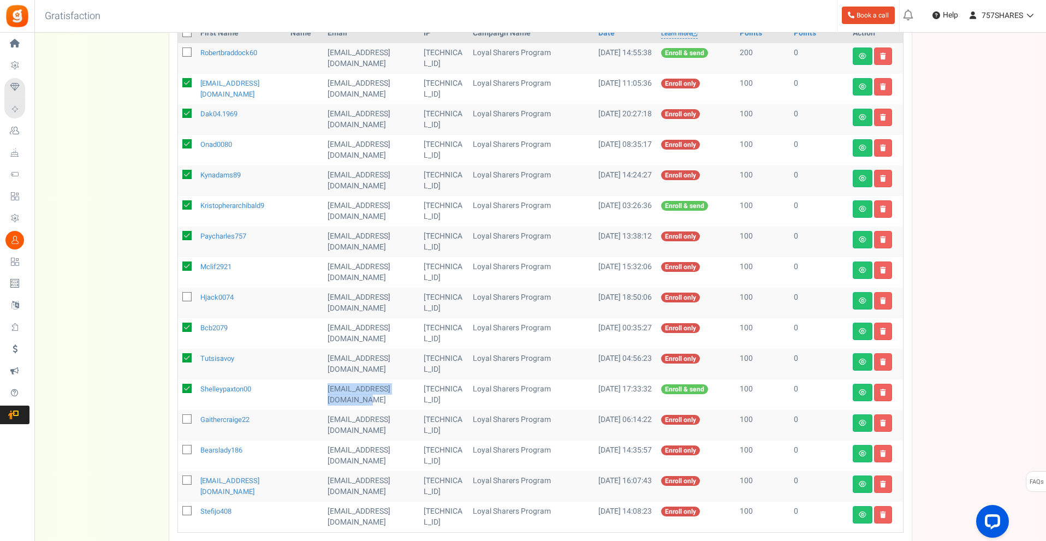
click at [186, 391] on icon at bounding box center [186, 388] width 9 height 9
click at [178, 391] on input "checkbox" at bounding box center [174, 389] width 7 height 7
checkbox input "false"
drag, startPoint x: 342, startPoint y: 431, endPoint x: 323, endPoint y: 417, distance: 23.0
click at [323, 417] on td "gaithercraige22@gmail.com" at bounding box center [371, 425] width 96 height 31
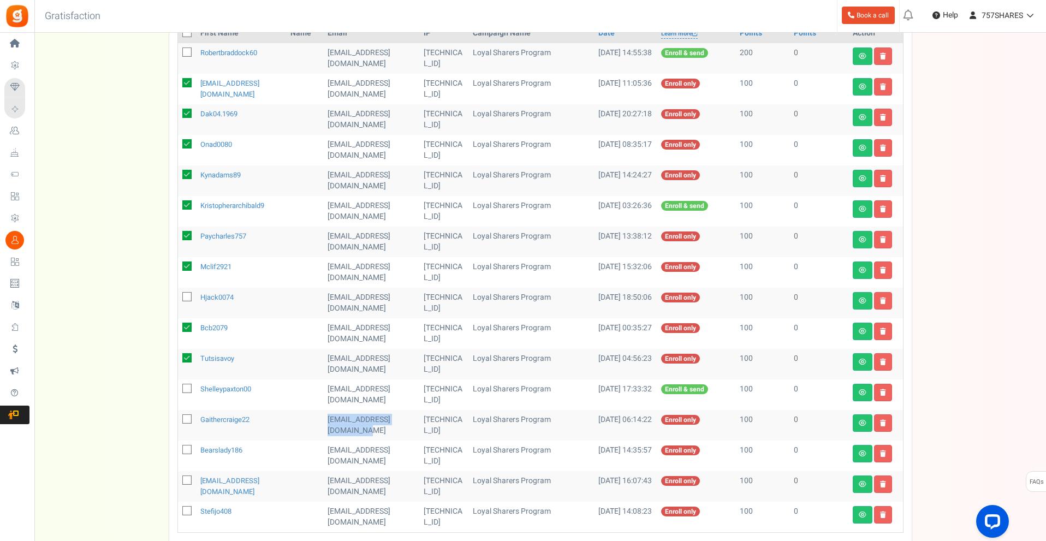
click at [183, 417] on span at bounding box center [186, 418] width 9 height 9
click at [178, 417] on input "checkbox" at bounding box center [174, 419] width 7 height 7
checkbox input "true"
drag, startPoint x: 342, startPoint y: 457, endPoint x: 320, endPoint y: 449, distance: 23.1
click at [323, 449] on td "bearslady186@gmail.com" at bounding box center [371, 455] width 96 height 31
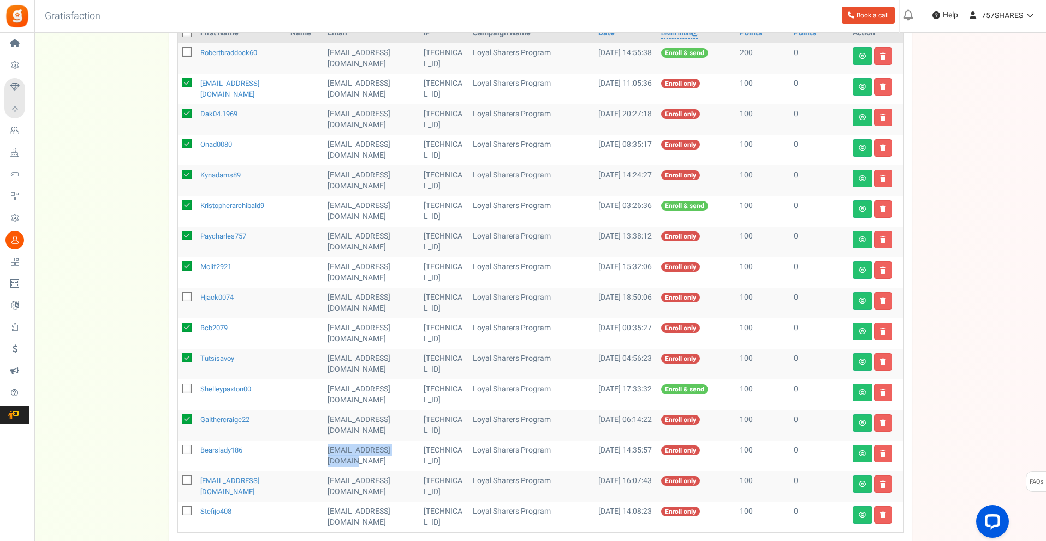
click at [323, 449] on td "bearslady186@gmail.com" at bounding box center [371, 455] width 96 height 31
drag, startPoint x: 333, startPoint y: 463, endPoint x: 320, endPoint y: 452, distance: 17.0
click at [323, 452] on td "bearslady186@gmail.com" at bounding box center [371, 455] width 96 height 31
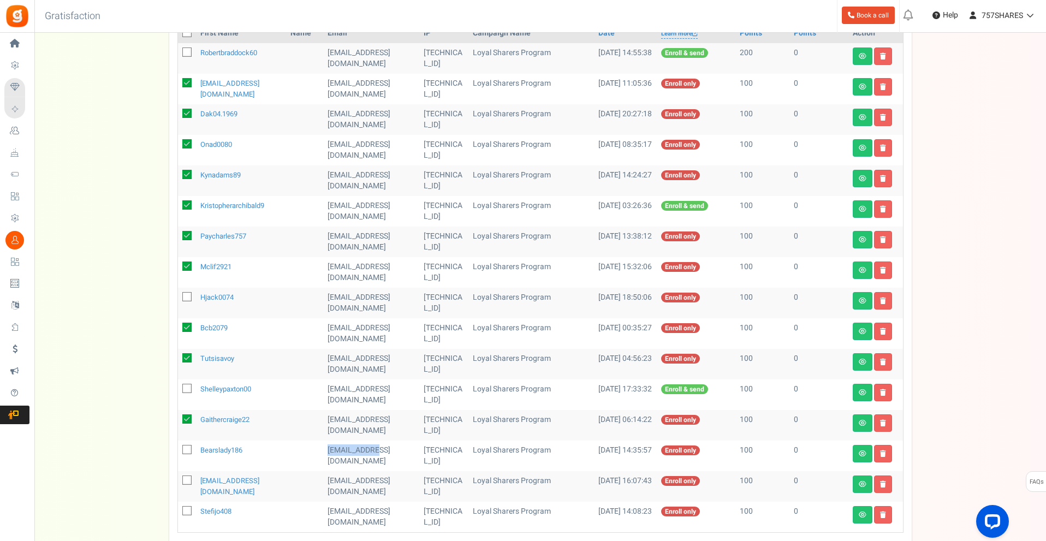
click at [323, 449] on td "bearslady186@gmail.com" at bounding box center [371, 455] width 96 height 31
drag, startPoint x: 341, startPoint y: 461, endPoint x: 319, endPoint y: 451, distance: 23.9
click at [323, 451] on td "bearslady186@gmail.com" at bounding box center [371, 455] width 96 height 31
drag, startPoint x: 322, startPoint y: 449, endPoint x: 340, endPoint y: 458, distance: 20.3
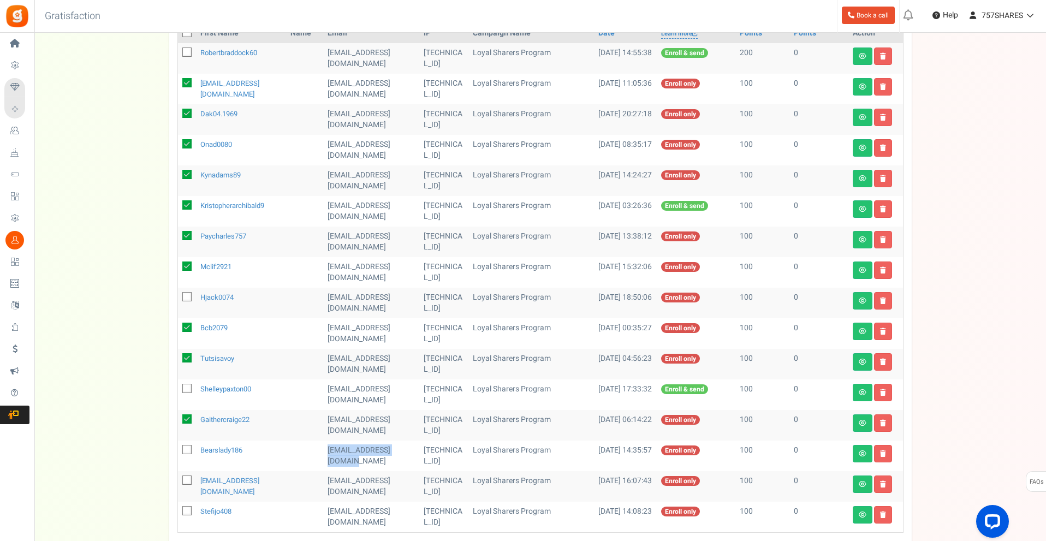
click at [340, 458] on td "bearslady186@gmail.com" at bounding box center [371, 455] width 96 height 31
drag, startPoint x: 183, startPoint y: 449, endPoint x: 194, endPoint y: 449, distance: 10.9
click at [183, 449] on span at bounding box center [186, 449] width 9 height 9
click at [178, 449] on input "checkbox" at bounding box center [174, 450] width 7 height 7
checkbox input "true"
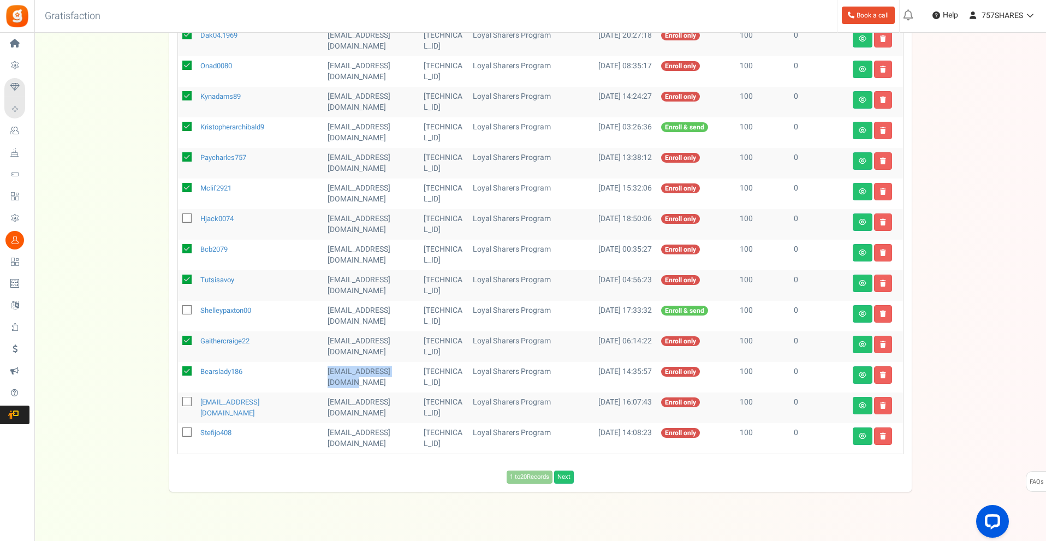
scroll to position [313, 0]
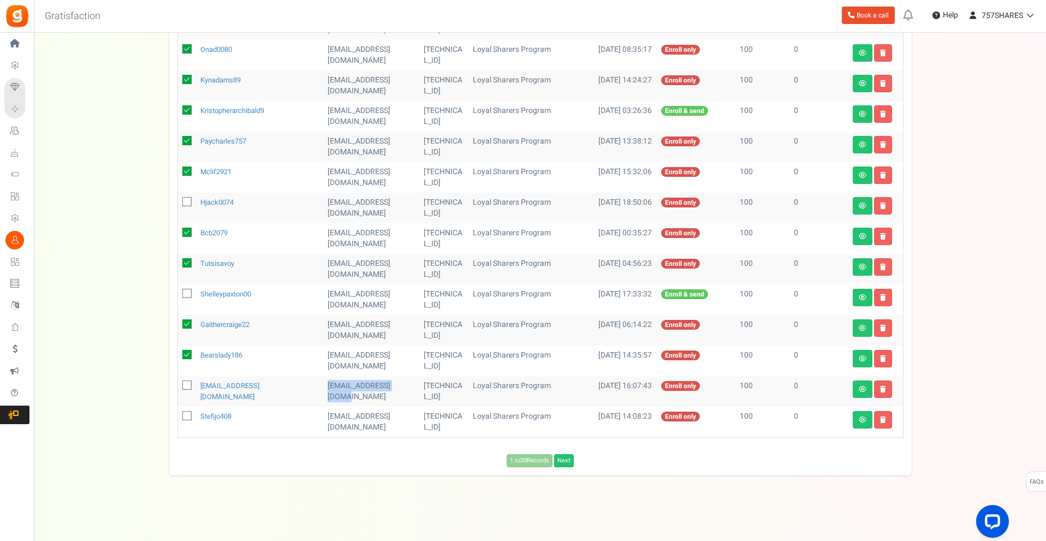
drag, startPoint x: 336, startPoint y: 396, endPoint x: 321, endPoint y: 387, distance: 17.1
click at [323, 387] on td "charmz4him@gmail.com" at bounding box center [371, 391] width 96 height 31
drag, startPoint x: 337, startPoint y: 398, endPoint x: 322, endPoint y: 390, distance: 16.6
click at [323, 389] on td "charmz4him@gmail.com" at bounding box center [371, 391] width 96 height 31
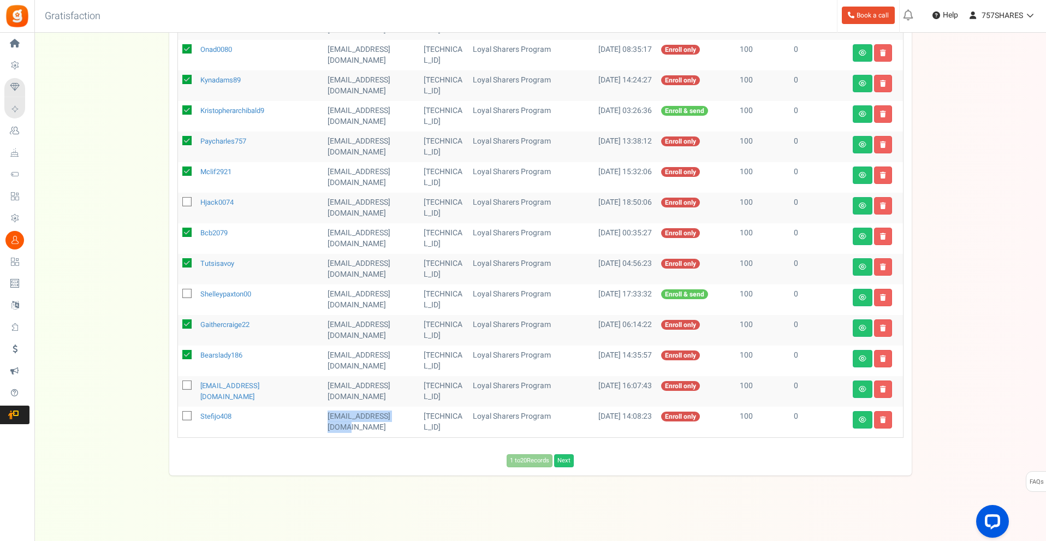
drag, startPoint x: 401, startPoint y: 419, endPoint x: 323, endPoint y: 425, distance: 77.8
click at [323, 425] on td "stefijo408@gmail.com" at bounding box center [371, 422] width 96 height 31
click at [182, 386] on span at bounding box center [186, 384] width 9 height 9
click at [178, 386] on input "checkbox" at bounding box center [174, 386] width 7 height 7
checkbox input "true"
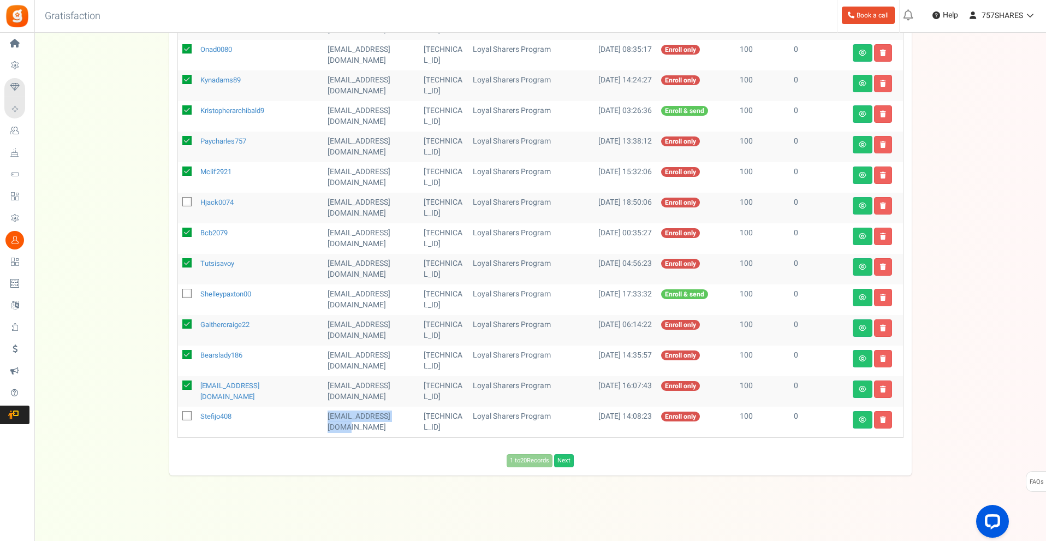
click at [183, 414] on span at bounding box center [186, 415] width 9 height 9
click at [178, 414] on input "checkbox" at bounding box center [174, 416] width 7 height 7
checkbox input "true"
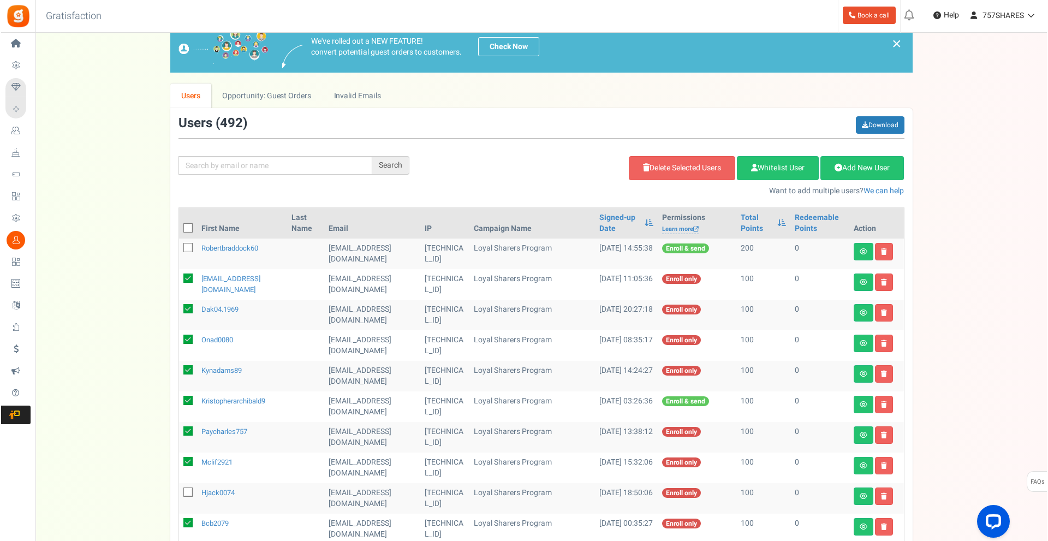
scroll to position [0, 0]
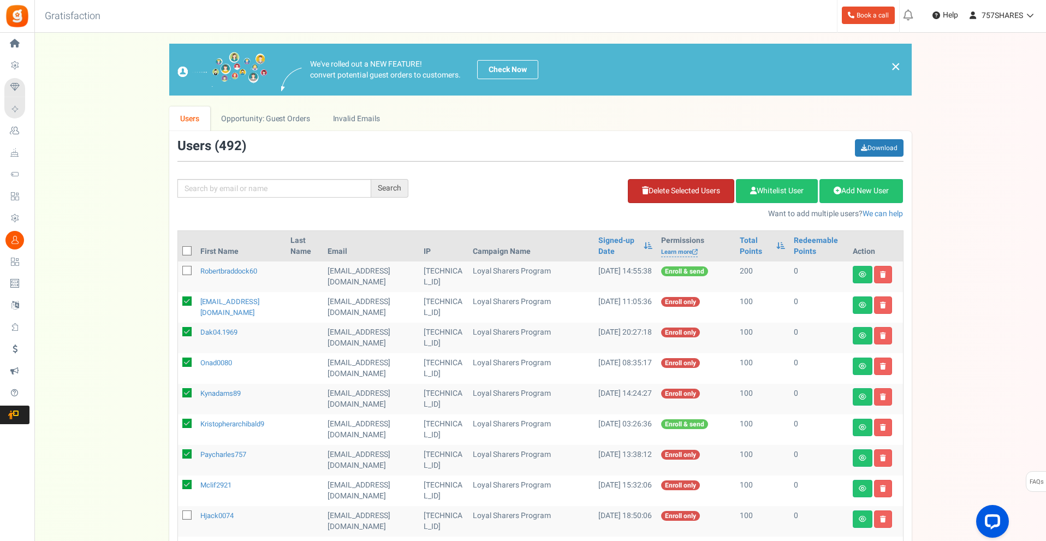
click at [690, 192] on link "Delete Selected Users" at bounding box center [681, 191] width 106 height 24
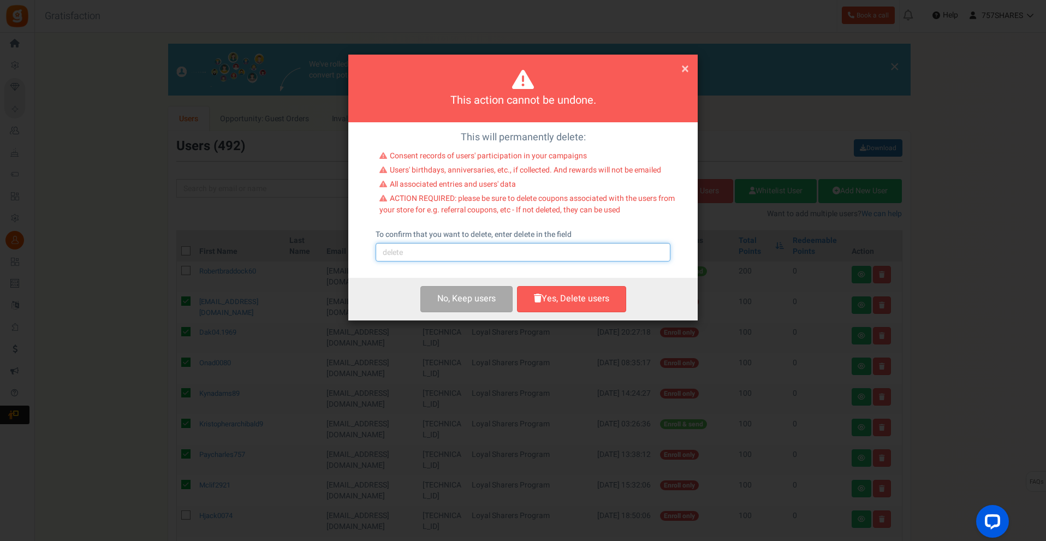
click at [474, 260] on input "text" at bounding box center [522, 252] width 295 height 19
type input "delete"
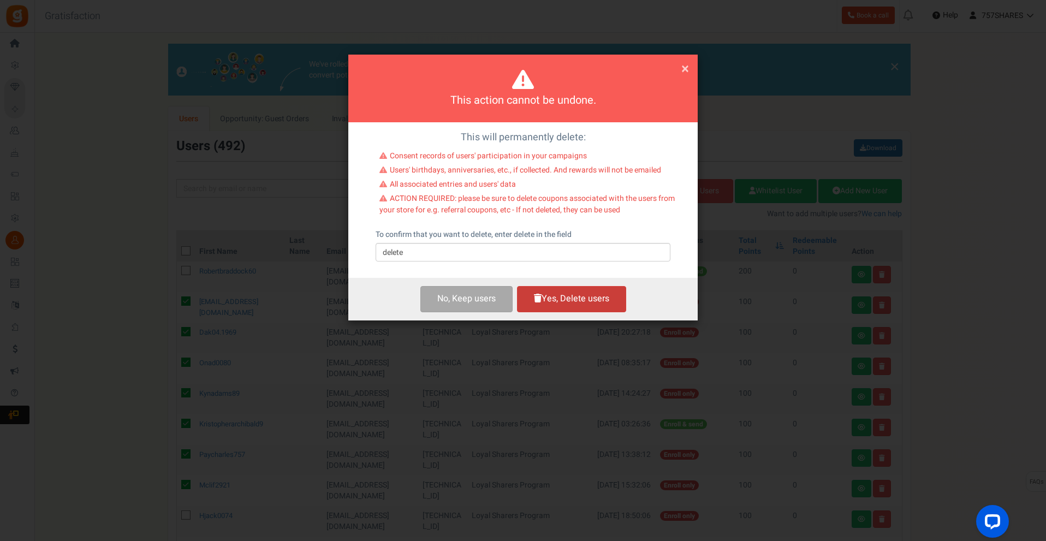
click at [541, 298] on button "Yes, Delete users" at bounding box center [571, 299] width 109 height 26
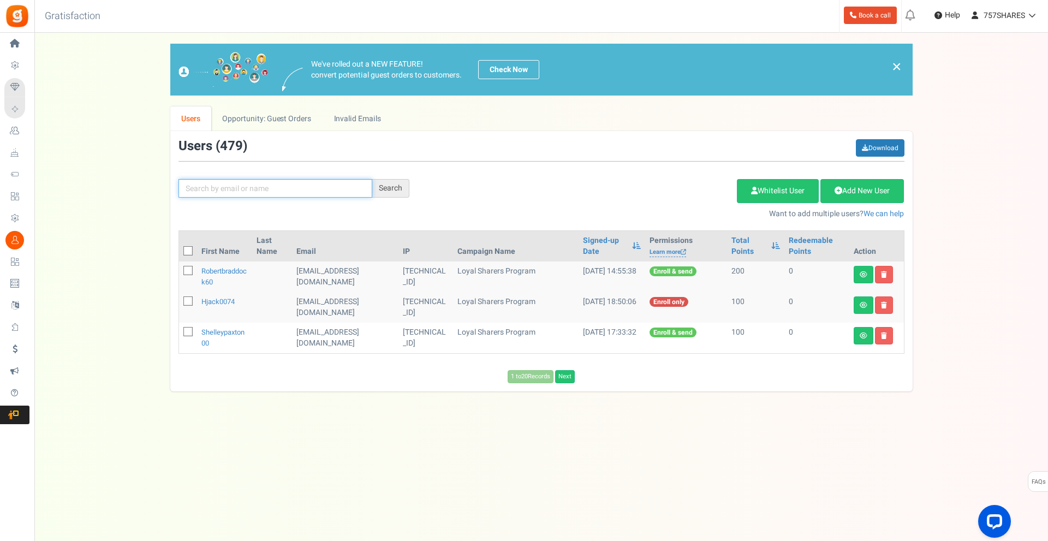
click at [305, 196] on input "text" at bounding box center [275, 188] width 194 height 19
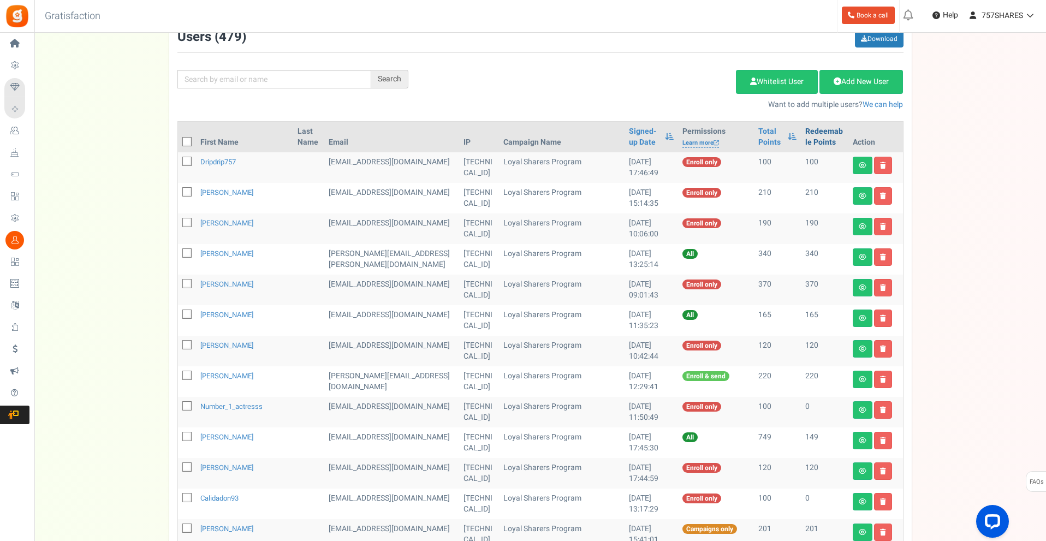
click at [812, 134] on link "Redeemable Points" at bounding box center [824, 137] width 38 height 22
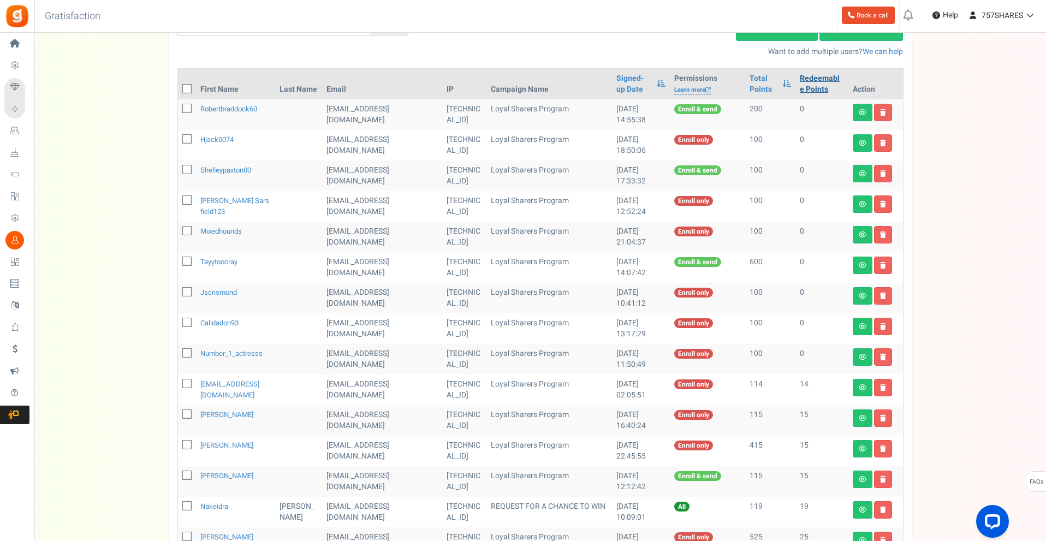
scroll to position [164, 0]
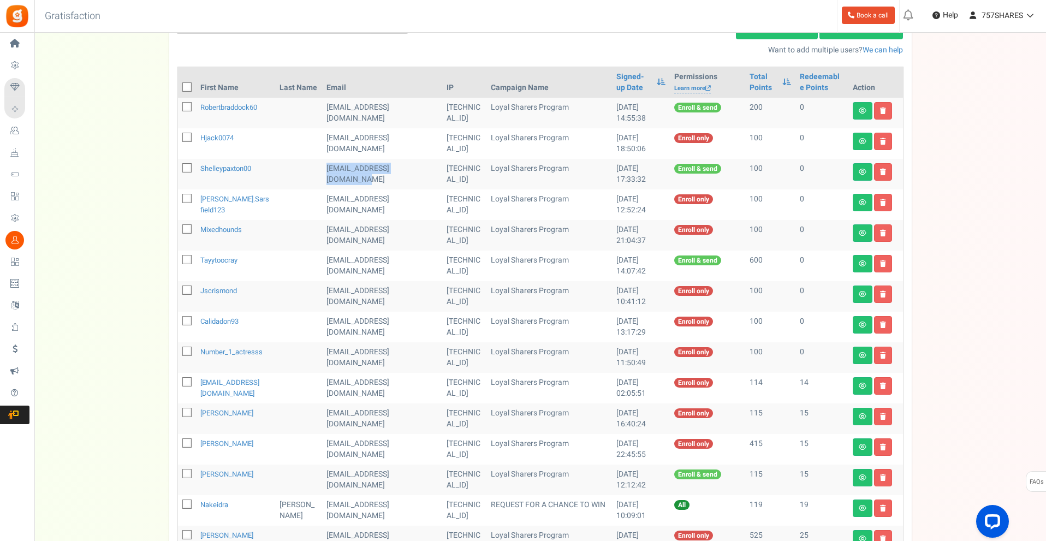
drag, startPoint x: 343, startPoint y: 181, endPoint x: 319, endPoint y: 167, distance: 27.9
click at [322, 167] on td "[EMAIL_ADDRESS][DOMAIN_NAME]" at bounding box center [382, 174] width 120 height 31
copy td "[EMAIL_ADDRESS][DOMAIN_NAME]"
click at [185, 170] on icon at bounding box center [187, 168] width 7 height 7
click at [178, 170] on input "checkbox" at bounding box center [174, 168] width 7 height 7
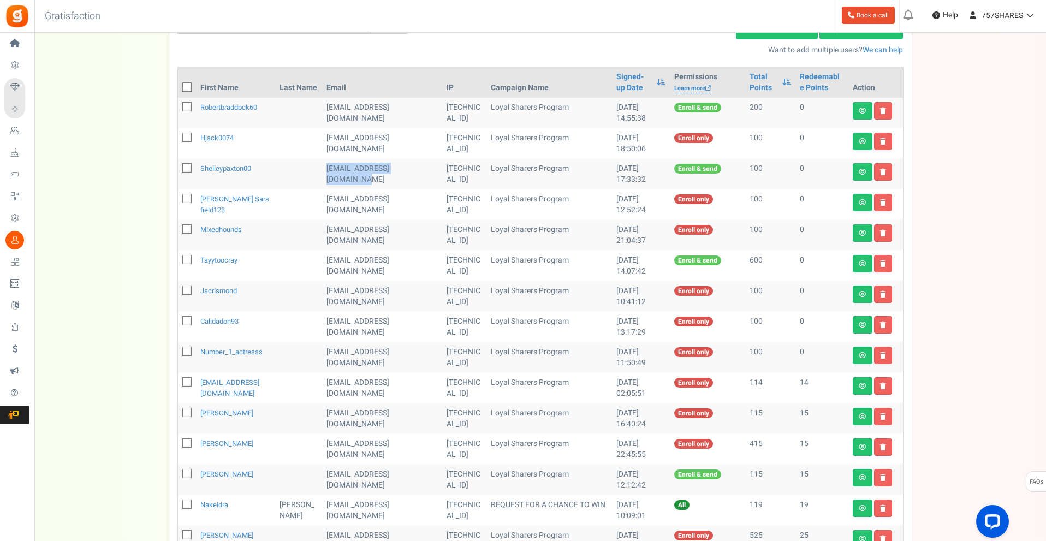
checkbox input "true"
drag, startPoint x: 349, startPoint y: 205, endPoint x: 321, endPoint y: 199, distance: 28.4
click at [322, 199] on td "[EMAIL_ADDRESS][DOMAIN_NAME]" at bounding box center [382, 204] width 120 height 31
click at [373, 209] on td "[EMAIL_ADDRESS][DOMAIN_NAME]" at bounding box center [382, 204] width 120 height 31
click at [339, 217] on td "[EMAIL_ADDRESS][DOMAIN_NAME]" at bounding box center [382, 204] width 120 height 31
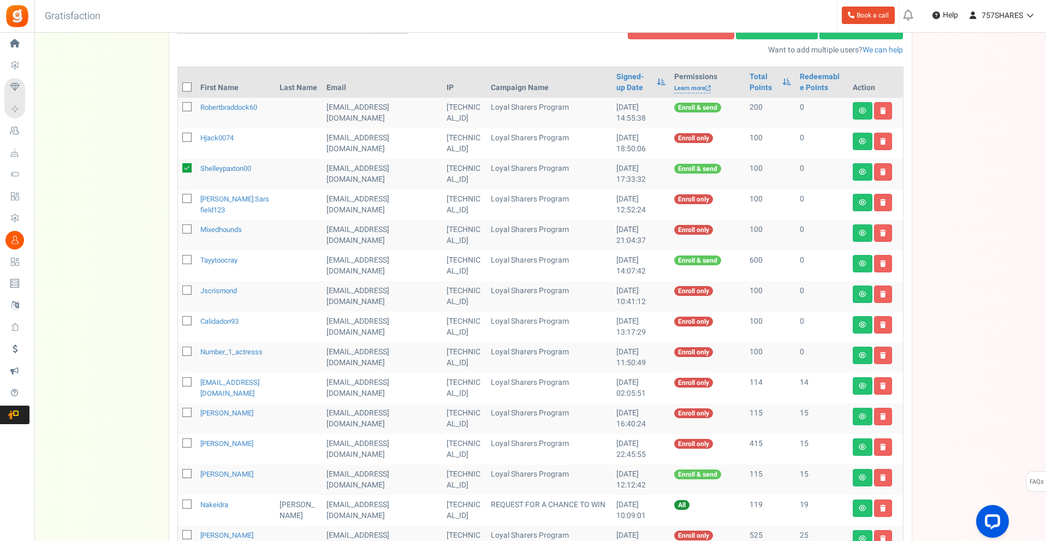
drag, startPoint x: 337, startPoint y: 210, endPoint x: 320, endPoint y: 200, distance: 19.1
click at [322, 200] on td "[EMAIL_ADDRESS][DOMAIN_NAME]" at bounding box center [382, 204] width 120 height 31
copy td "[EMAIL_ADDRESS][DOMAIN_NAME]"
click at [185, 198] on icon at bounding box center [187, 198] width 7 height 7
click at [178, 198] on input "checkbox" at bounding box center [174, 199] width 7 height 7
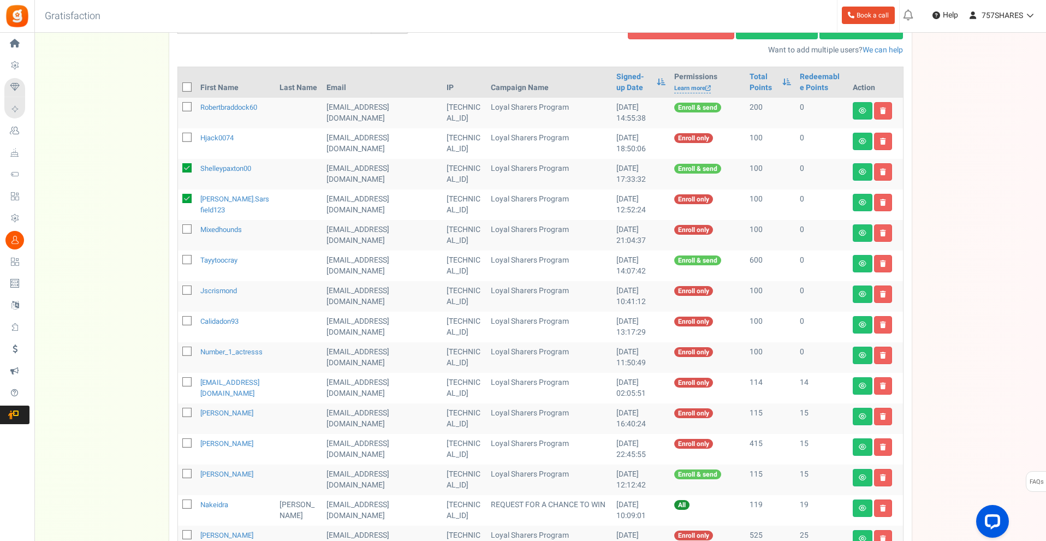
drag, startPoint x: 185, startPoint y: 198, endPoint x: 206, endPoint y: 221, distance: 31.7
click at [184, 199] on icon at bounding box center [186, 198] width 9 height 9
click at [178, 199] on input "checkbox" at bounding box center [174, 199] width 7 height 7
checkbox input "false"
drag, startPoint x: 341, startPoint y: 241, endPoint x: 330, endPoint y: 235, distance: 12.5
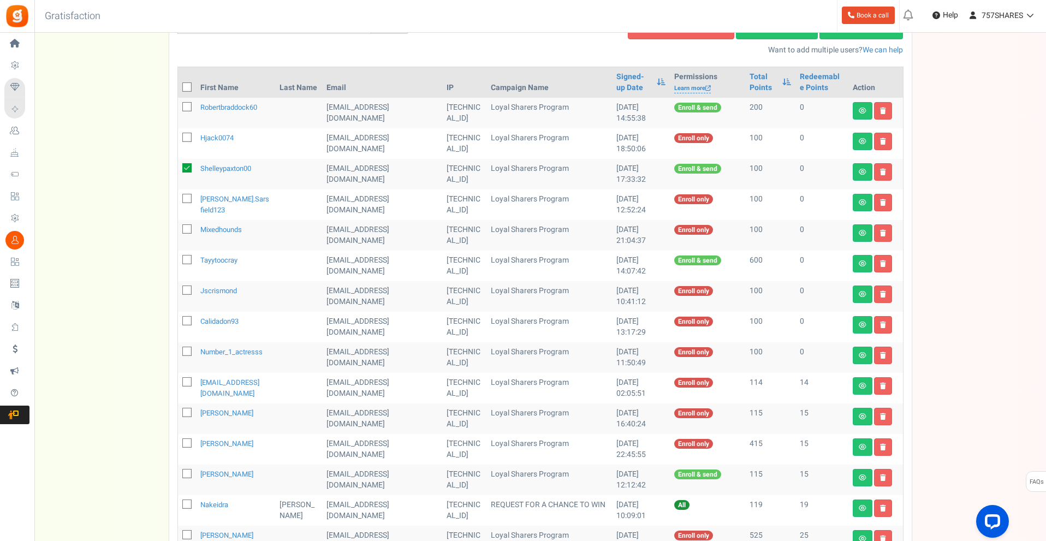
click at [336, 239] on td "[EMAIL_ADDRESS][DOMAIN_NAME]" at bounding box center [382, 235] width 120 height 31
drag, startPoint x: 330, startPoint y: 235, endPoint x: 427, endPoint y: 245, distance: 97.6
click at [322, 229] on td "[EMAIL_ADDRESS][DOMAIN_NAME]" at bounding box center [382, 235] width 120 height 31
copy td "[EMAIL_ADDRESS][DOMAIN_NAME]"
click at [186, 231] on icon at bounding box center [187, 229] width 7 height 7
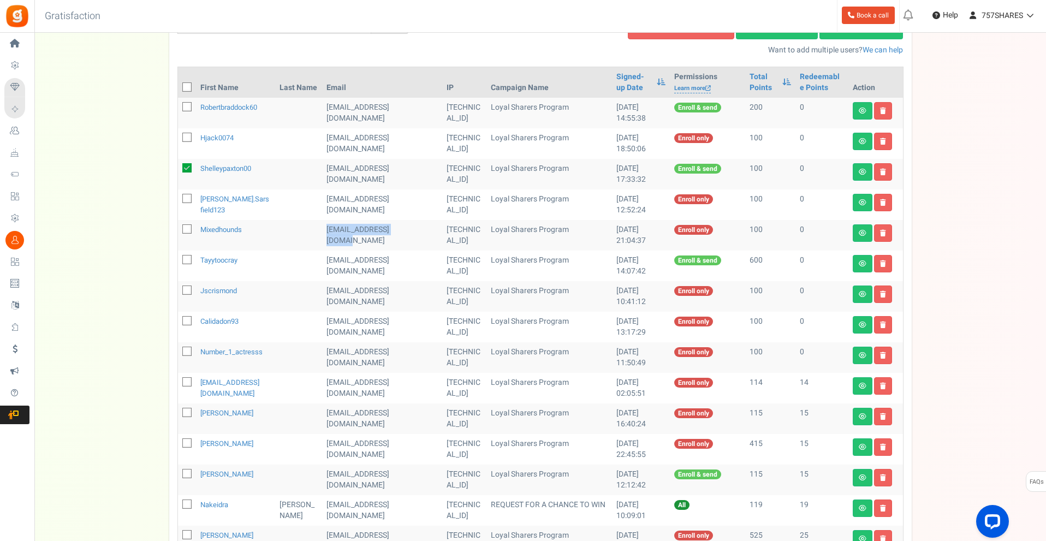
click at [178, 231] on input "checkbox" at bounding box center [174, 229] width 7 height 7
checkbox input "true"
click at [186, 193] on td at bounding box center [187, 204] width 18 height 31
click at [186, 203] on span at bounding box center [186, 198] width 9 height 9
click at [178, 203] on input "checkbox" at bounding box center [174, 199] width 7 height 7
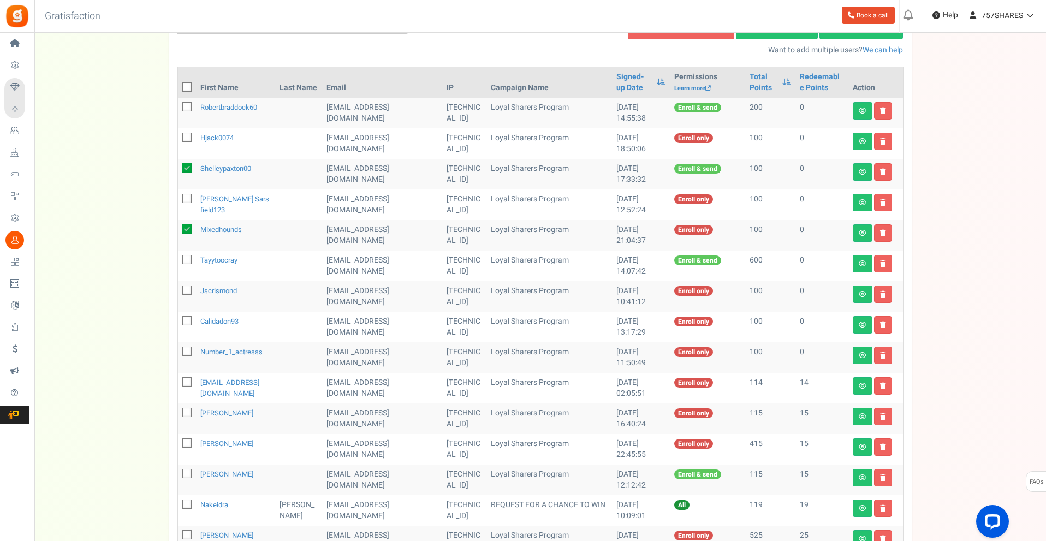
checkbox input "true"
click at [339, 259] on td "[EMAIL_ADDRESS][DOMAIN_NAME]" at bounding box center [382, 265] width 120 height 31
copy tr "[EMAIL_ADDRESS][DOMAIN_NAME]"
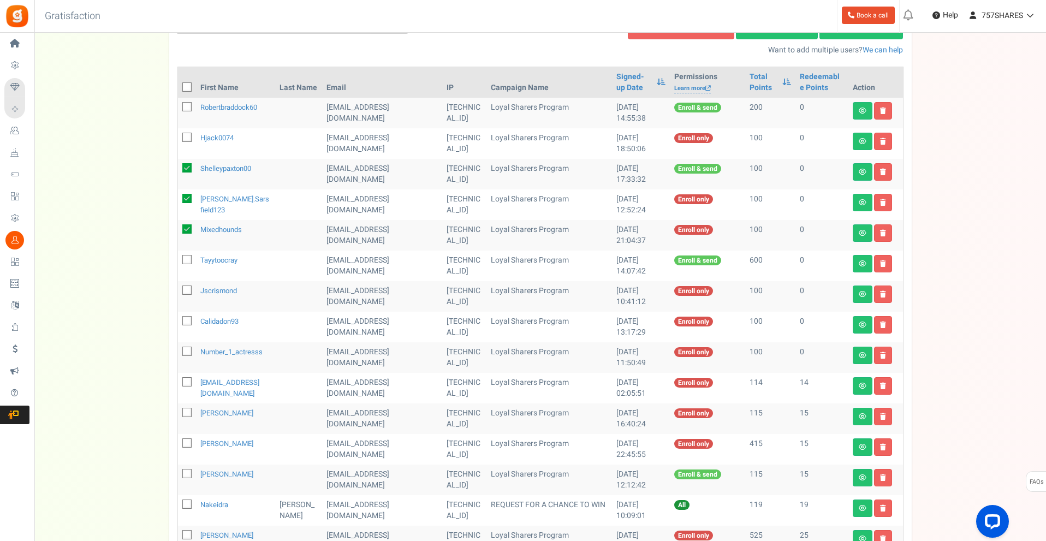
click at [282, 274] on td at bounding box center [298, 265] width 46 height 31
click at [329, 294] on td "[EMAIL_ADDRESS][DOMAIN_NAME]" at bounding box center [382, 296] width 120 height 31
copy tr "[EMAIL_ADDRESS][DOMAIN_NAME]"
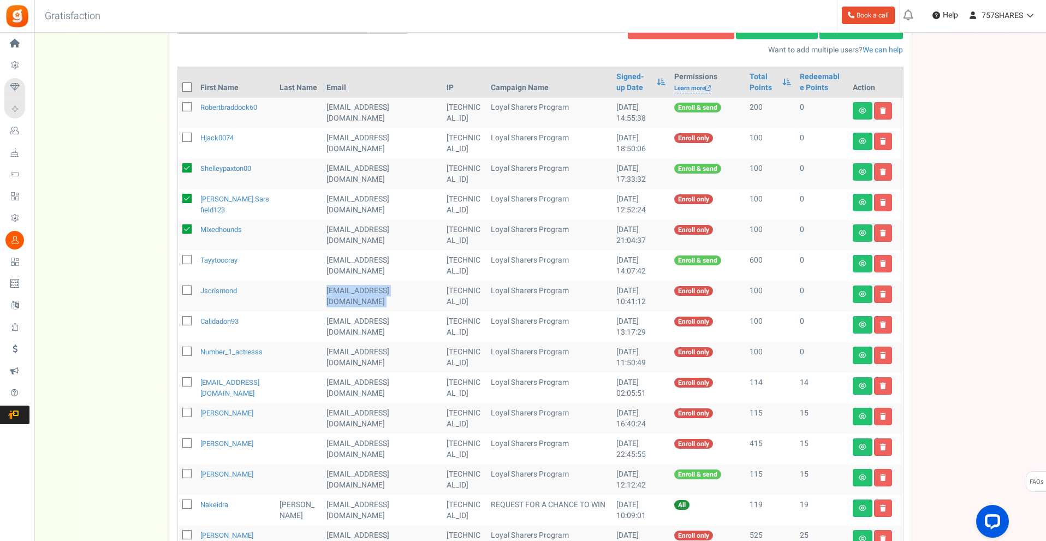
click at [367, 303] on td "[EMAIL_ADDRESS][DOMAIN_NAME]" at bounding box center [382, 296] width 120 height 31
drag, startPoint x: 187, startPoint y: 289, endPoint x: 199, endPoint y: 304, distance: 19.4
click at [187, 292] on icon at bounding box center [187, 290] width 7 height 7
click at [178, 292] on input "checkbox" at bounding box center [174, 291] width 7 height 7
checkbox input "true"
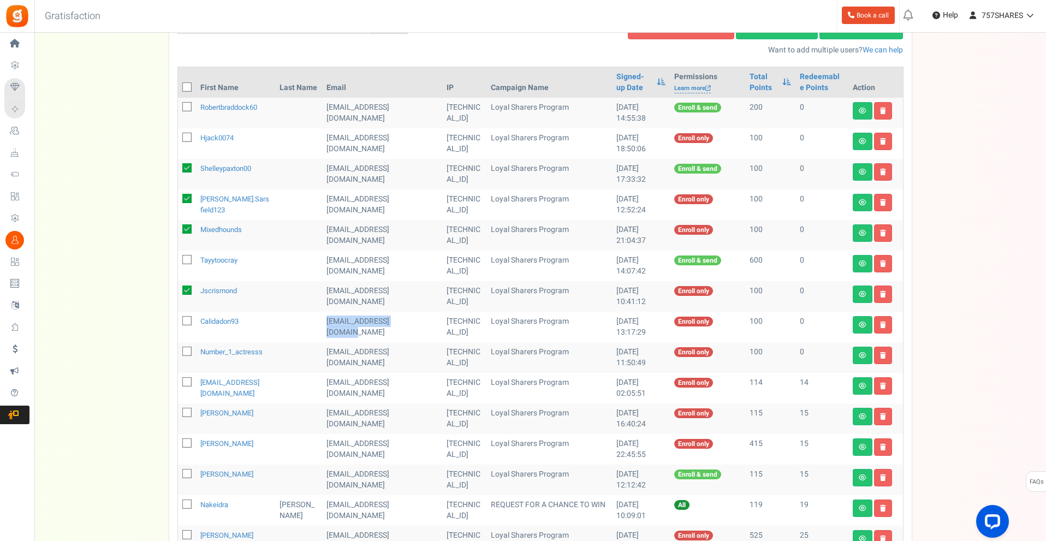
drag, startPoint x: 329, startPoint y: 331, endPoint x: 318, endPoint y: 320, distance: 14.7
click at [322, 320] on td "[EMAIL_ADDRESS][DOMAIN_NAME]" at bounding box center [382, 327] width 120 height 31
copy td "[EMAIL_ADDRESS][DOMAIN_NAME]"
drag, startPoint x: 187, startPoint y: 323, endPoint x: 224, endPoint y: 333, distance: 38.5
click at [187, 323] on icon at bounding box center [187, 321] width 7 height 7
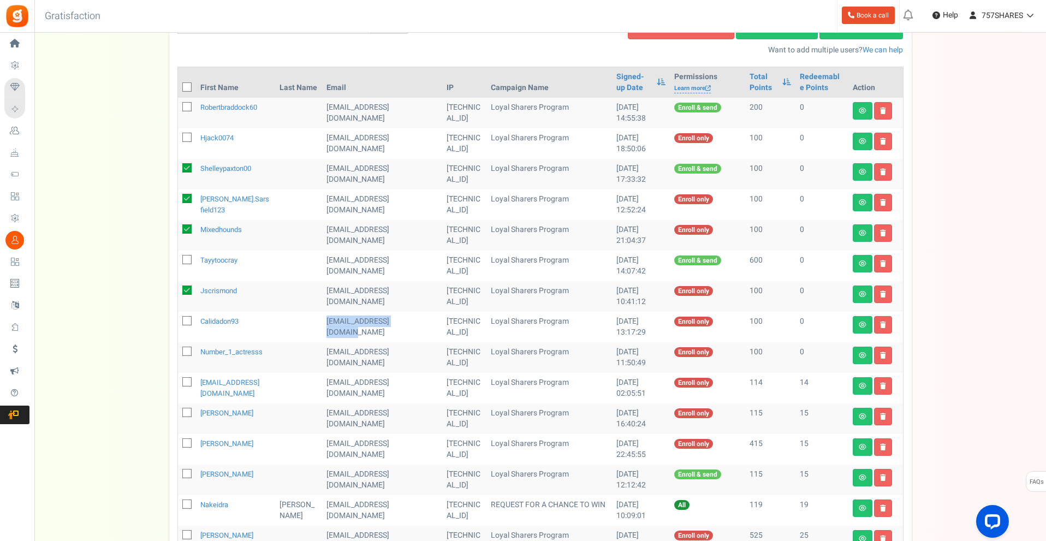
click at [178, 323] on input "checkbox" at bounding box center [174, 321] width 7 height 7
checkbox input "true"
drag, startPoint x: 349, startPoint y: 362, endPoint x: 314, endPoint y: 354, distance: 36.0
click at [314, 354] on tr "number_1_actresss [EMAIL_ADDRESS][DOMAIN_NAME] [TECHNICAL_ID] Loyal Sharers Pro…" at bounding box center [540, 357] width 725 height 31
copy tr "[EMAIL_ADDRESS][DOMAIN_NAME]"
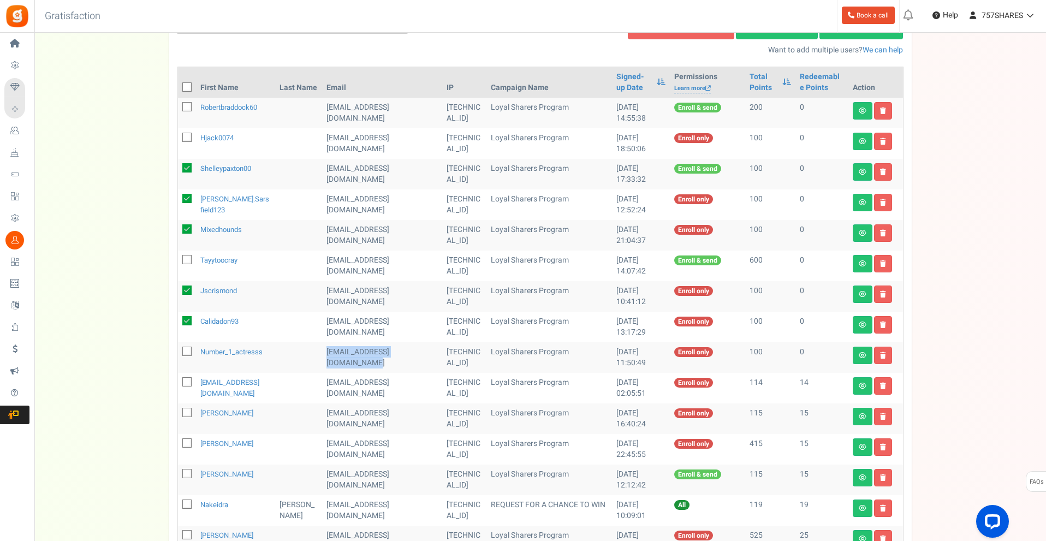
drag, startPoint x: 186, startPoint y: 350, endPoint x: 206, endPoint y: 367, distance: 26.3
click at [186, 350] on icon at bounding box center [187, 351] width 7 height 7
click at [178, 350] on input "checkbox" at bounding box center [174, 352] width 7 height 7
checkbox input "true"
drag, startPoint x: 336, startPoint y: 392, endPoint x: 319, endPoint y: 387, distance: 17.8
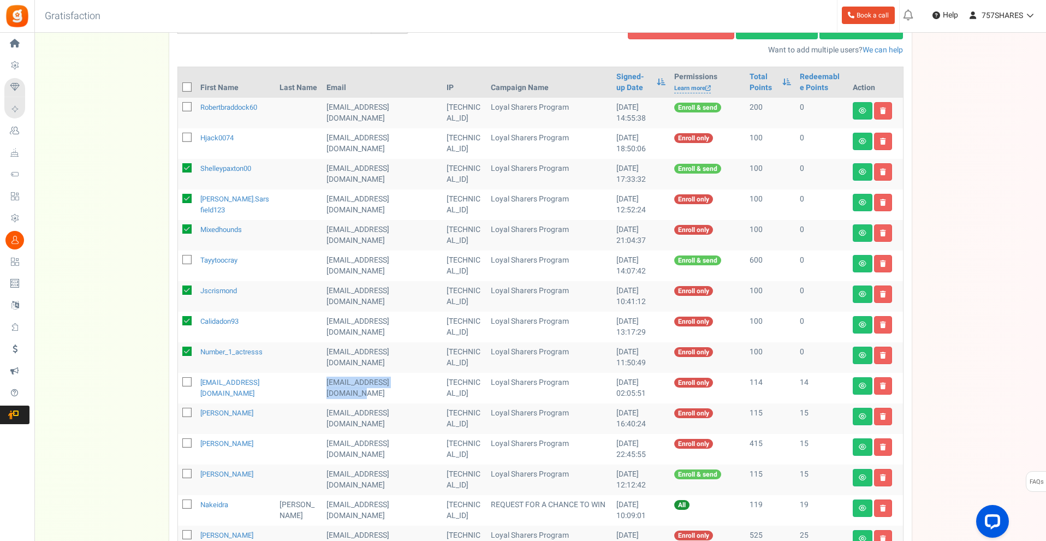
click at [322, 386] on td "[EMAIL_ADDRESS][DOMAIN_NAME]" at bounding box center [382, 388] width 120 height 31
copy td "[EMAIL_ADDRESS][DOMAIN_NAME]"
click at [192, 378] on td at bounding box center [187, 388] width 18 height 31
click at [184, 380] on icon at bounding box center [187, 382] width 7 height 7
click at [178, 380] on input "checkbox" at bounding box center [174, 382] width 7 height 7
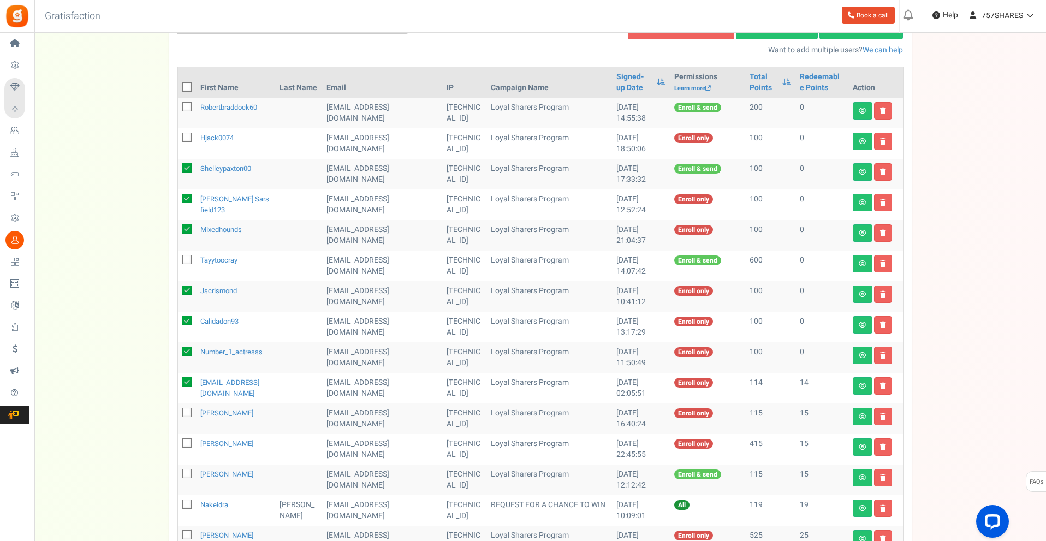
click at [189, 382] on icon at bounding box center [186, 381] width 9 height 9
click at [178, 382] on input "checkbox" at bounding box center [174, 382] width 7 height 7
checkbox input "false"
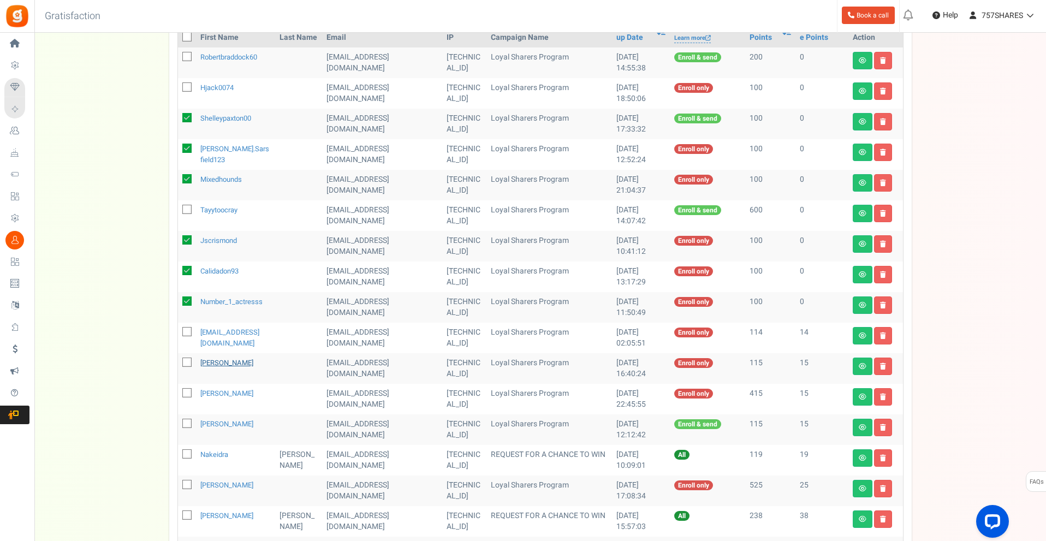
scroll to position [218, 0]
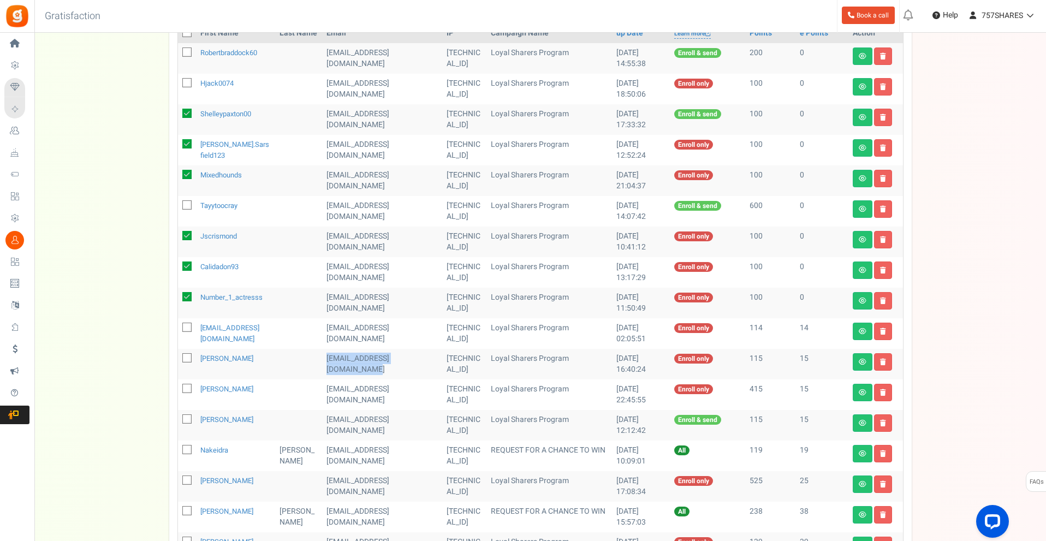
drag, startPoint x: 339, startPoint y: 369, endPoint x: 319, endPoint y: 353, distance: 26.0
click at [322, 353] on td "[EMAIL_ADDRESS][DOMAIN_NAME]" at bounding box center [382, 364] width 120 height 31
copy td "[EMAIL_ADDRESS][DOMAIN_NAME]"
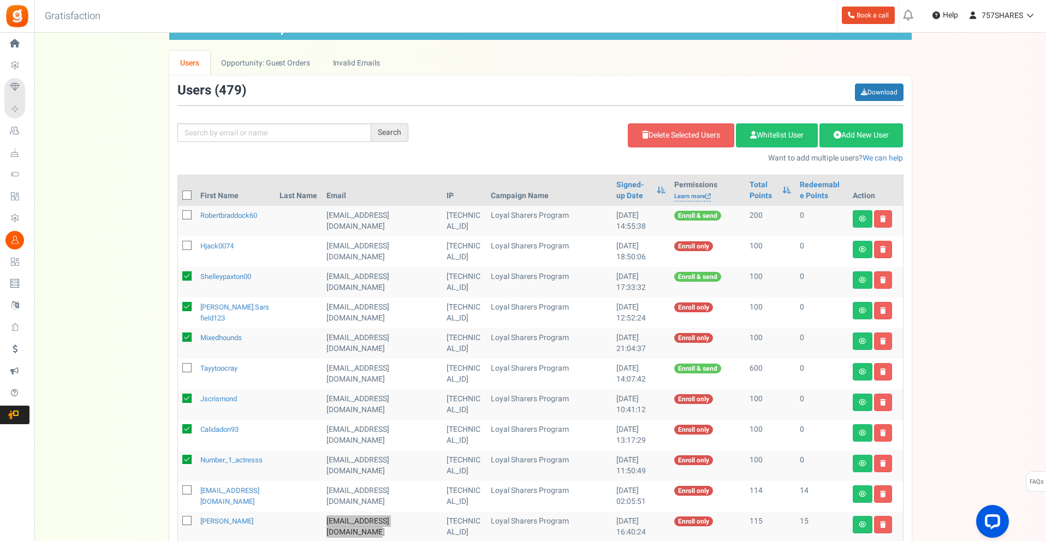
scroll to position [55, 0]
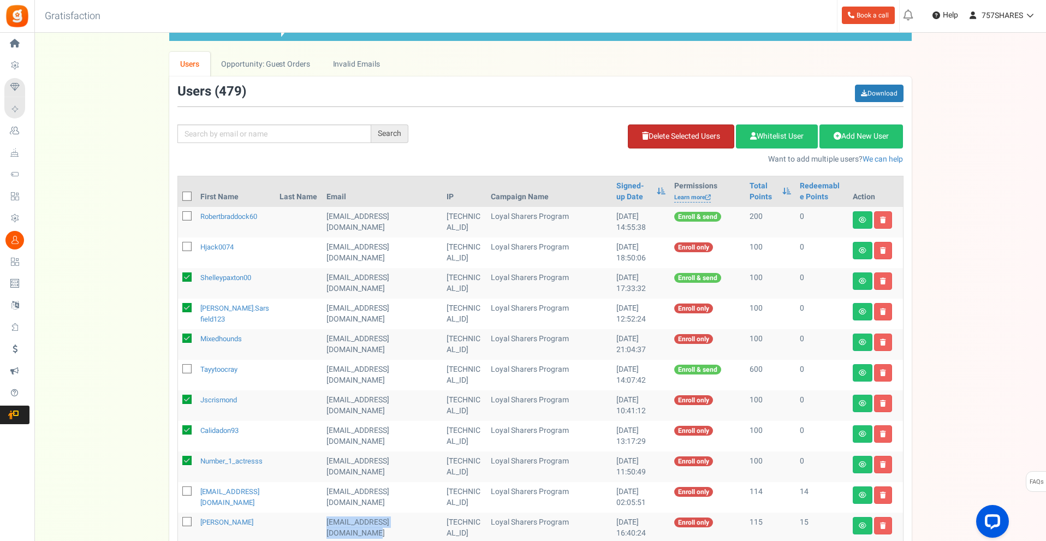
click at [695, 138] on link "Delete Selected Users" at bounding box center [681, 136] width 106 height 24
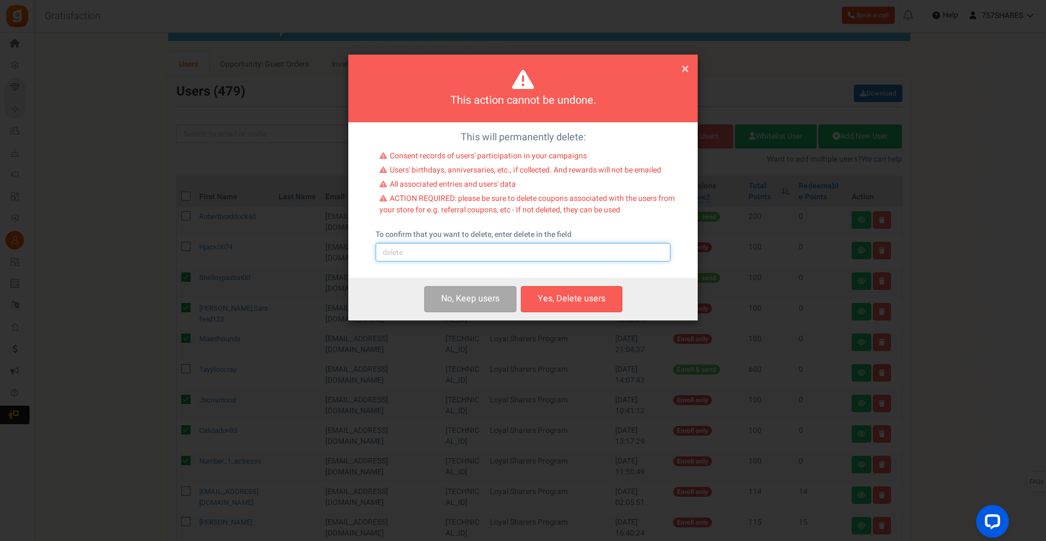
click at [513, 260] on input "text" at bounding box center [522, 252] width 295 height 19
type input "delete"
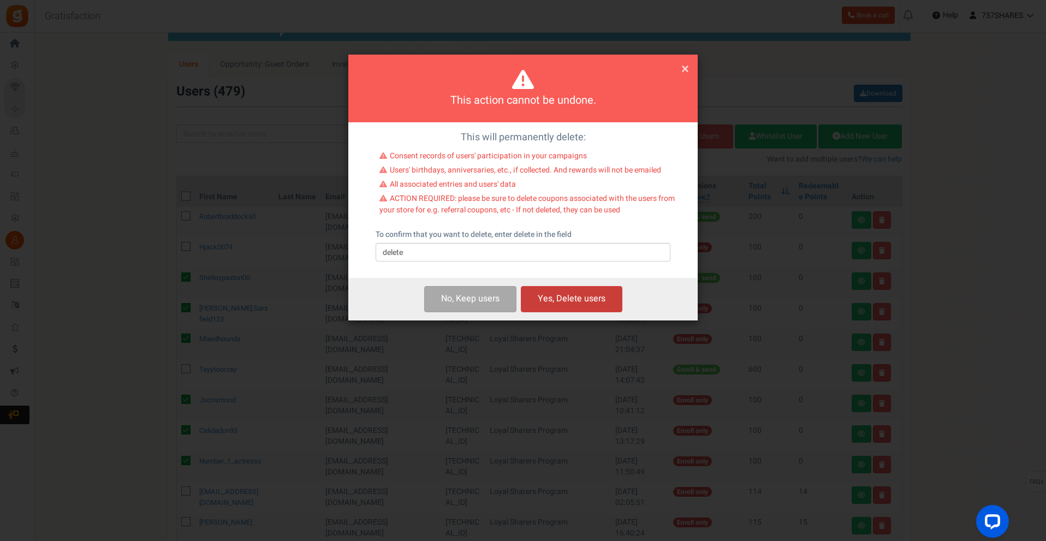
click at [565, 302] on button "Yes, Delete users" at bounding box center [571, 299] width 101 height 26
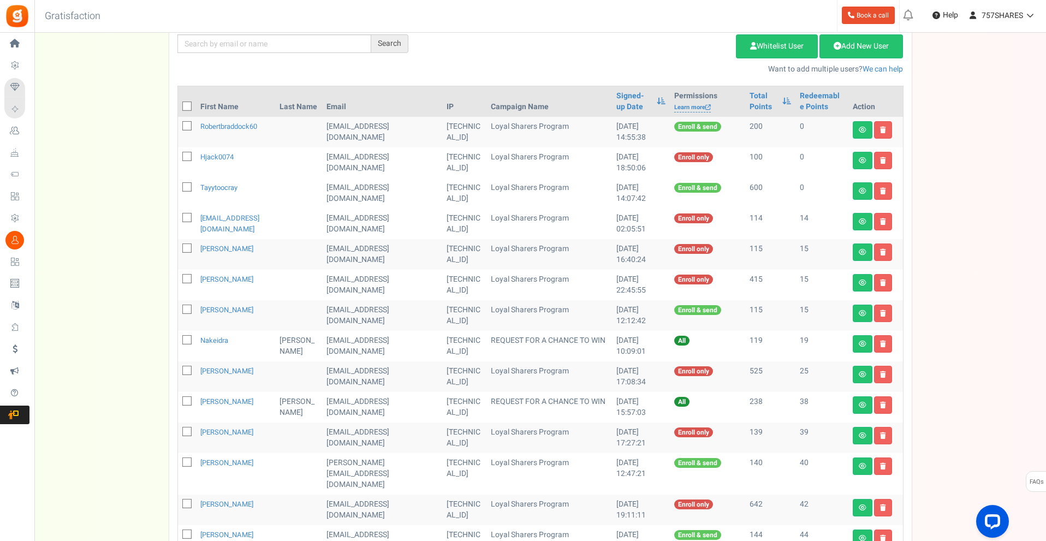
scroll to position [164, 0]
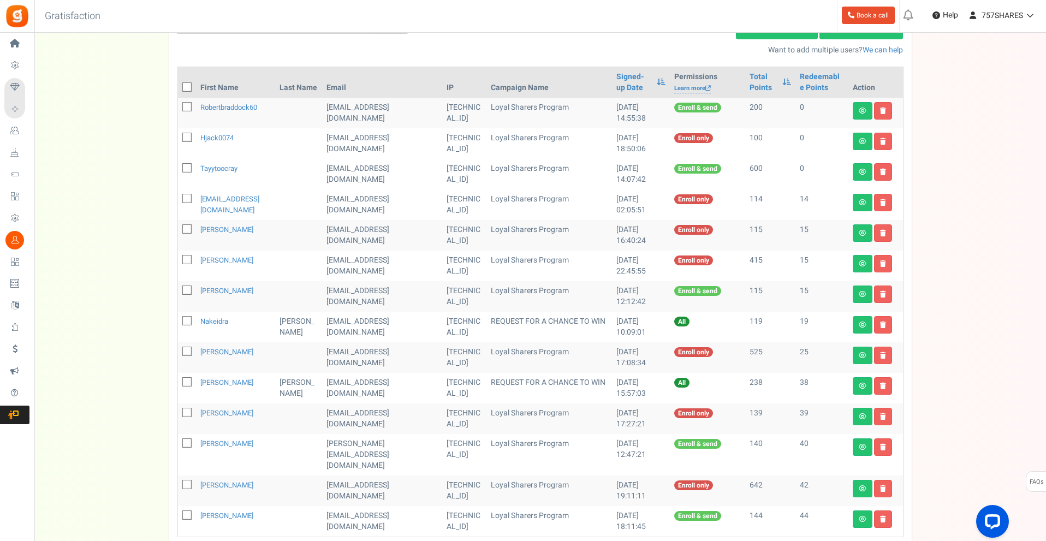
click at [338, 85] on th "Email" at bounding box center [382, 82] width 120 height 31
click at [616, 78] on link "Signed-up Date" at bounding box center [633, 82] width 34 height 22
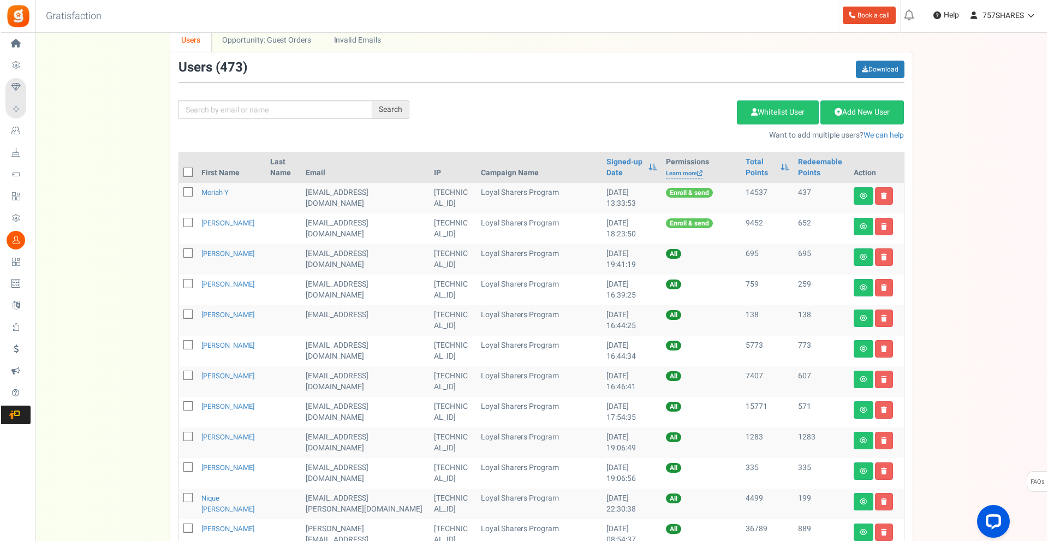
scroll to position [0, 0]
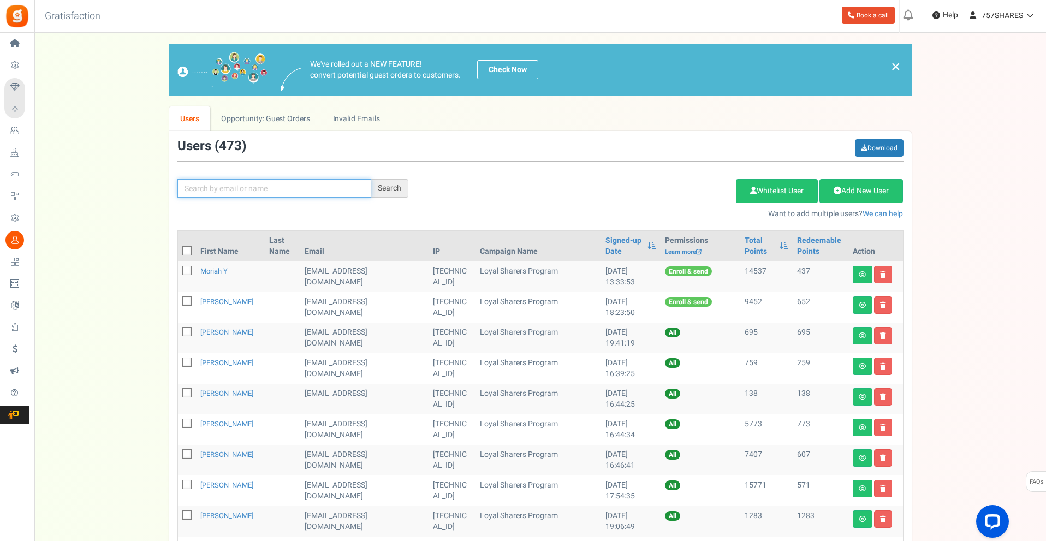
click at [294, 186] on input "text" at bounding box center [274, 188] width 194 height 19
paste input "GRPAYCZWTHELV"
type input "GRPAYCZWTHELV"
click at [397, 195] on div "Search" at bounding box center [389, 188] width 37 height 19
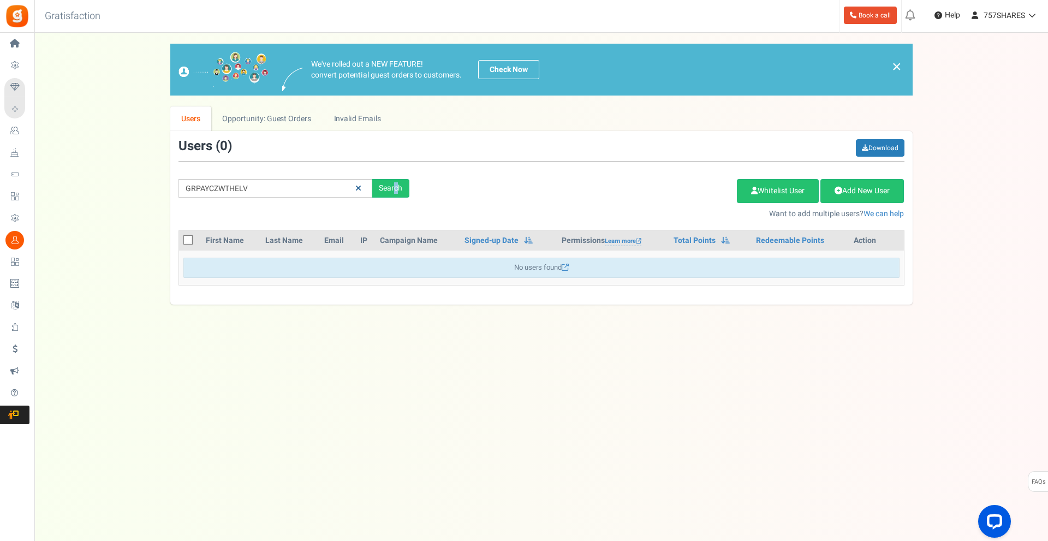
click at [355, 186] on icon at bounding box center [358, 188] width 6 height 8
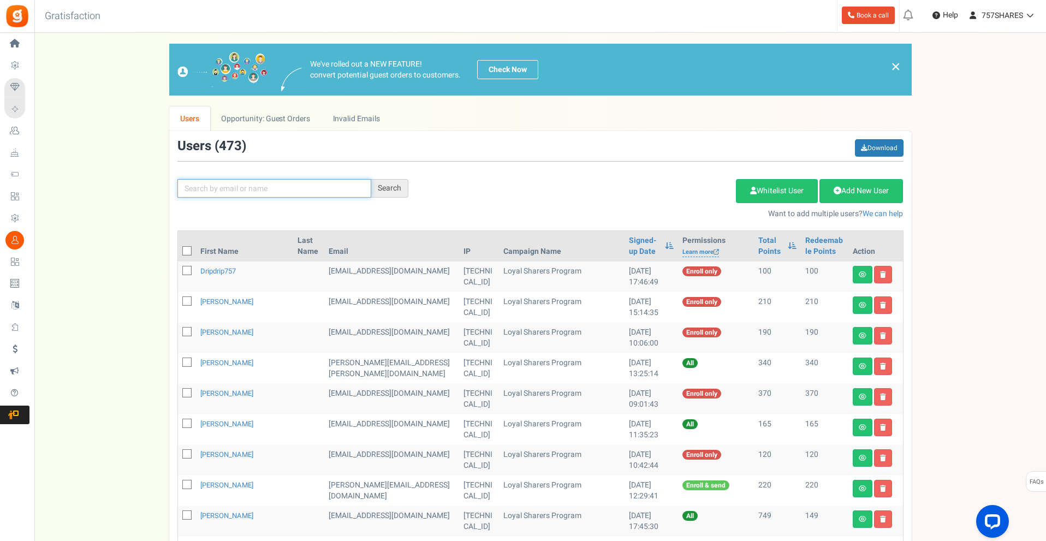
click at [280, 188] on input "text" at bounding box center [274, 188] width 194 height 19
type input "tailor"
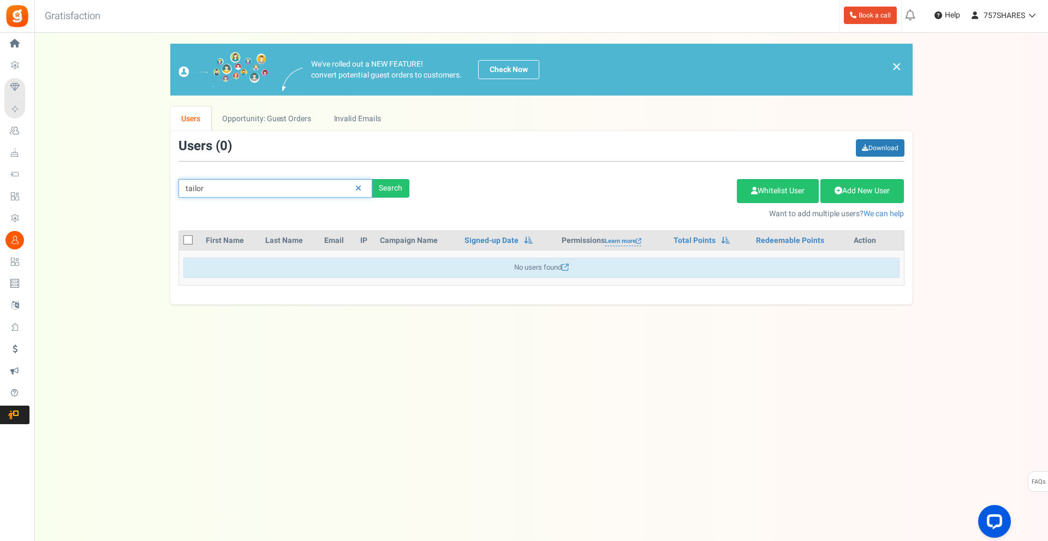
drag, startPoint x: 321, startPoint y: 183, endPoint x: 153, endPoint y: 196, distance: 169.1
click at [153, 196] on div "We've rolled out a NEW FEATURE! convert potential guest orders to customers. Ch…" at bounding box center [541, 174] width 992 height 261
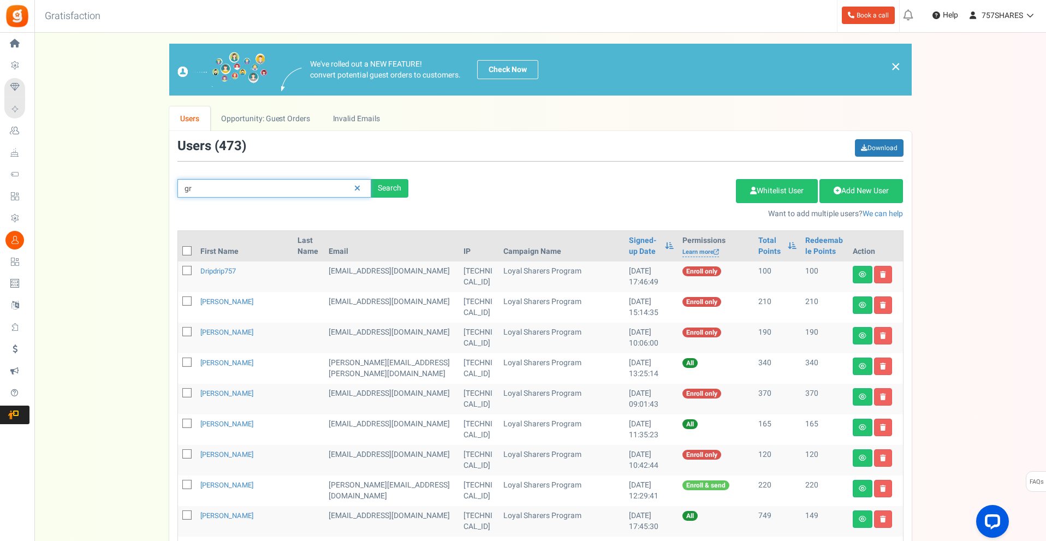
type input "g"
type input "tay"
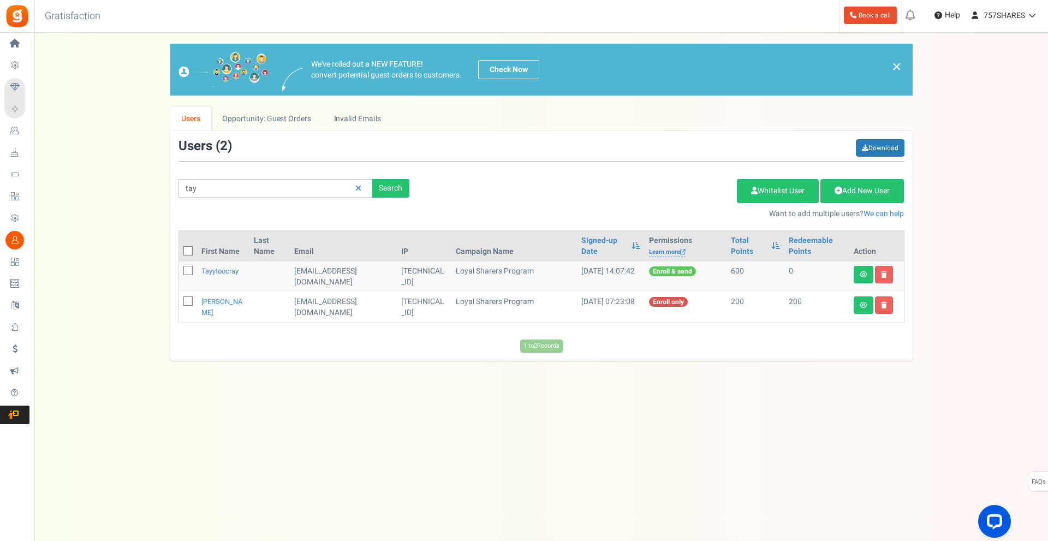
click at [347, 273] on td "[EMAIL_ADDRESS][DOMAIN_NAME]" at bounding box center [344, 276] width 108 height 31
click at [868, 274] on link "View details" at bounding box center [863, 274] width 20 height 17
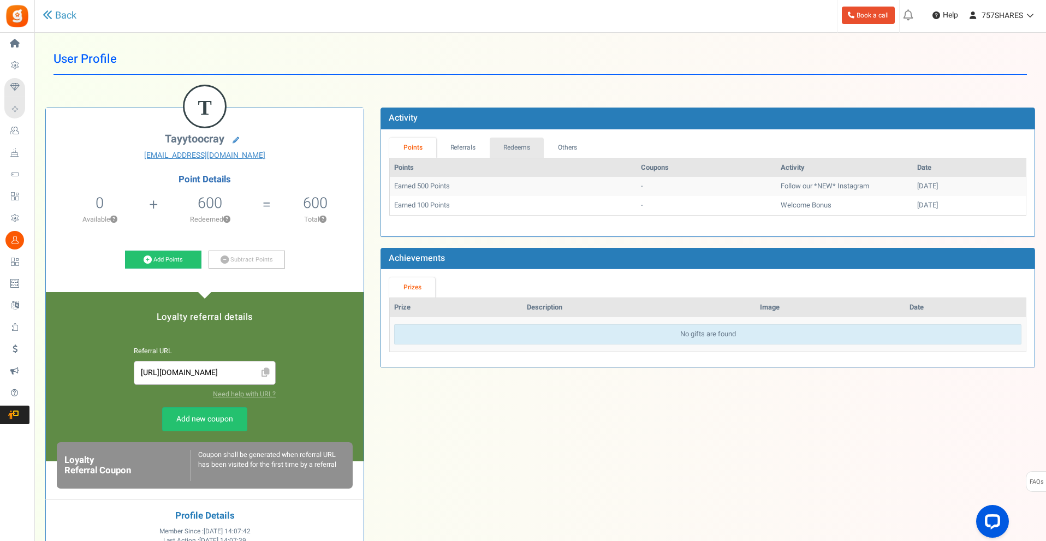
click at [512, 145] on link "Redeems" at bounding box center [516, 148] width 55 height 20
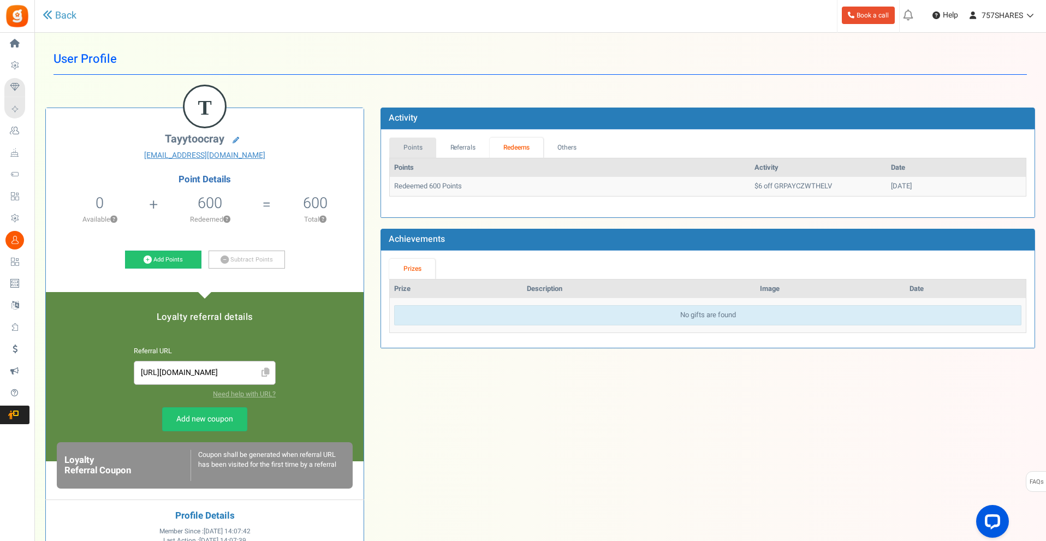
drag, startPoint x: 409, startPoint y: 149, endPoint x: 443, endPoint y: 145, distance: 34.6
click at [410, 149] on link "Points" at bounding box center [412, 148] width 47 height 20
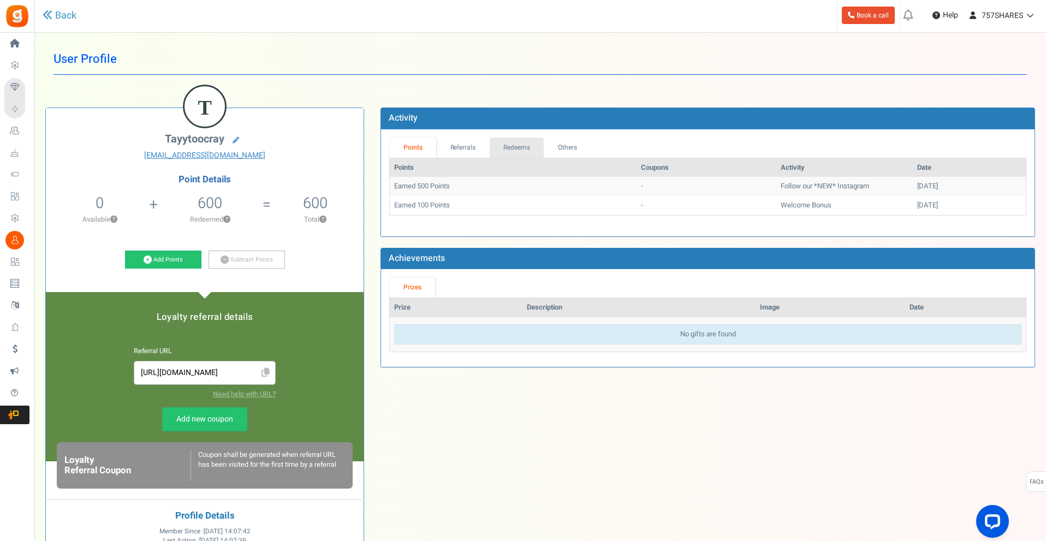
click at [511, 145] on link "Redeems" at bounding box center [516, 148] width 55 height 20
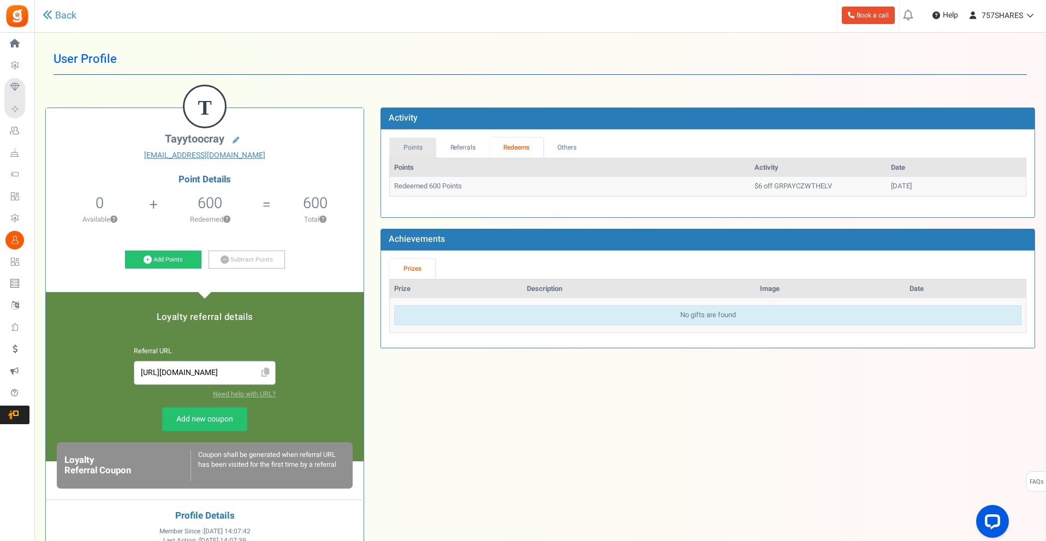
click at [421, 148] on link "Points" at bounding box center [412, 148] width 47 height 20
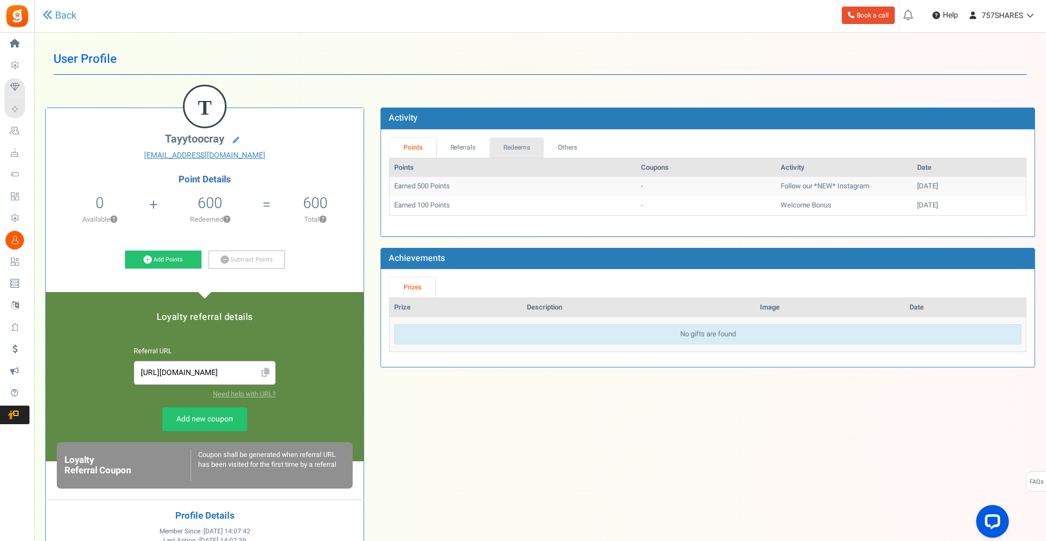
click at [500, 138] on link "Redeems" at bounding box center [516, 148] width 55 height 20
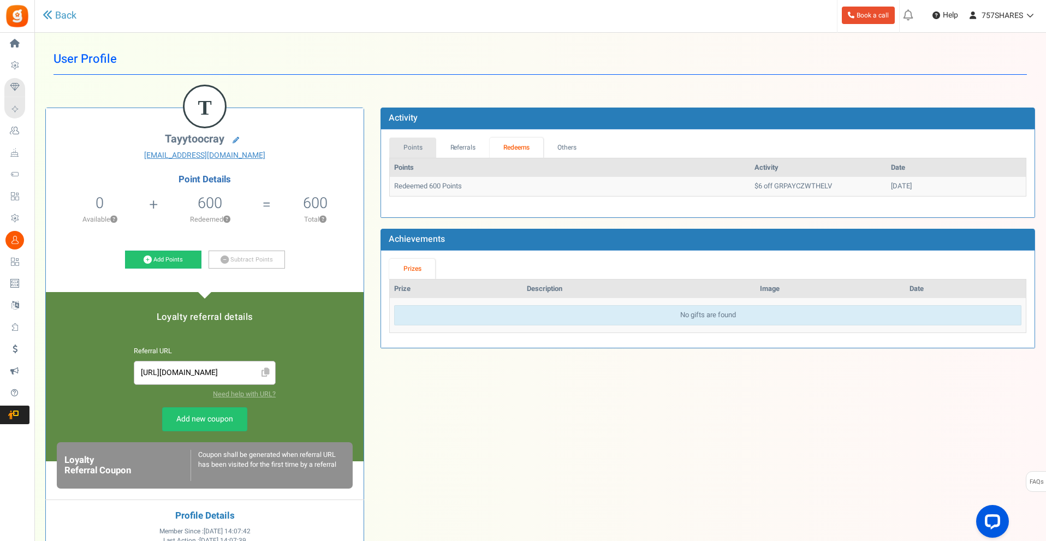
click at [401, 154] on link "Points" at bounding box center [412, 148] width 47 height 20
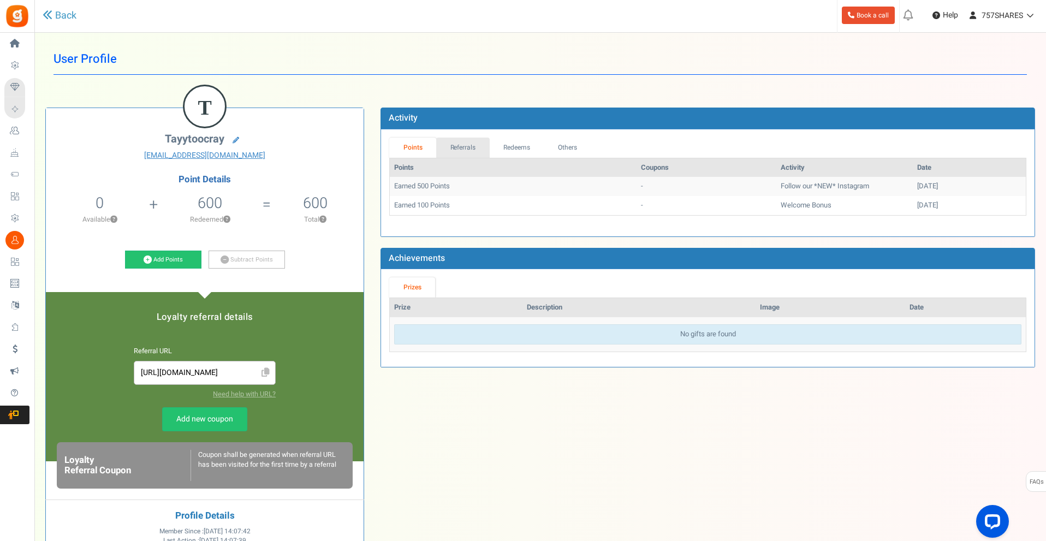
click at [452, 153] on link "Referrals" at bounding box center [462, 148] width 53 height 20
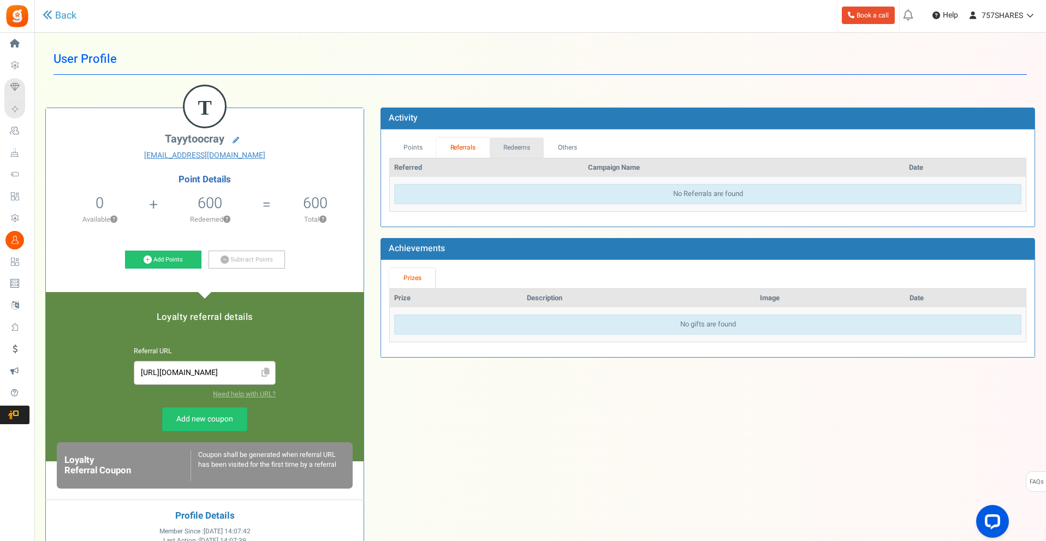
click at [504, 150] on link "Redeems" at bounding box center [516, 148] width 55 height 20
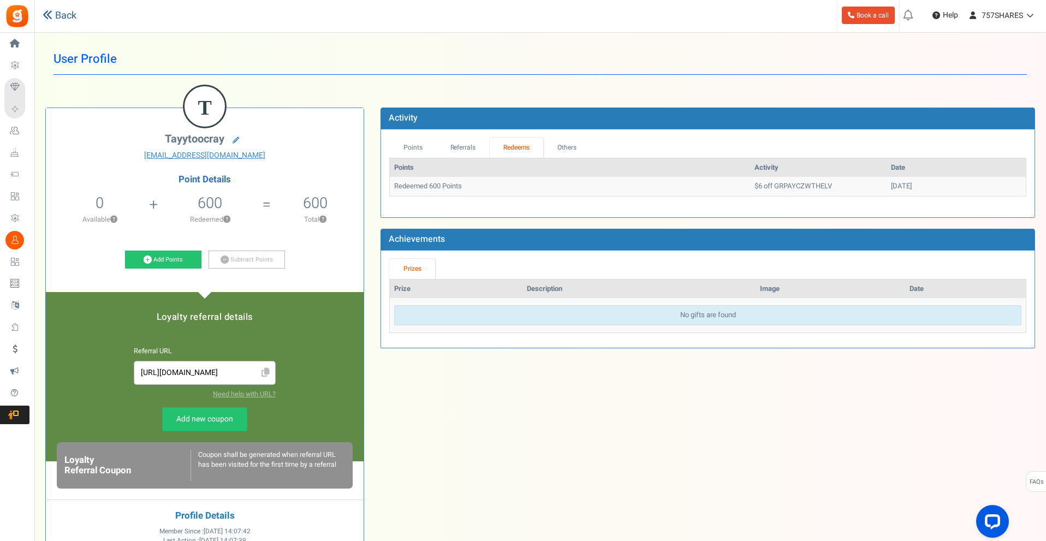
click at [74, 9] on link "Back" at bounding box center [60, 16] width 34 height 14
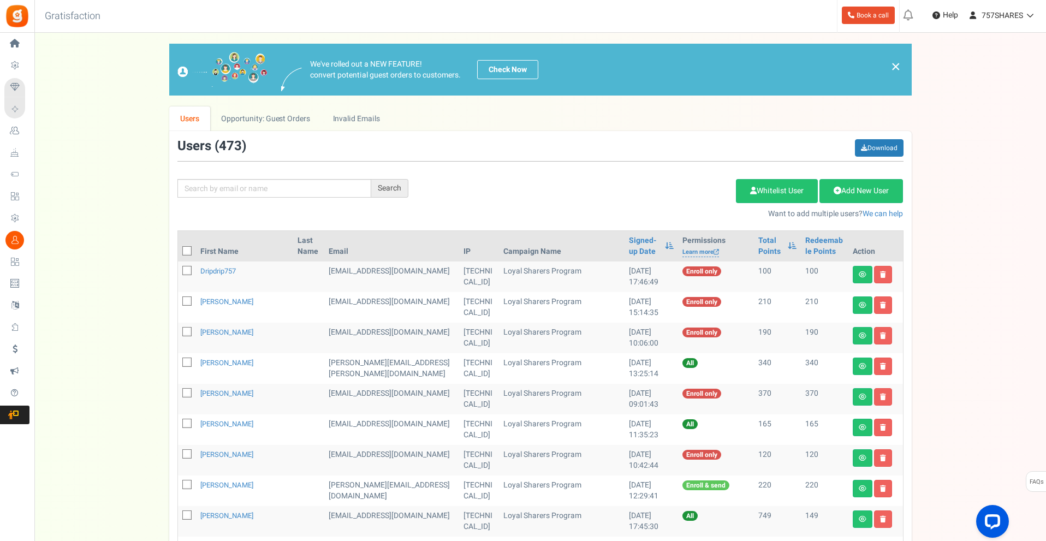
click at [23, 12] on img at bounding box center [17, 16] width 25 height 25
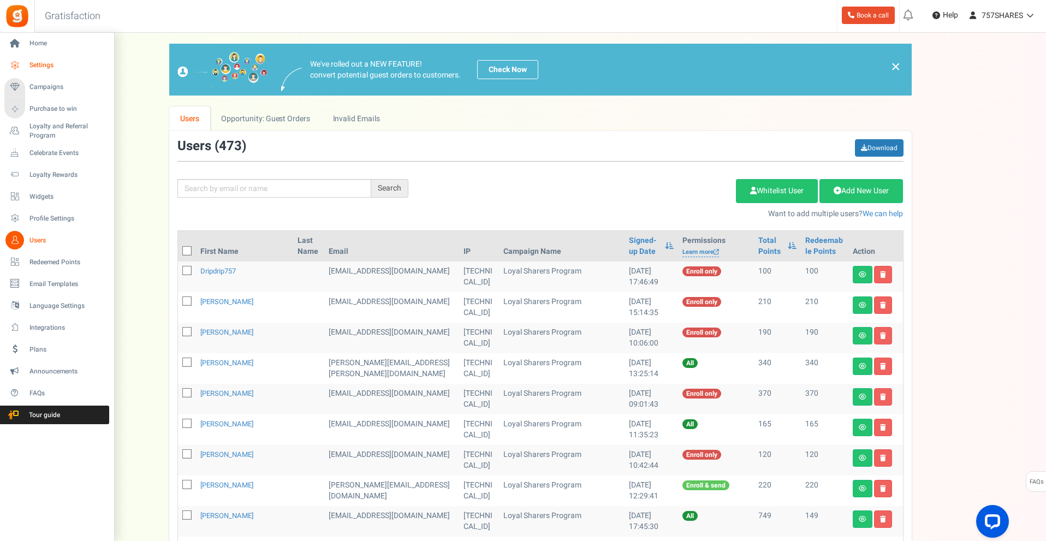
click at [35, 63] on span "Settings" at bounding box center [67, 65] width 76 height 9
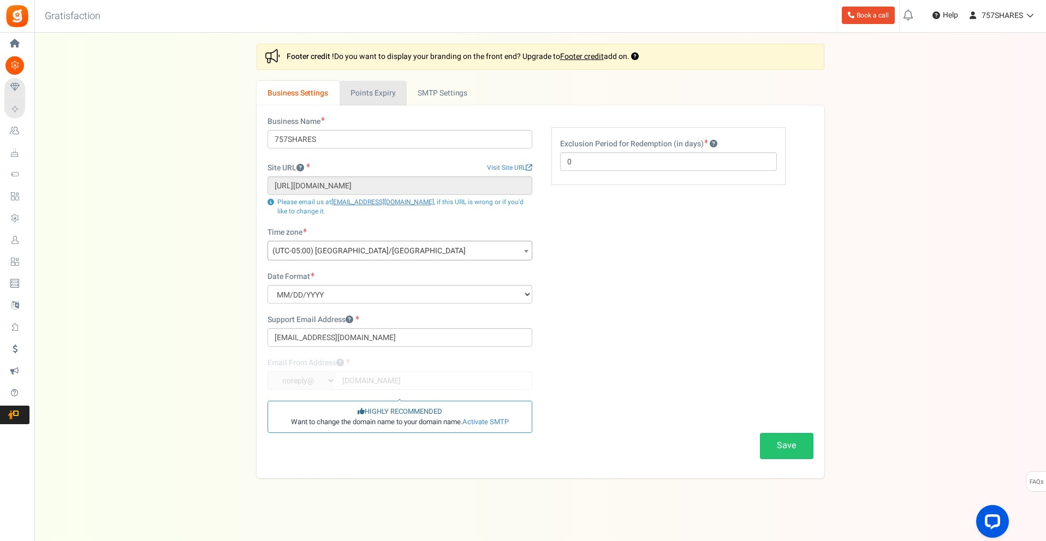
click at [382, 92] on link "Points Expiry" at bounding box center [372, 93] width 67 height 25
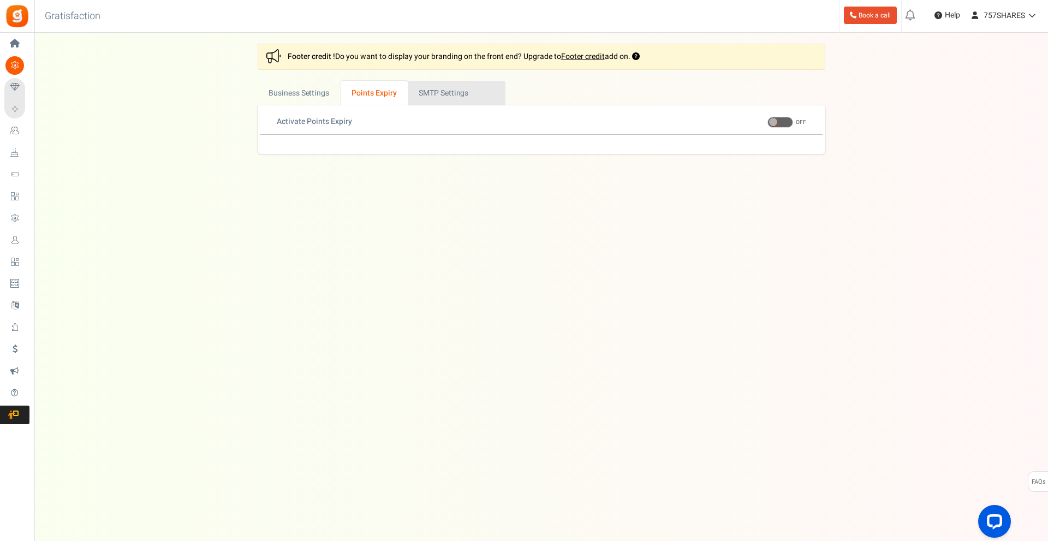
click at [427, 92] on link "Active SMTP Settings" at bounding box center [457, 93] width 98 height 25
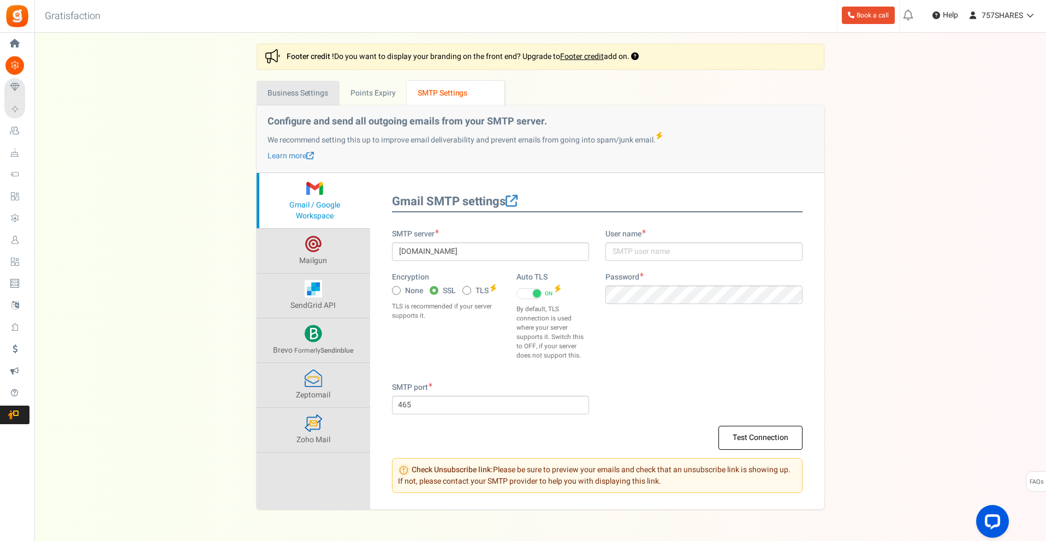
click at [308, 88] on link "Business Settings" at bounding box center [297, 93] width 83 height 25
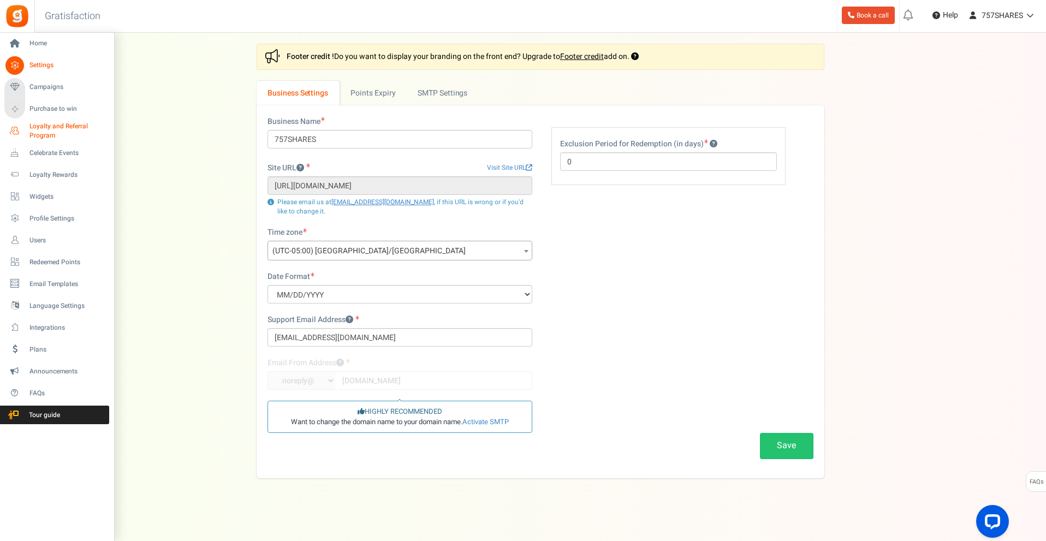
click at [37, 132] on span "Loyalty and Referral Program" at bounding box center [69, 131] width 80 height 19
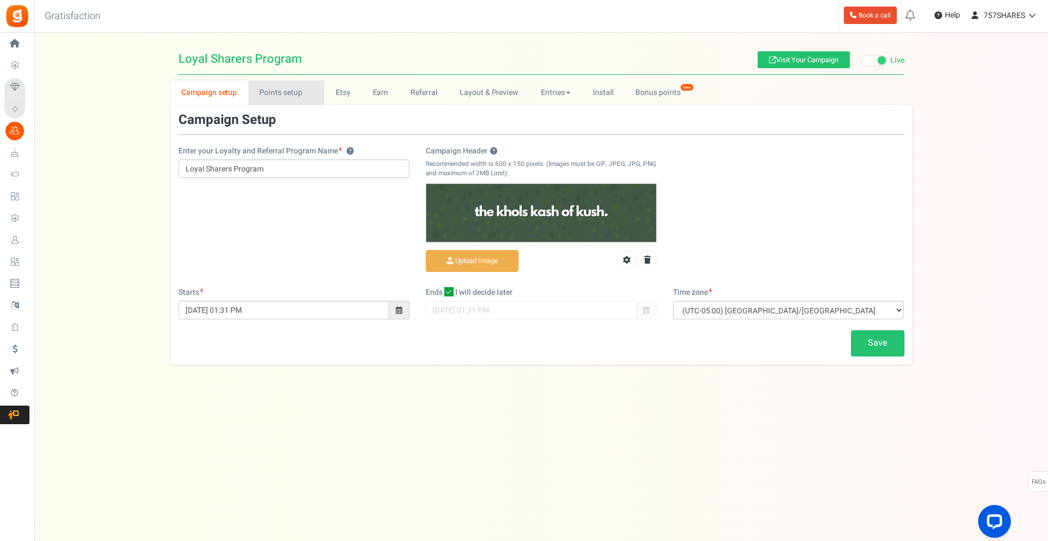
click at [292, 98] on link "Points setup New" at bounding box center [286, 92] width 76 height 25
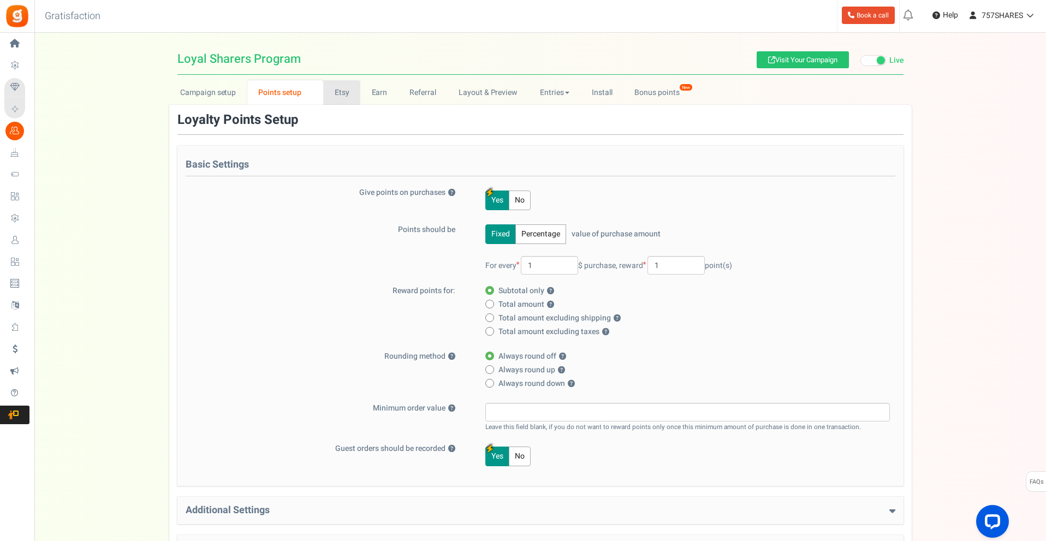
click at [345, 94] on link "Etsy" at bounding box center [341, 92] width 37 height 25
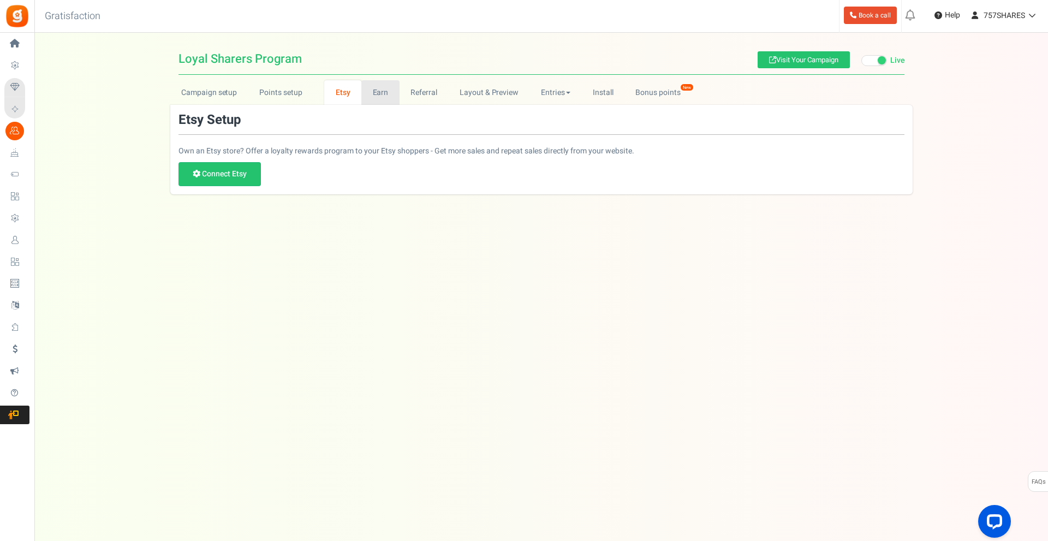
click at [383, 94] on link "Earn" at bounding box center [380, 92] width 38 height 25
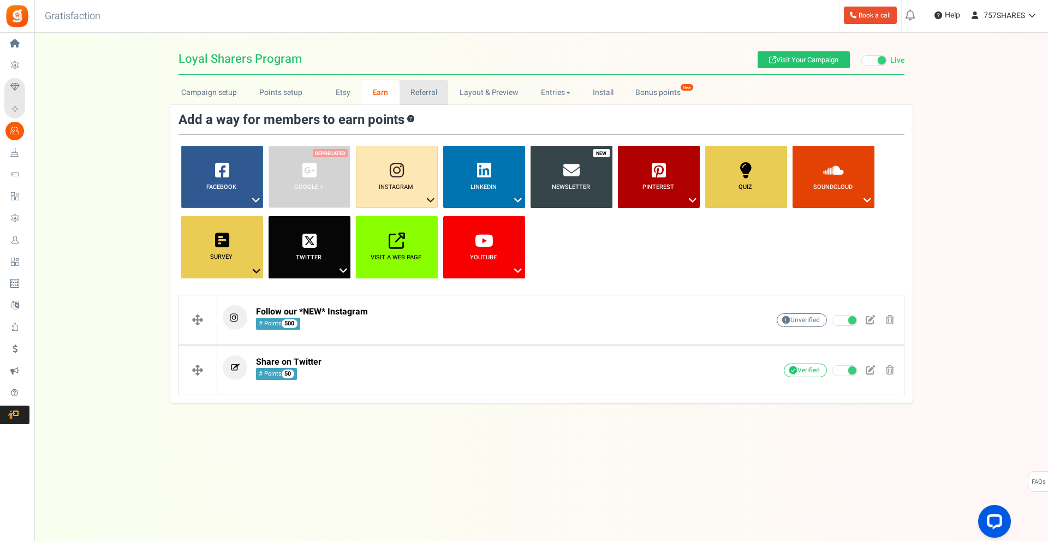
click at [426, 93] on link "Referral" at bounding box center [423, 92] width 49 height 25
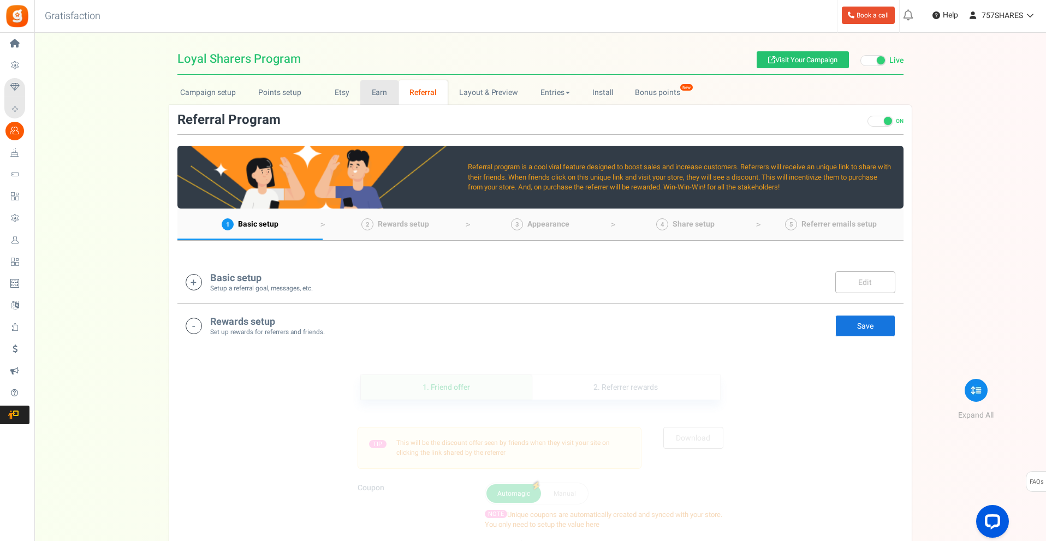
click at [384, 93] on link "Earn" at bounding box center [379, 92] width 38 height 25
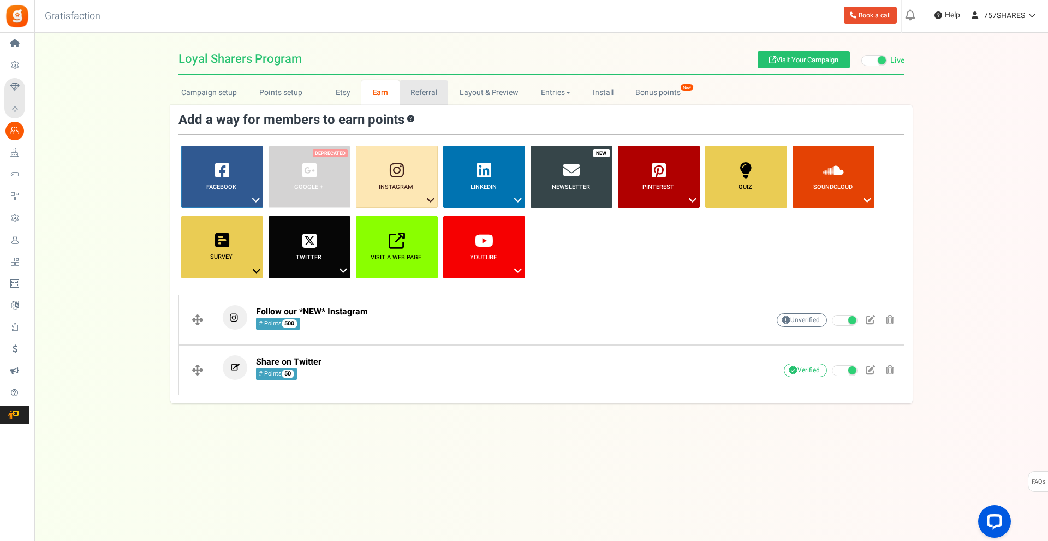
click at [411, 81] on link "Referral" at bounding box center [423, 92] width 49 height 25
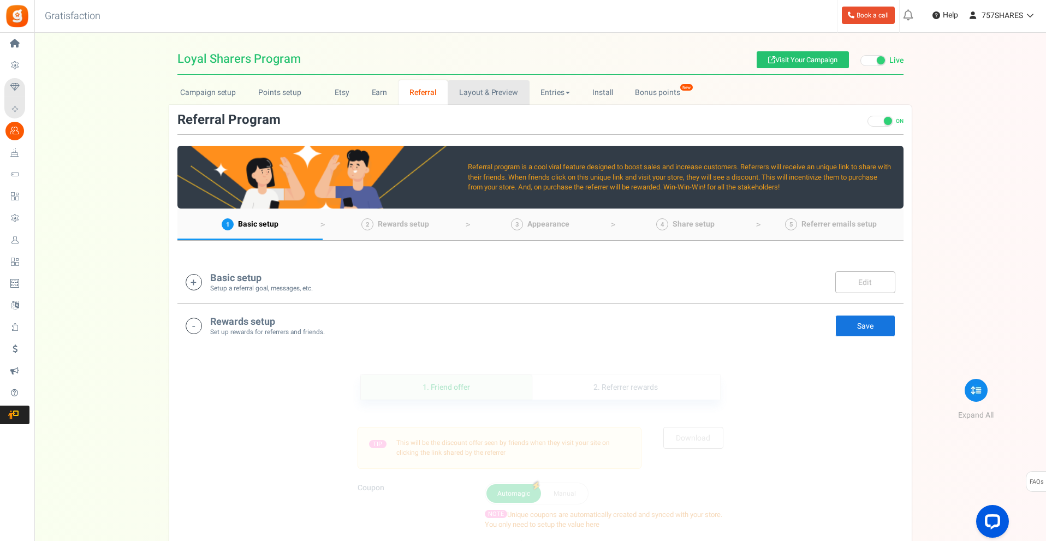
click at [471, 92] on link "Layout & Preview" at bounding box center [487, 92] width 81 height 25
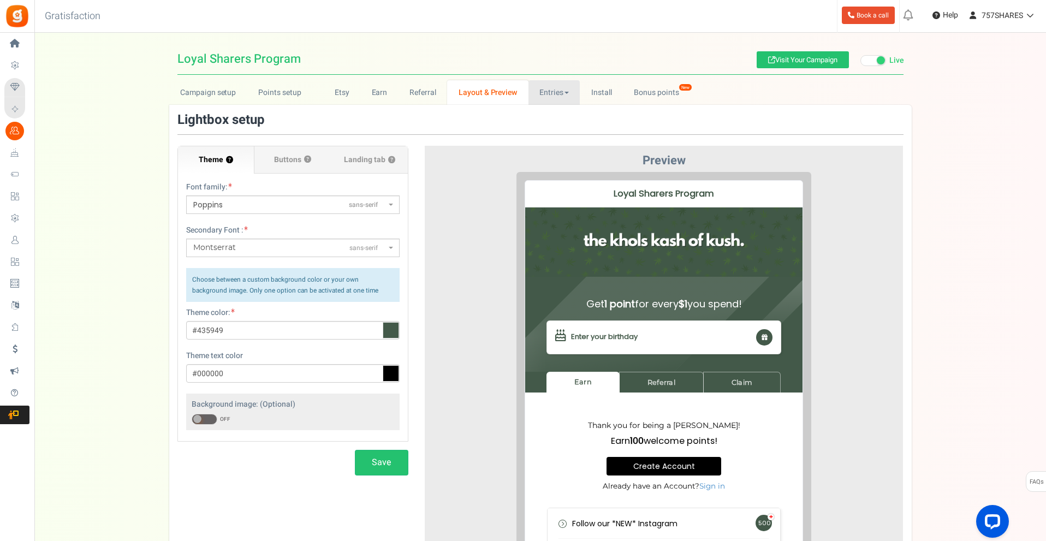
click at [551, 92] on link "Entries" at bounding box center [554, 92] width 52 height 25
click at [547, 89] on link "Entries" at bounding box center [554, 92] width 52 height 25
click at [594, 95] on link "Install" at bounding box center [601, 92] width 43 height 25
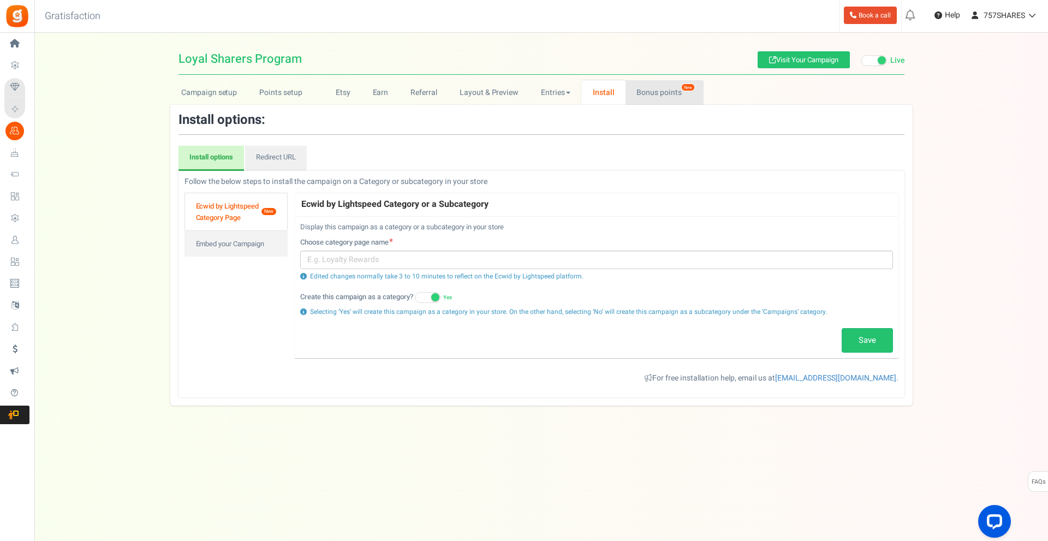
click at [642, 96] on link "Bonus points New" at bounding box center [664, 92] width 78 height 25
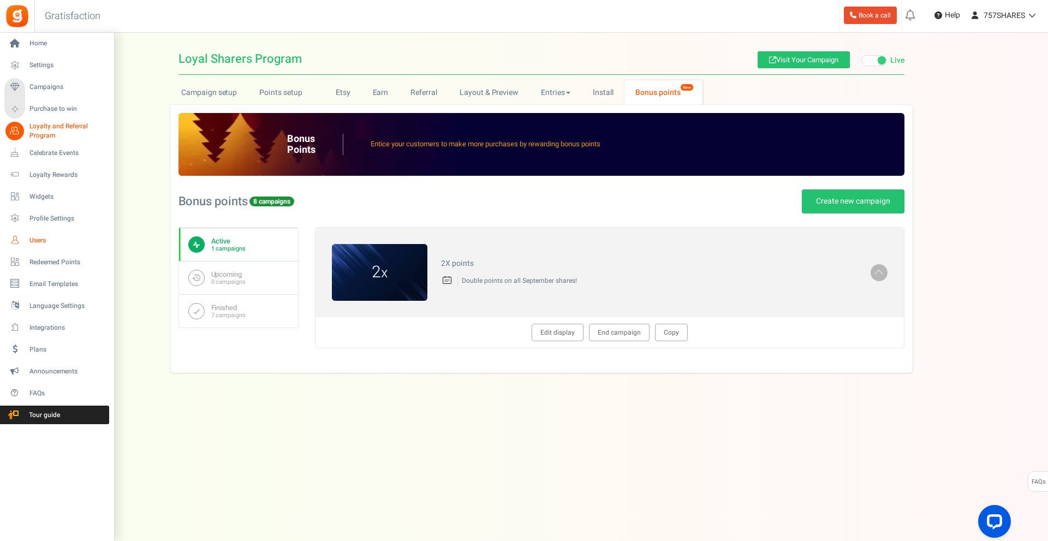
click at [49, 234] on link "Users" at bounding box center [56, 240] width 105 height 19
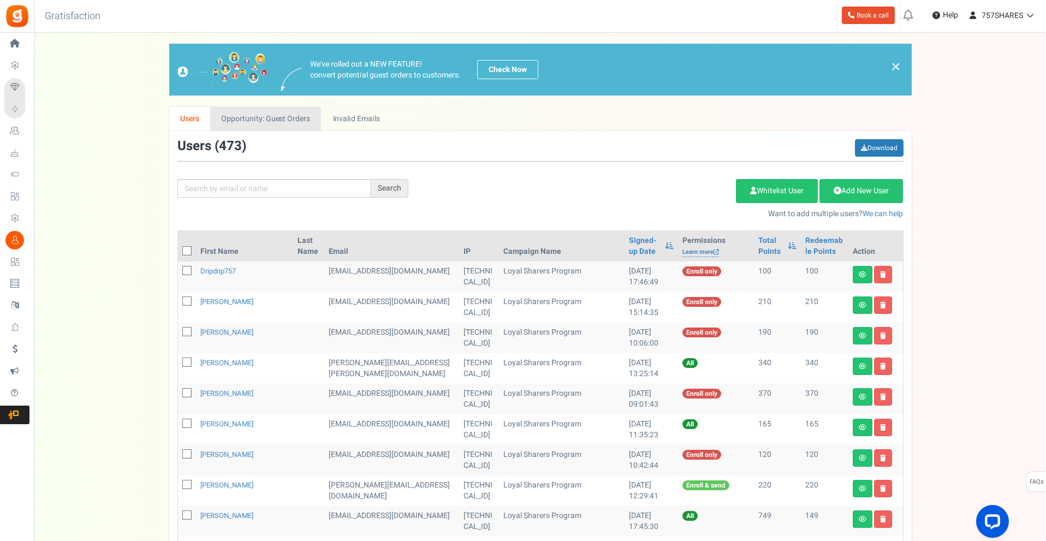
click at [279, 120] on link "Opportunity: Guest Orders" at bounding box center [265, 118] width 111 height 25
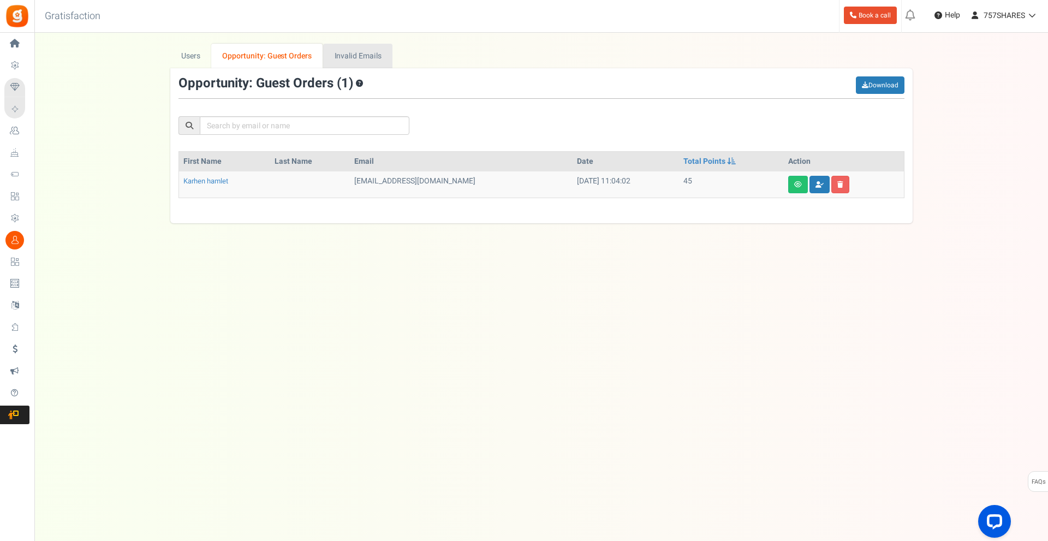
click at [358, 53] on link "Invalid Emails" at bounding box center [357, 56] width 69 height 25
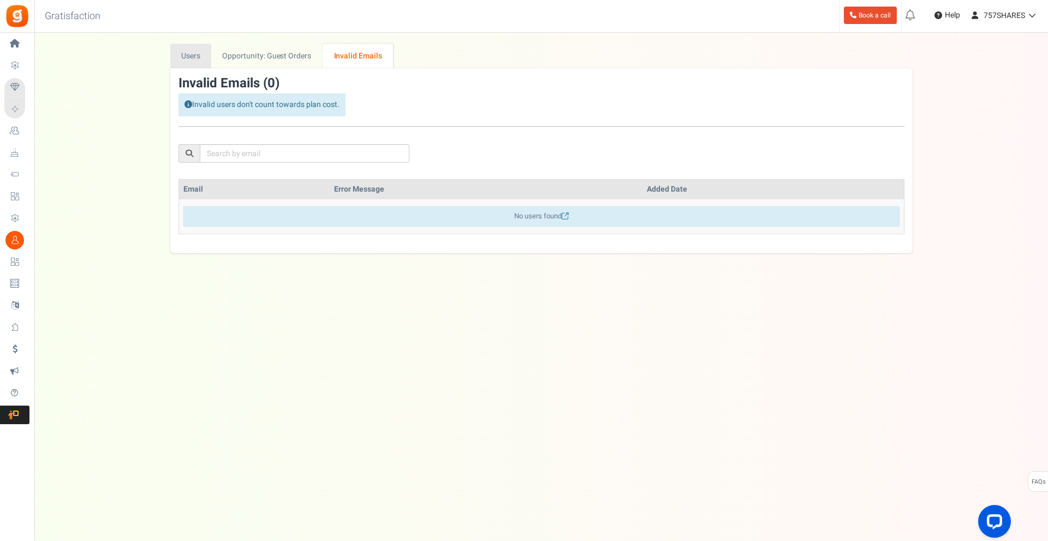
click at [192, 58] on link "Users" at bounding box center [190, 56] width 41 height 25
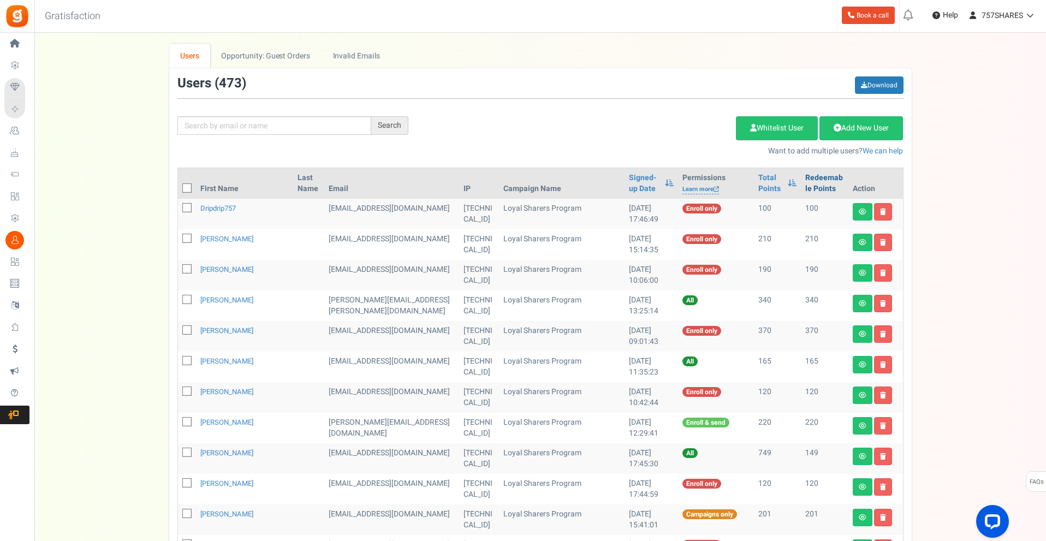
click at [820, 188] on link "Redeemable Points" at bounding box center [824, 183] width 38 height 22
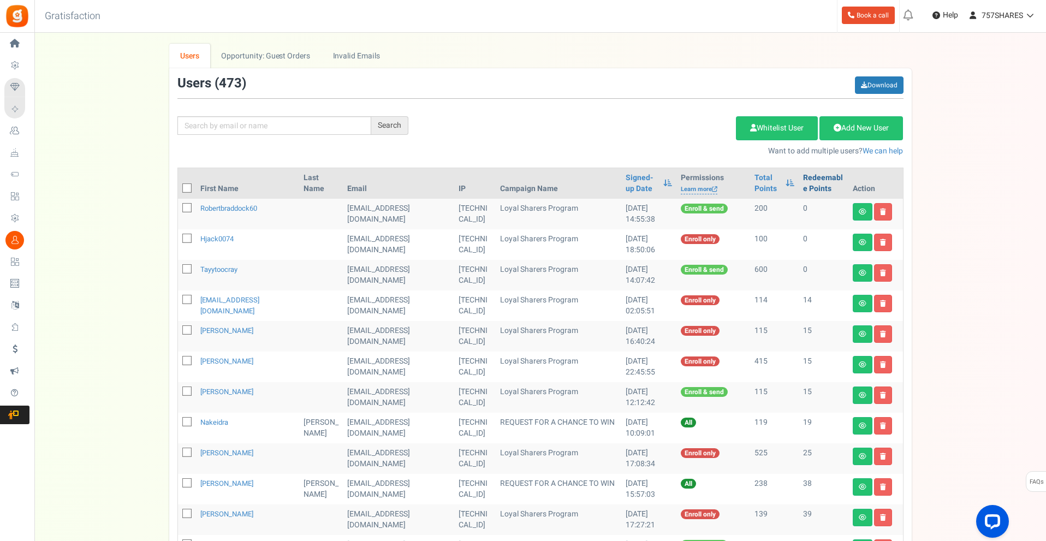
click at [807, 187] on link "Redeemable Points" at bounding box center [823, 183] width 41 height 22
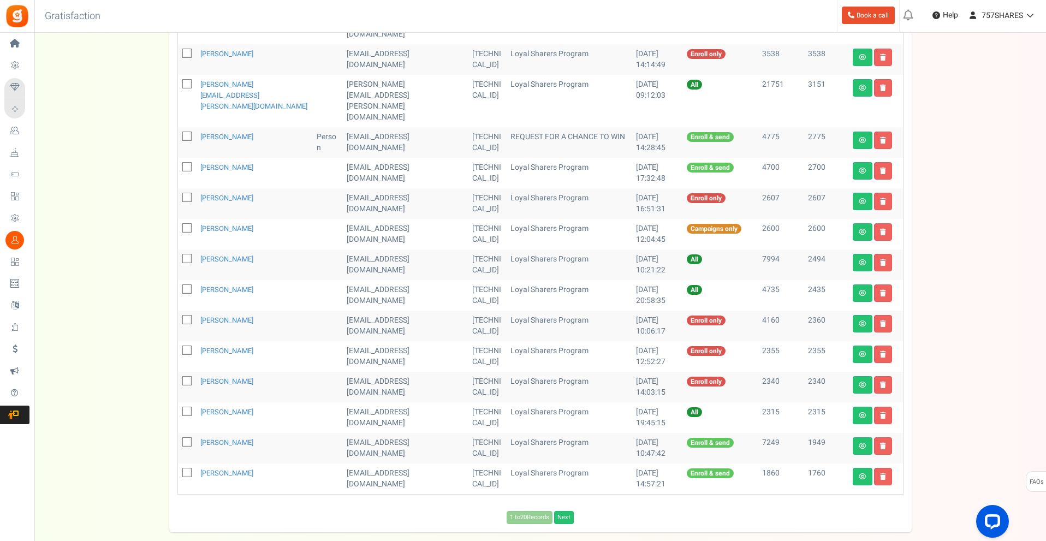
scroll to position [373, 0]
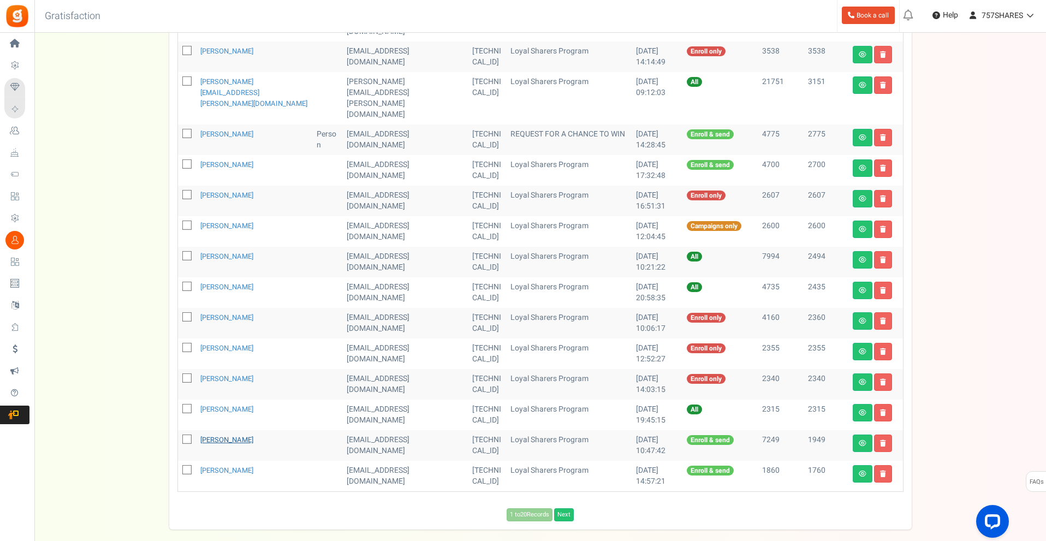
click at [246, 434] on link "[PERSON_NAME]" at bounding box center [226, 439] width 53 height 10
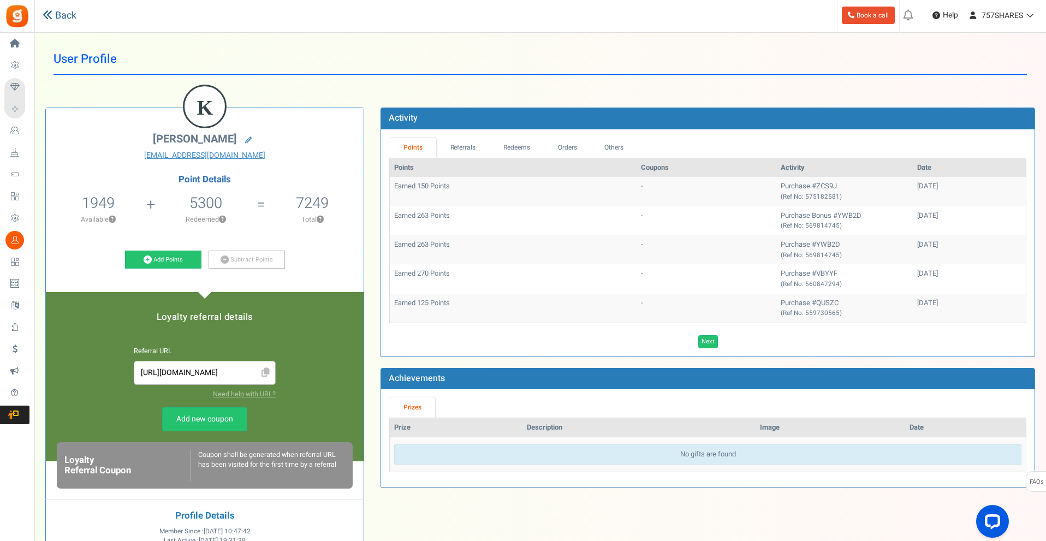
click at [63, 20] on link "Back" at bounding box center [60, 16] width 34 height 14
